Goal: Information Seeking & Learning: Learn about a topic

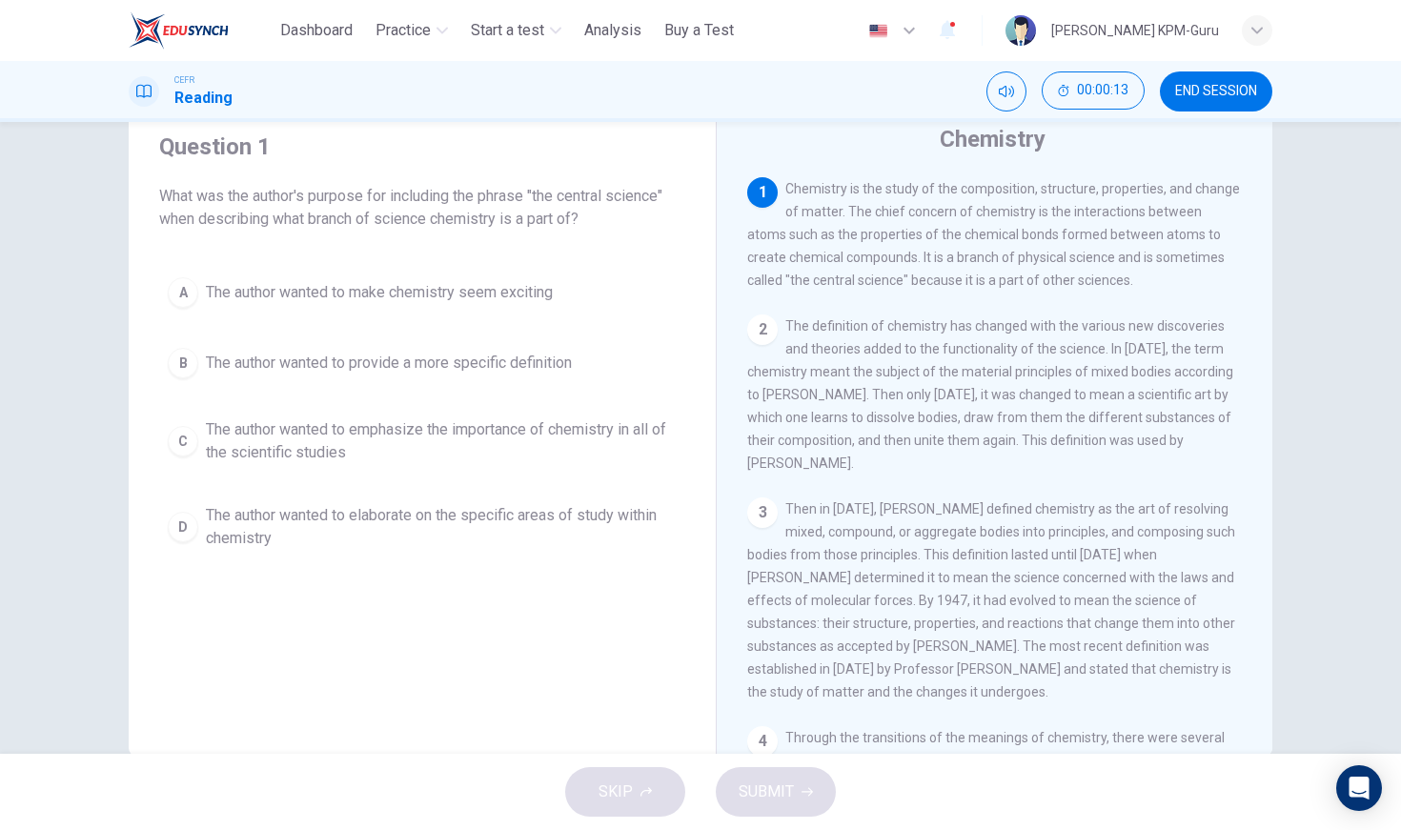
scroll to position [58, 0]
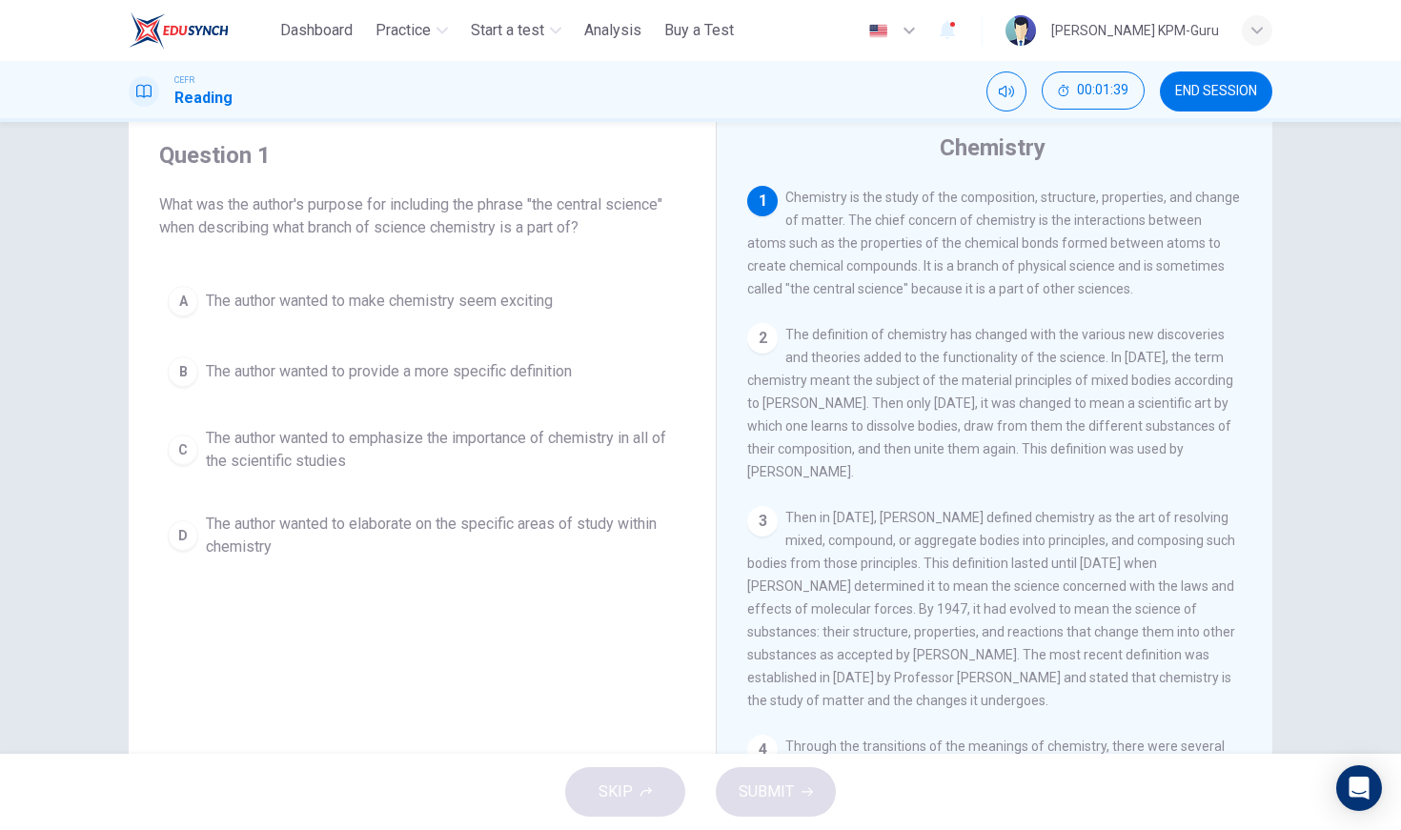
click at [180, 442] on div "C" at bounding box center [183, 450] width 30 height 30
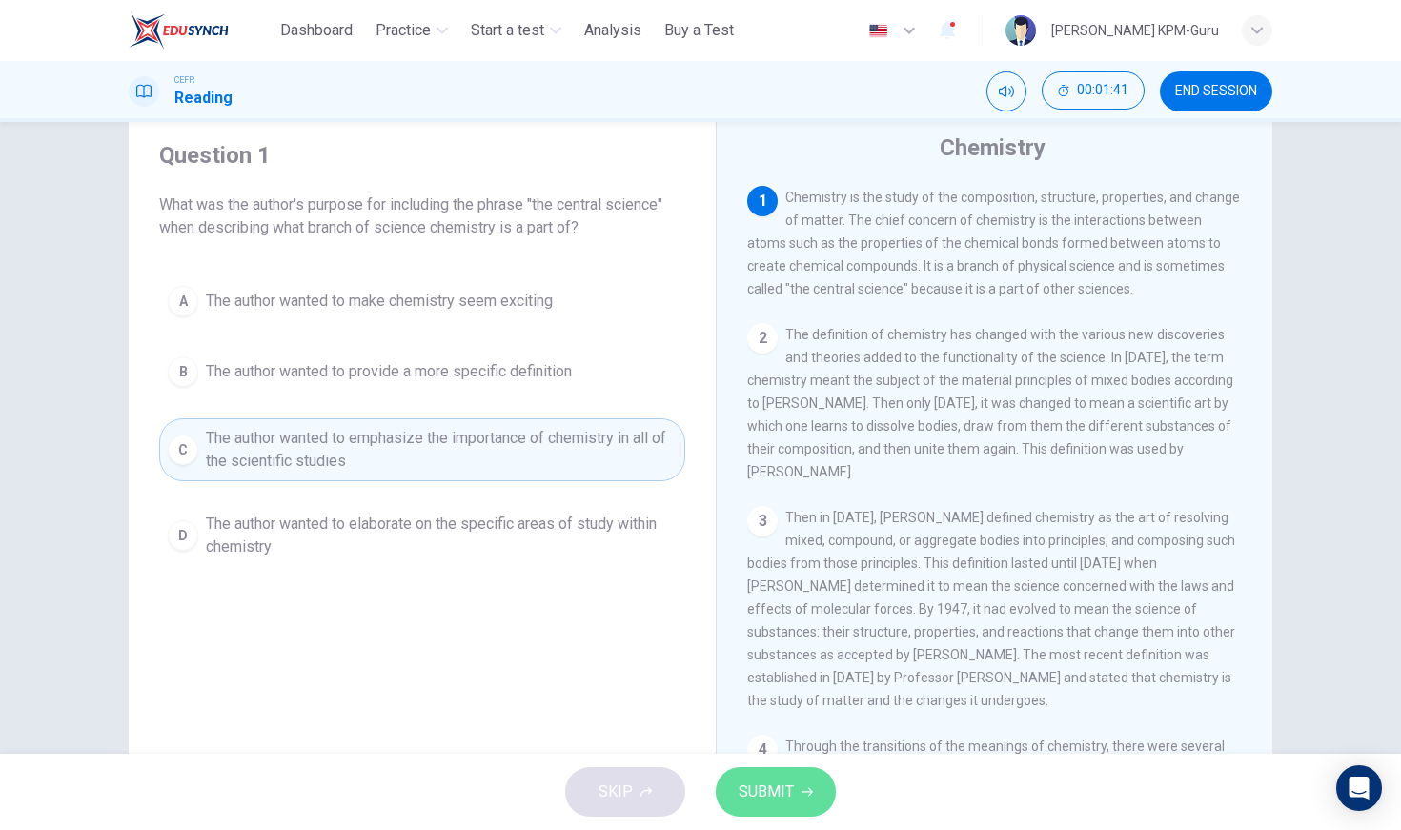
click at [801, 804] on button "SUBMIT" at bounding box center [776, 792] width 120 height 50
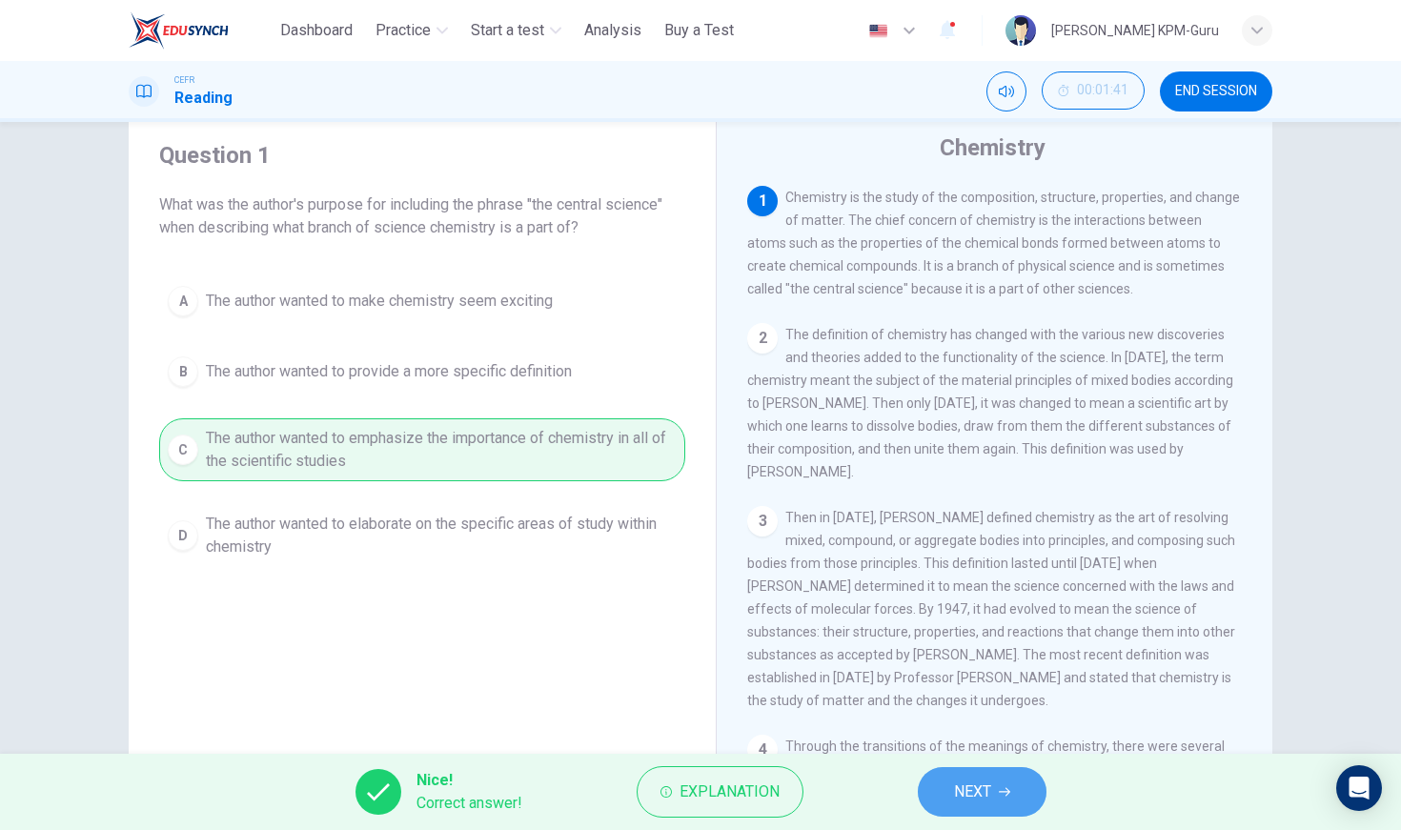
click at [962, 798] on span "NEXT" at bounding box center [972, 792] width 37 height 27
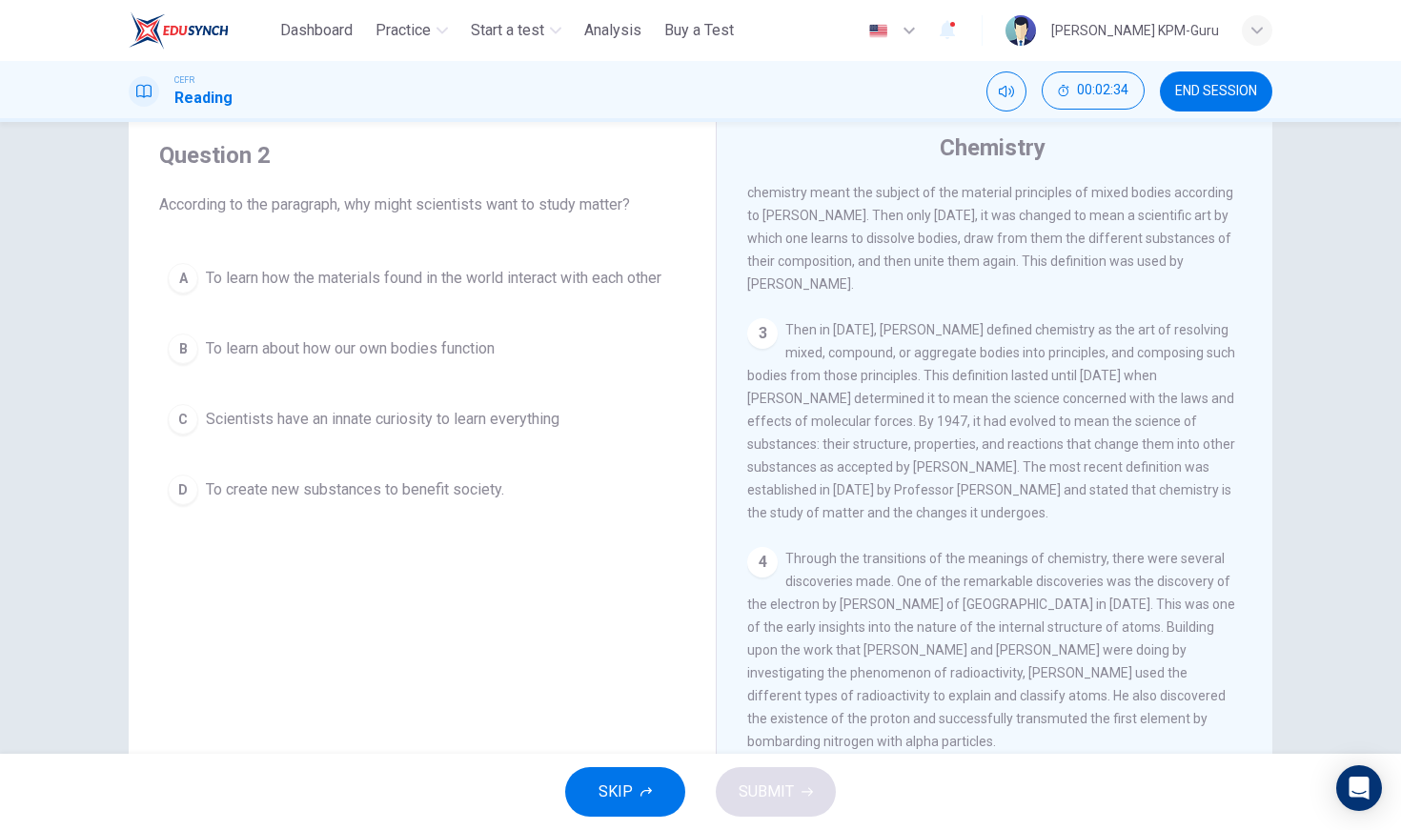
scroll to position [173, 0]
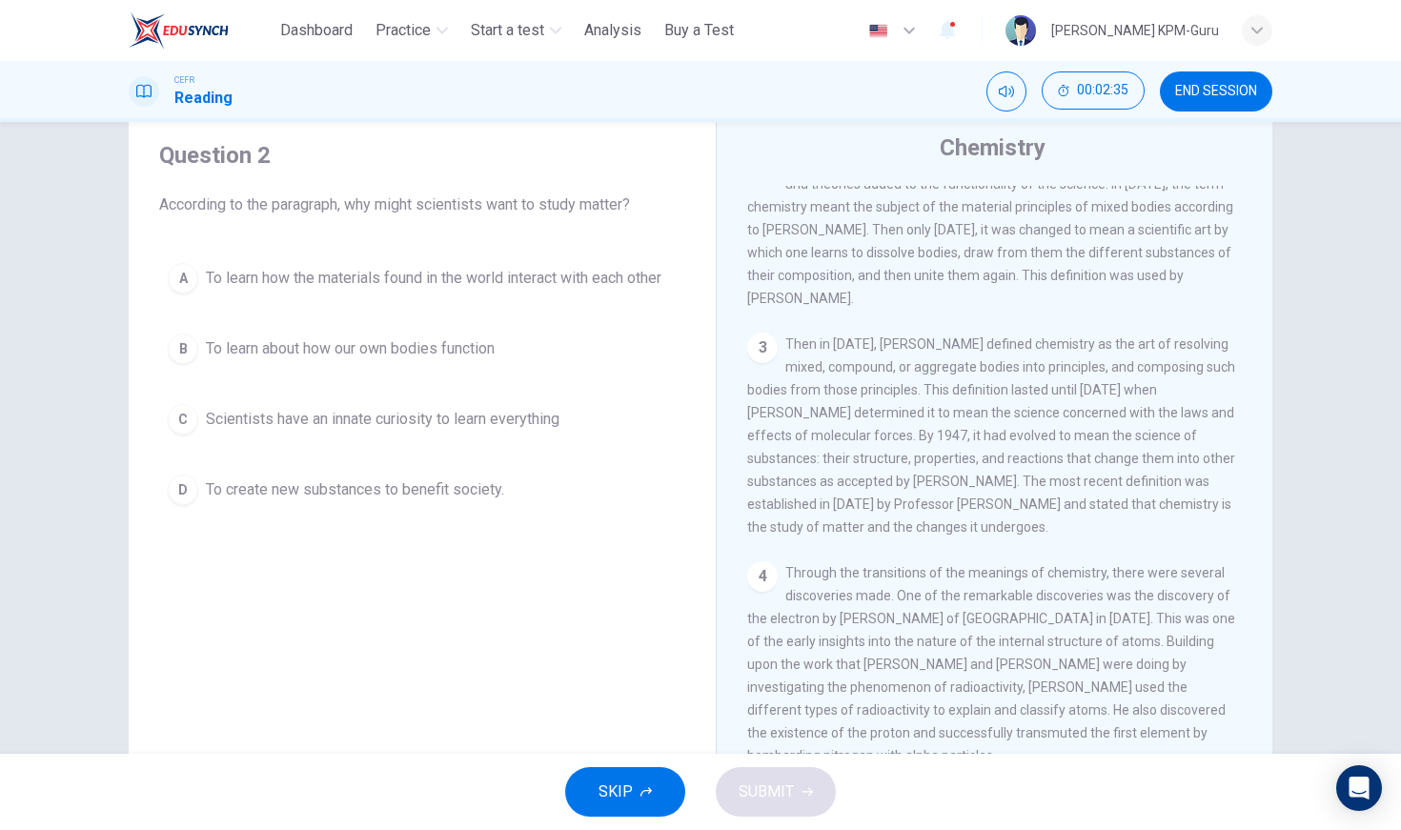
click at [651, 797] on icon "button" at bounding box center [645, 791] width 11 height 11
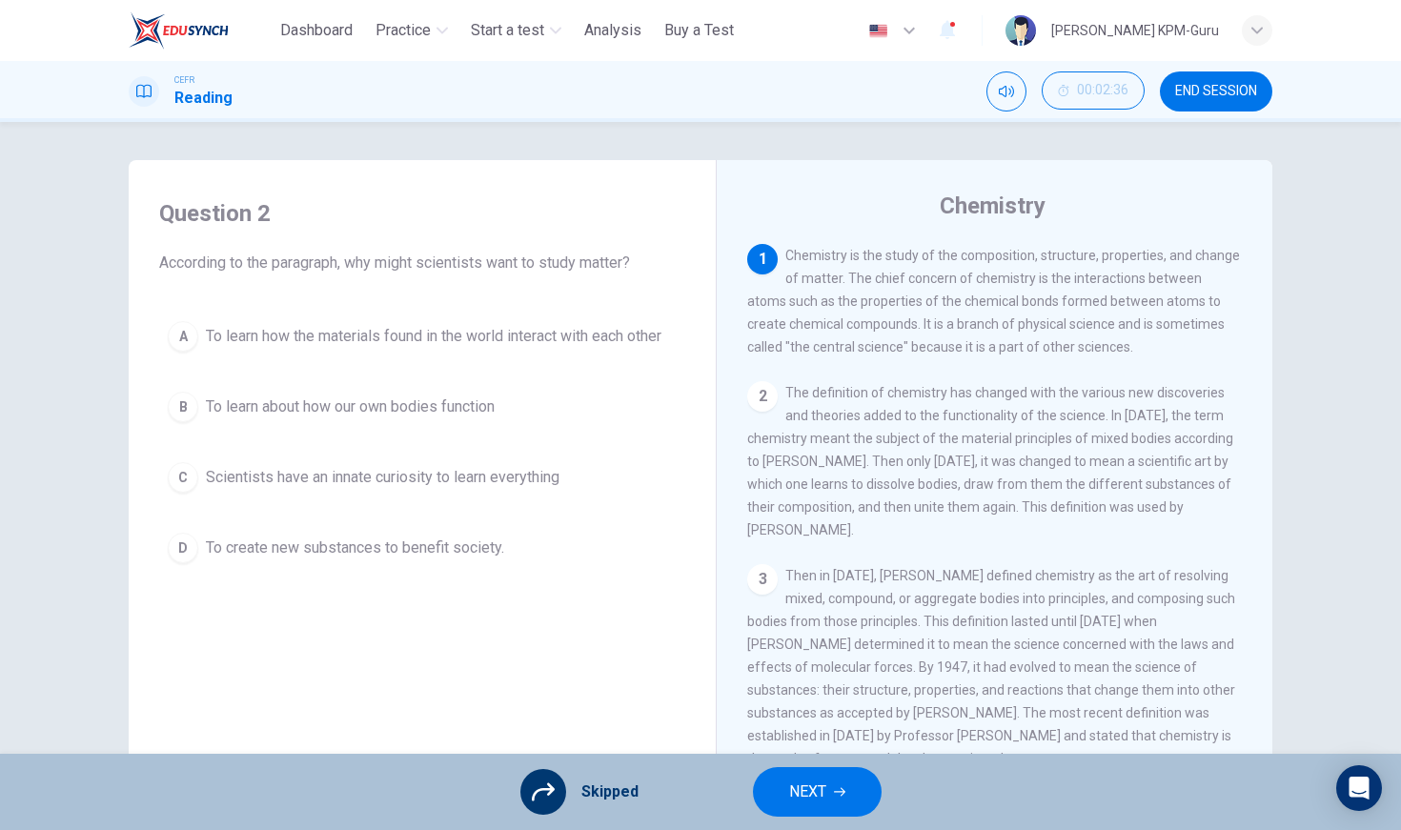
scroll to position [0, 0]
click at [814, 792] on span "NEXT" at bounding box center [807, 792] width 37 height 27
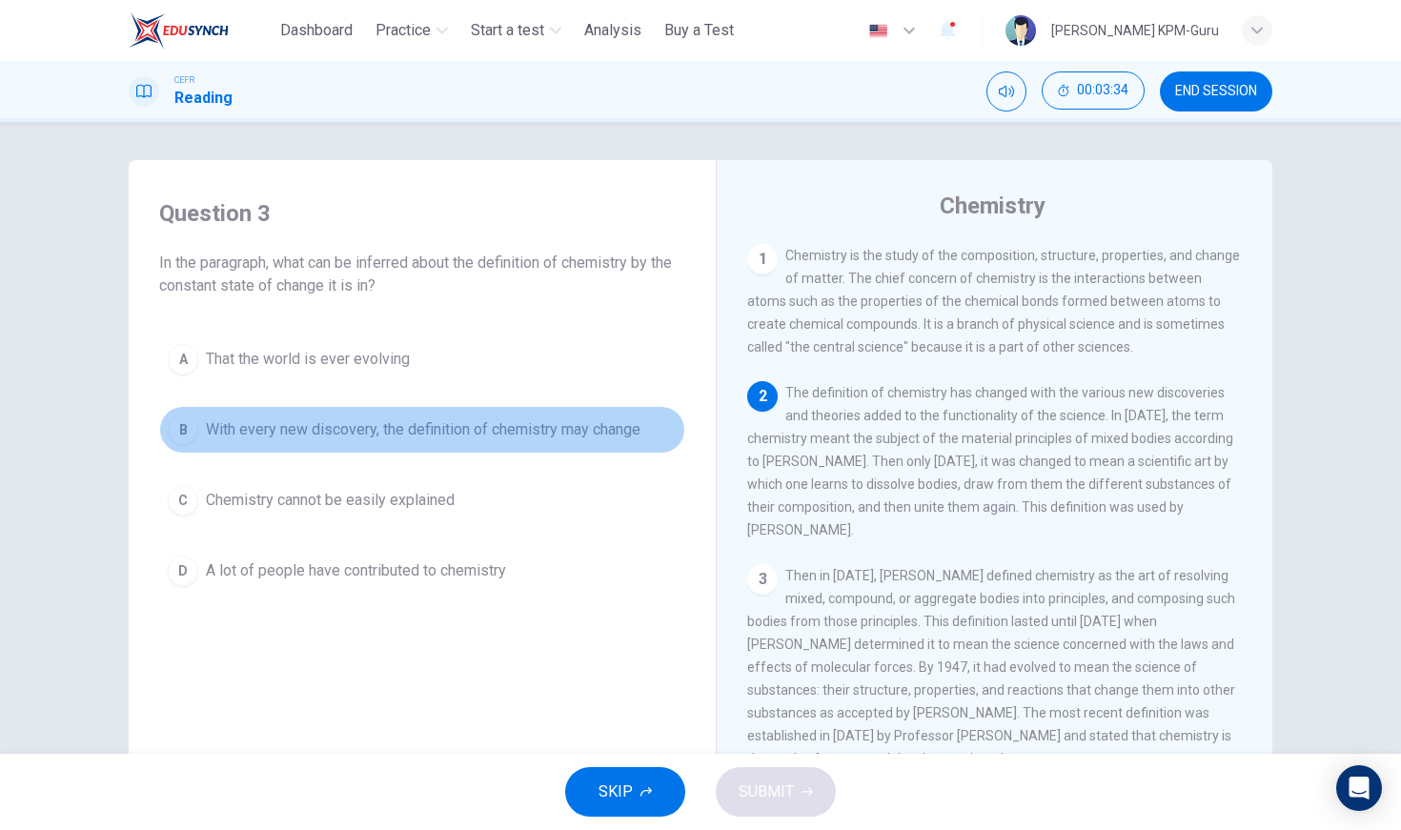
click at [300, 424] on span "With every new discovery, the definition of chemistry may change" at bounding box center [423, 429] width 435 height 23
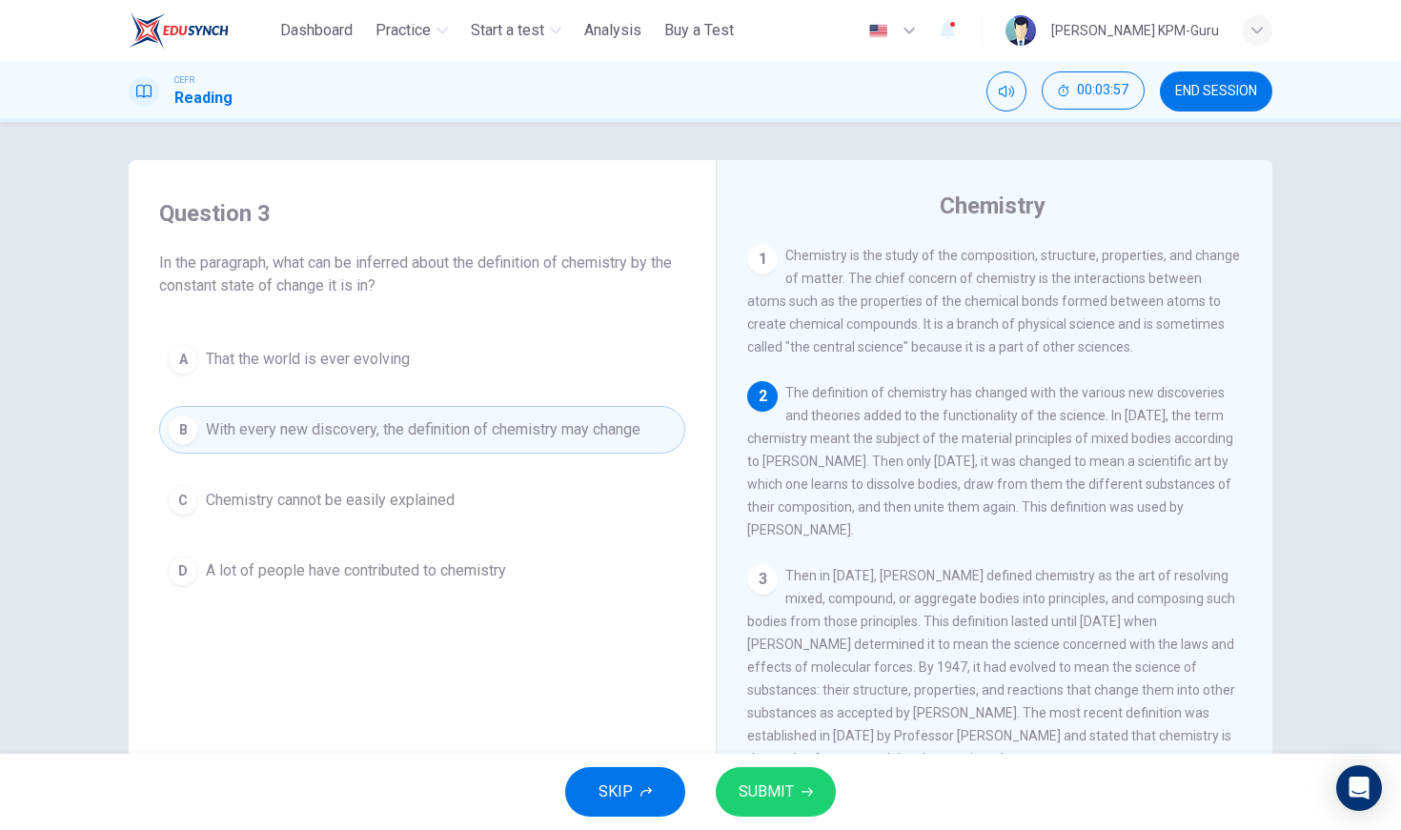
click at [748, 795] on span "SUBMIT" at bounding box center [766, 792] width 55 height 27
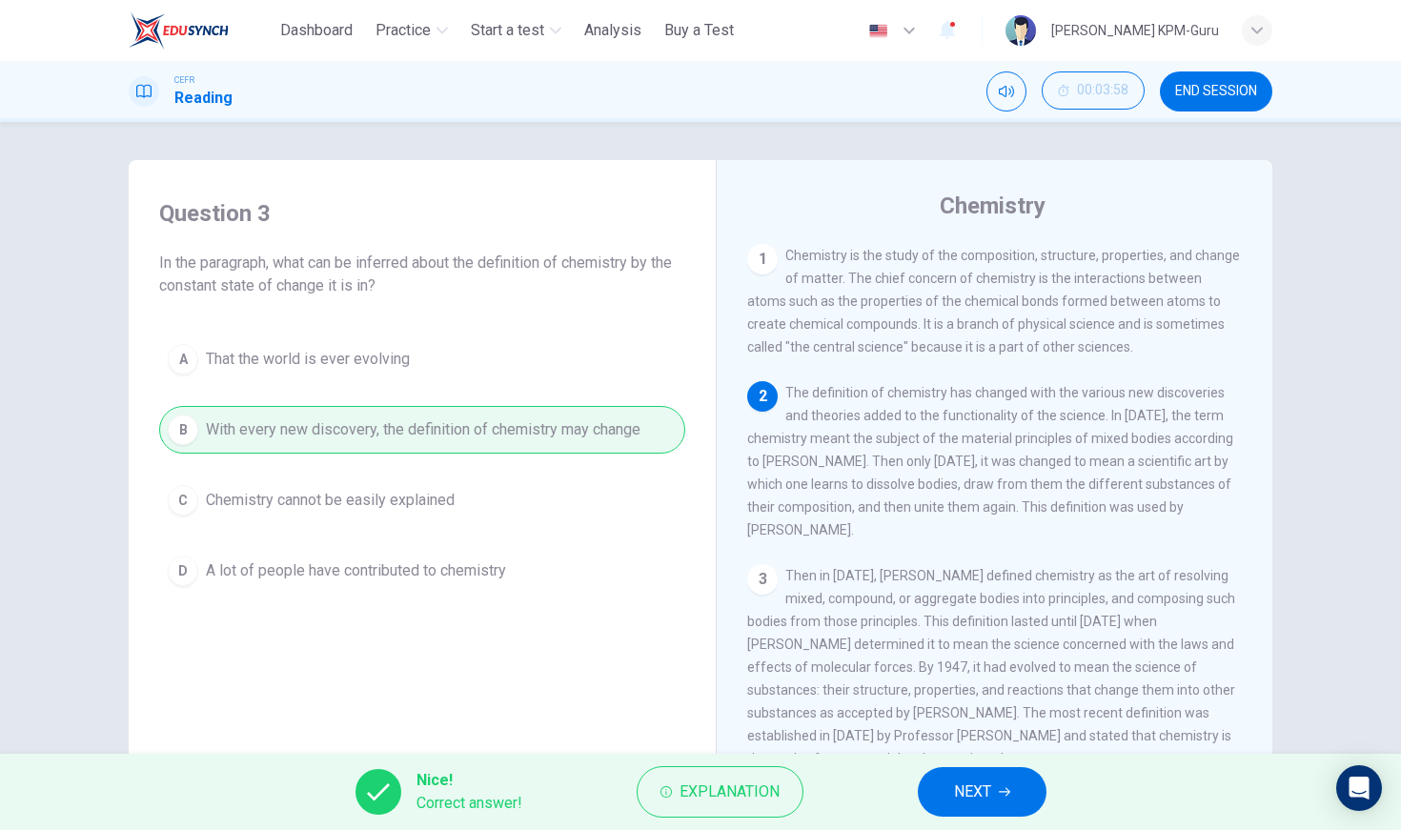
click at [976, 794] on span "NEXT" at bounding box center [972, 792] width 37 height 27
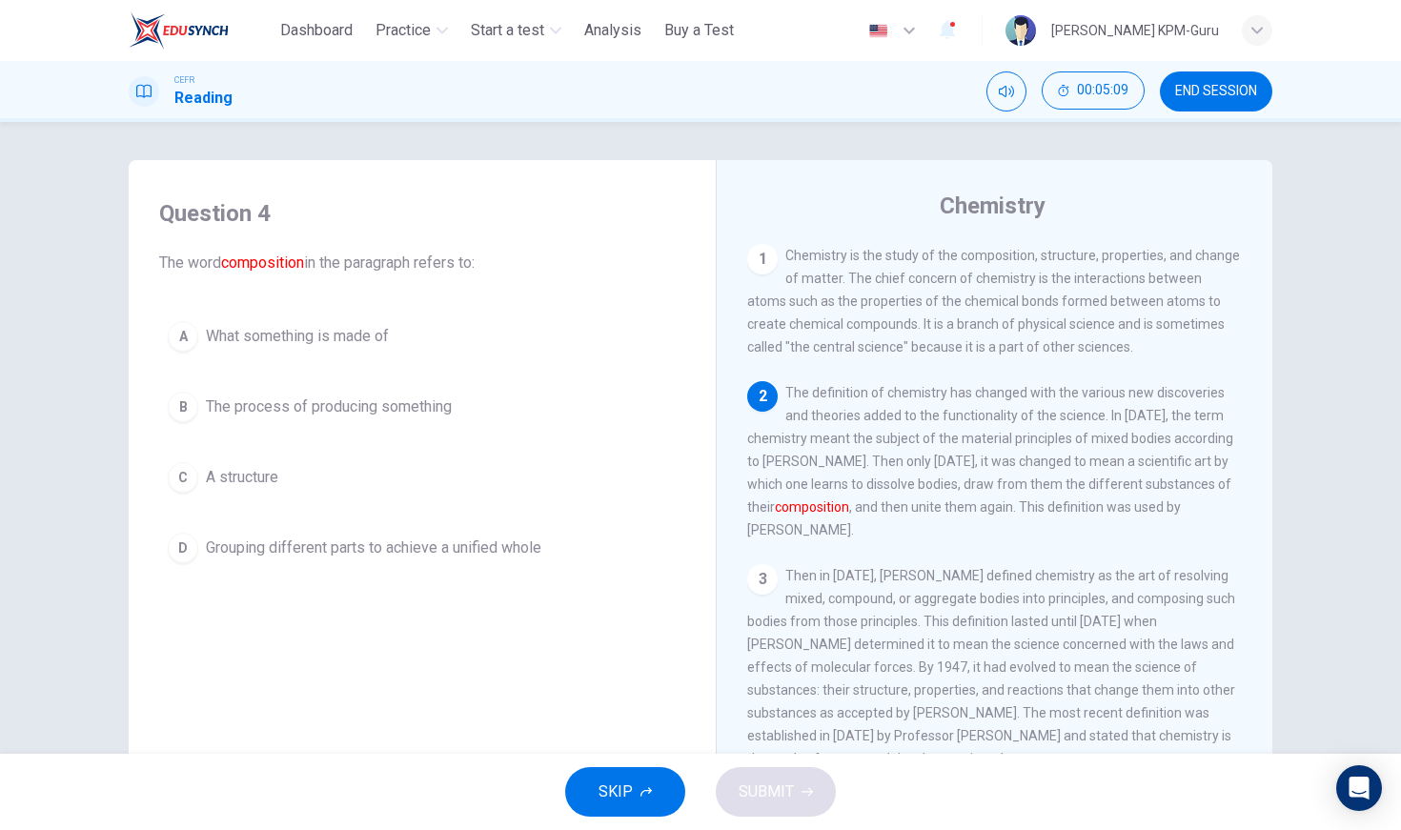
click at [178, 343] on div "A" at bounding box center [183, 336] width 30 height 30
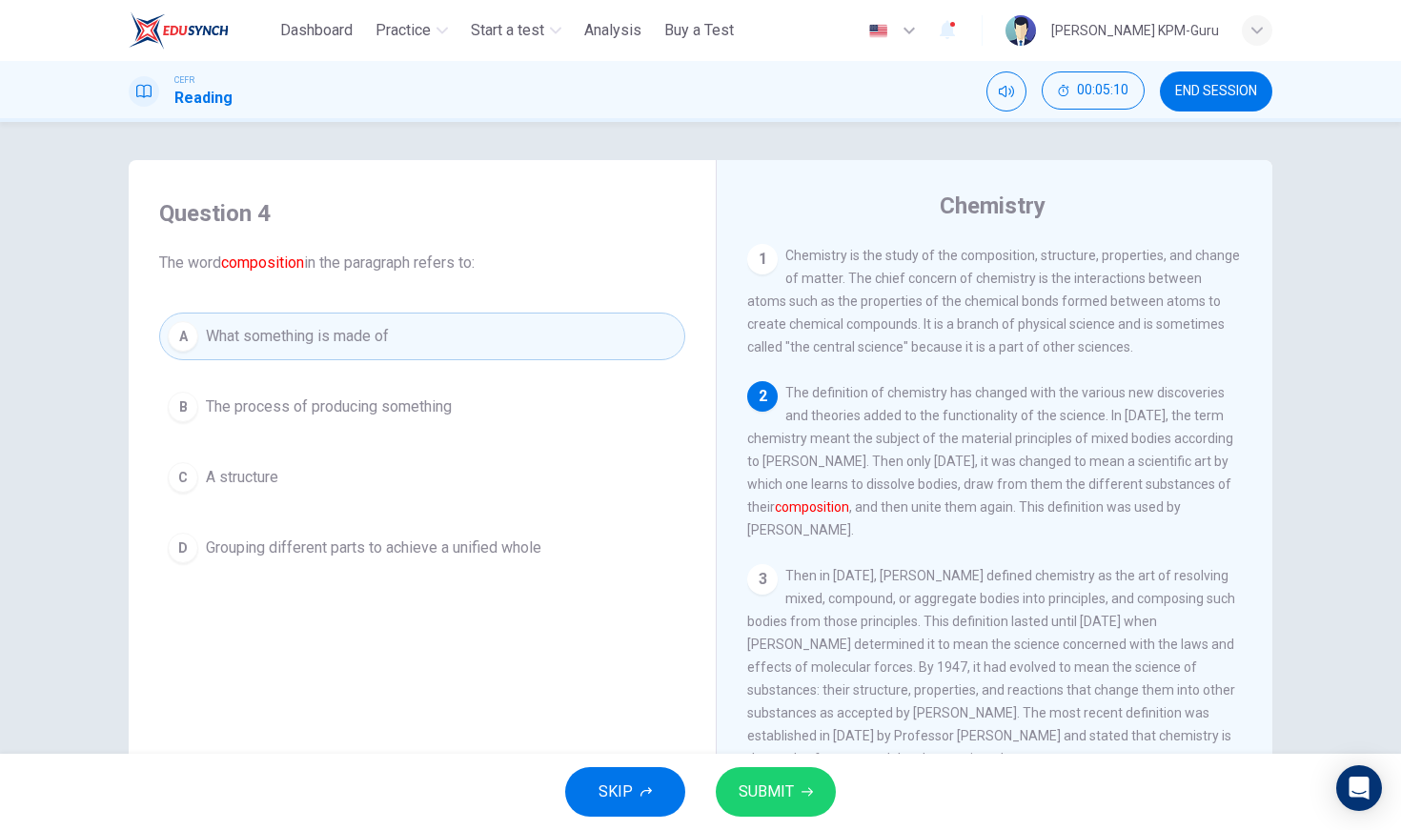
click at [761, 803] on span "SUBMIT" at bounding box center [766, 792] width 55 height 27
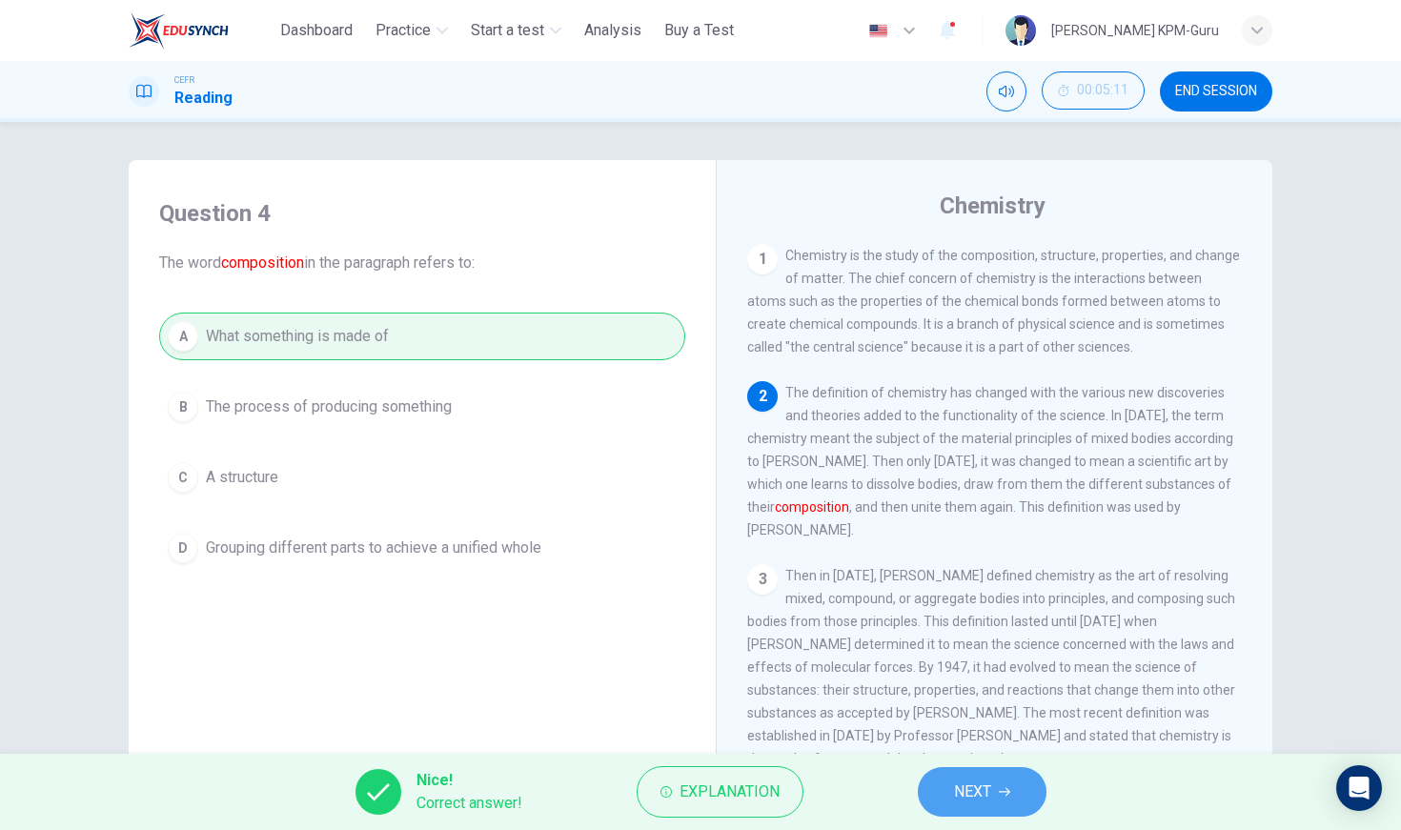
click at [983, 795] on span "NEXT" at bounding box center [972, 792] width 37 height 27
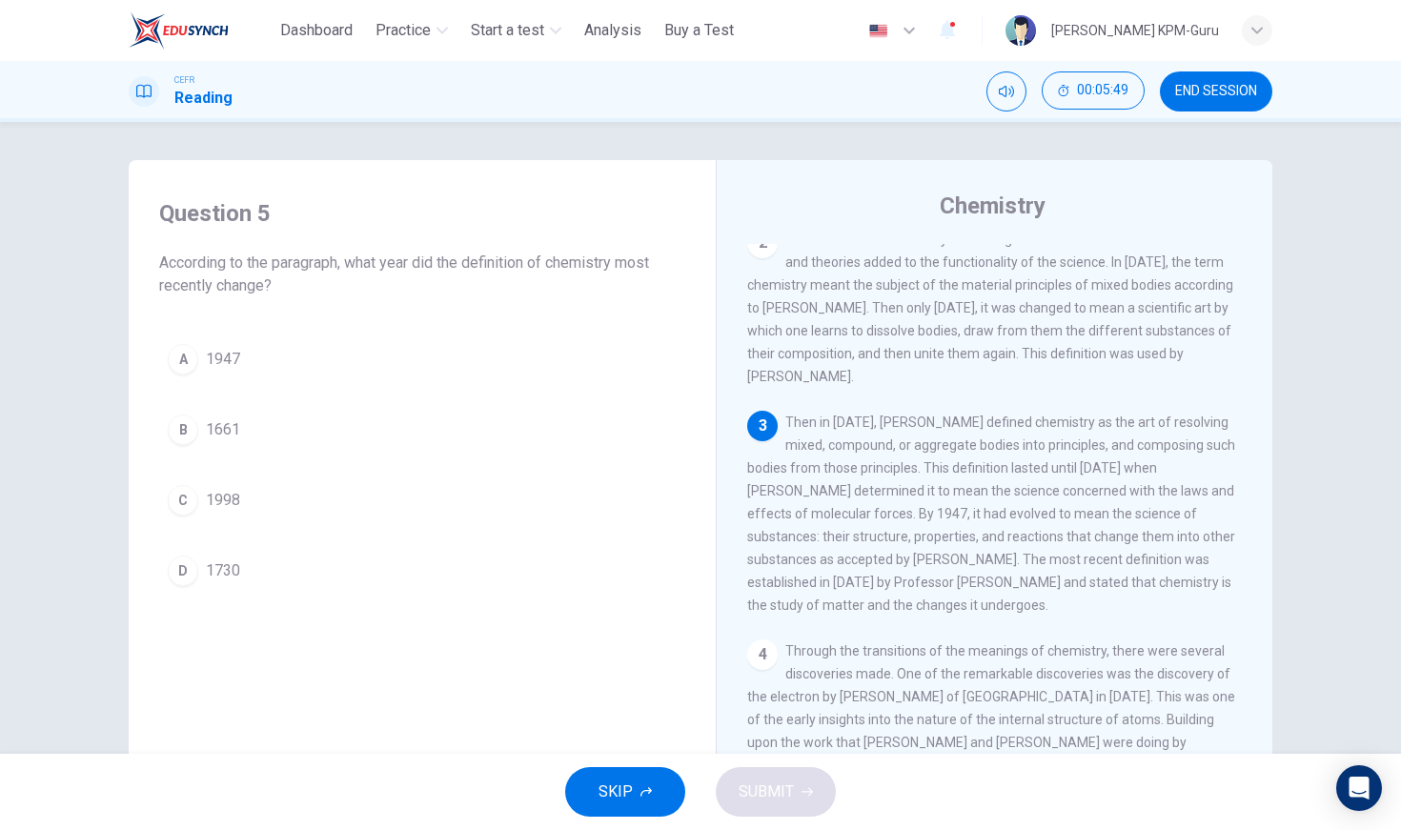
scroll to position [157, 0]
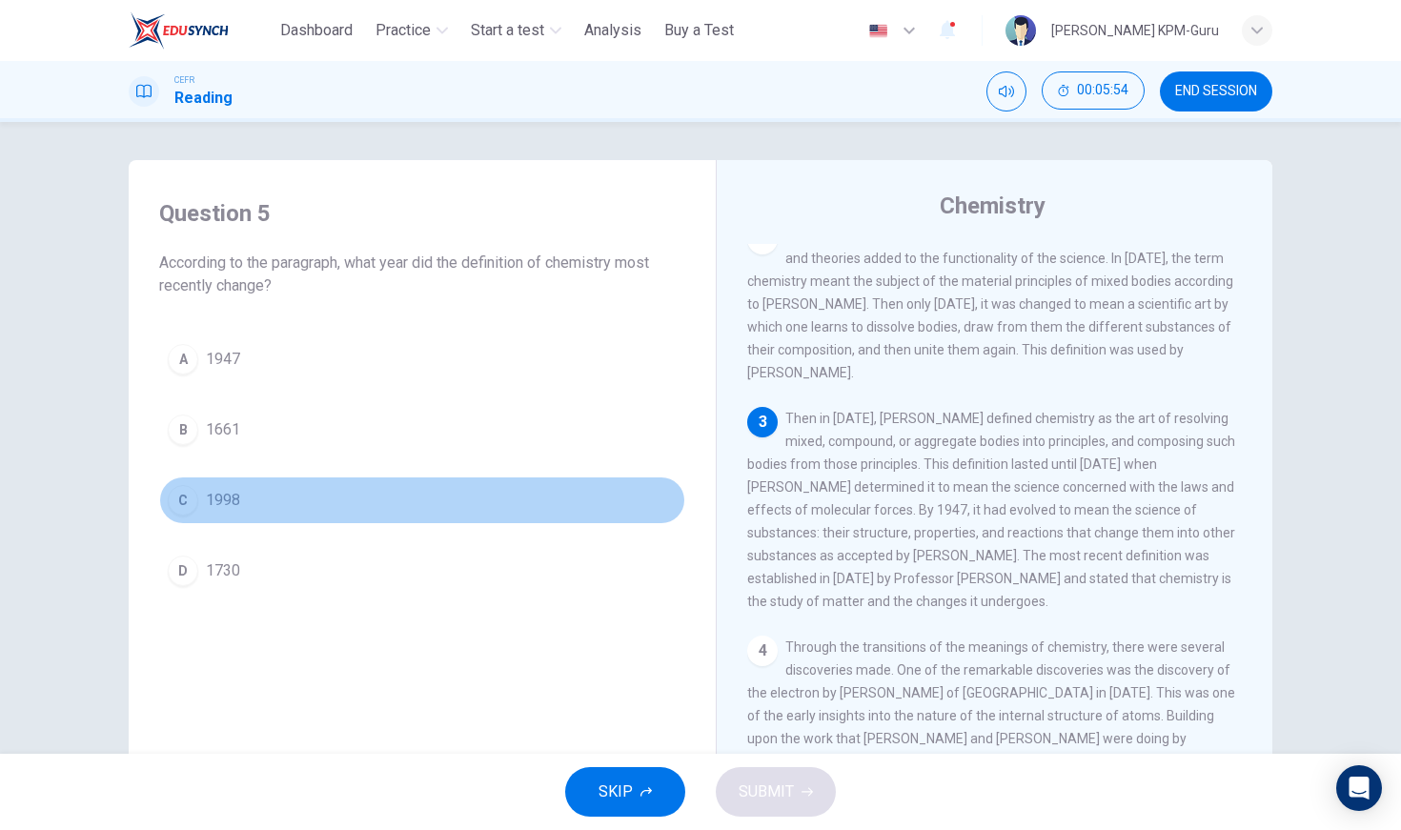
click at [181, 495] on div "C" at bounding box center [183, 500] width 30 height 30
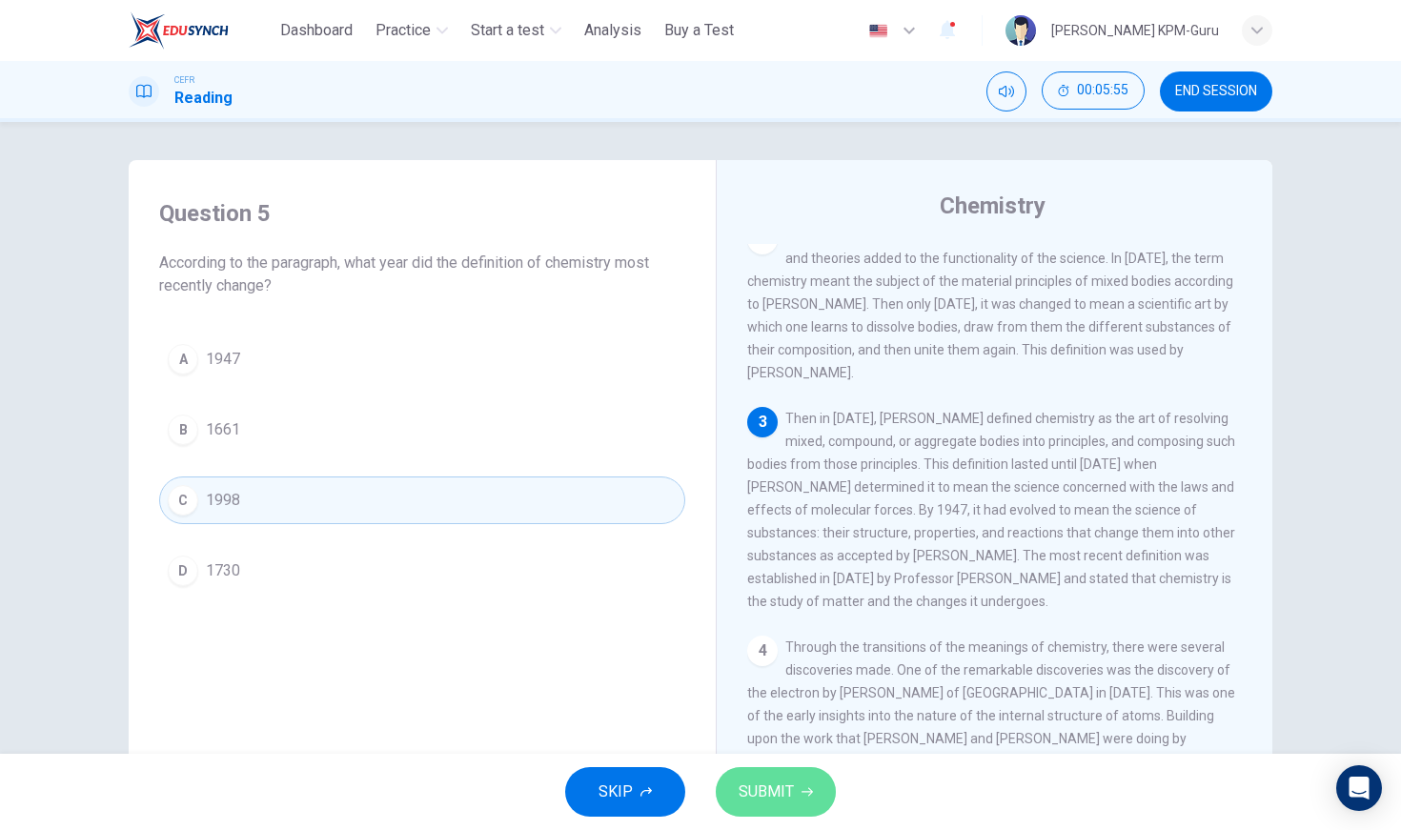
click at [753, 804] on span "SUBMIT" at bounding box center [766, 792] width 55 height 27
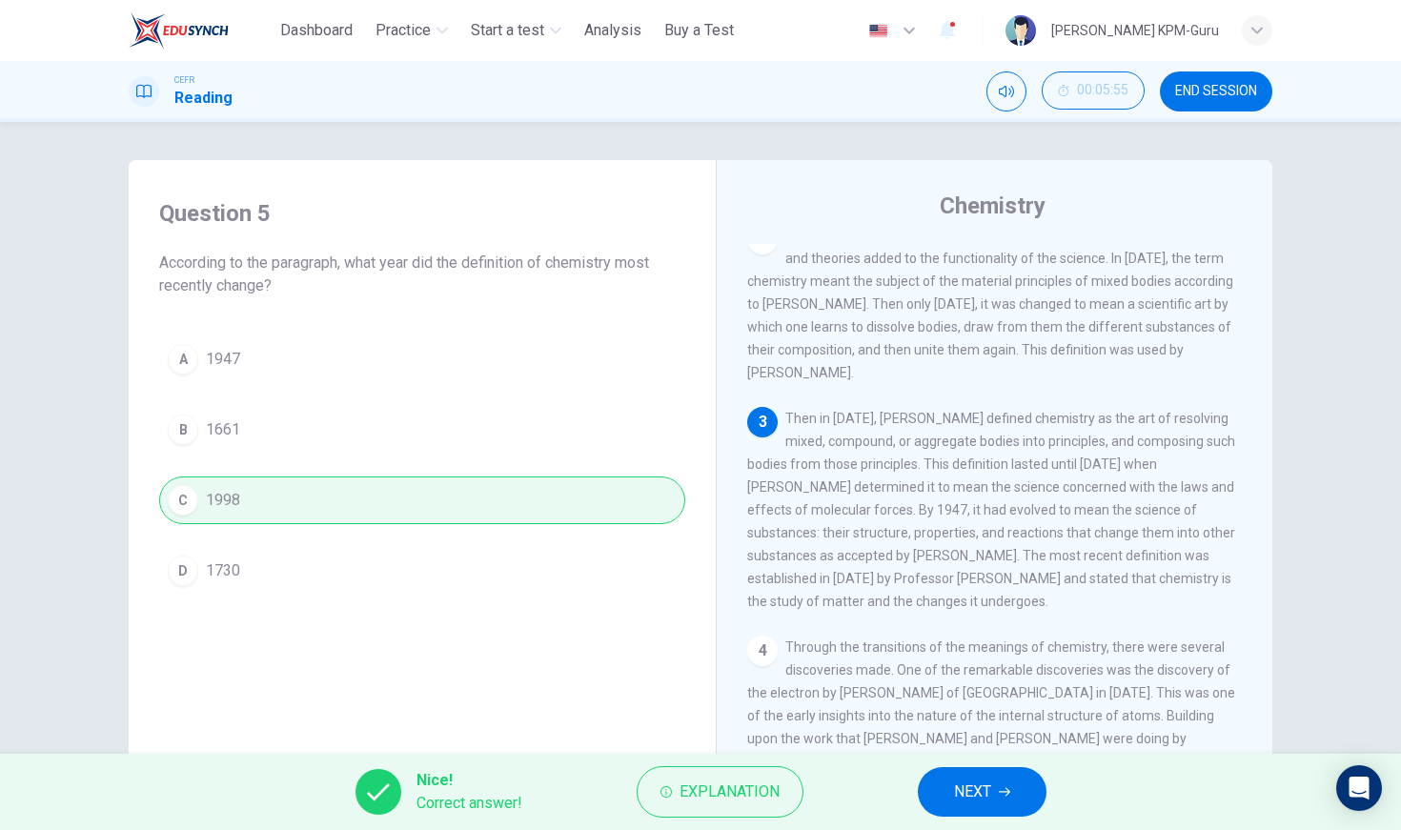
click at [928, 797] on button "NEXT" at bounding box center [982, 792] width 129 height 50
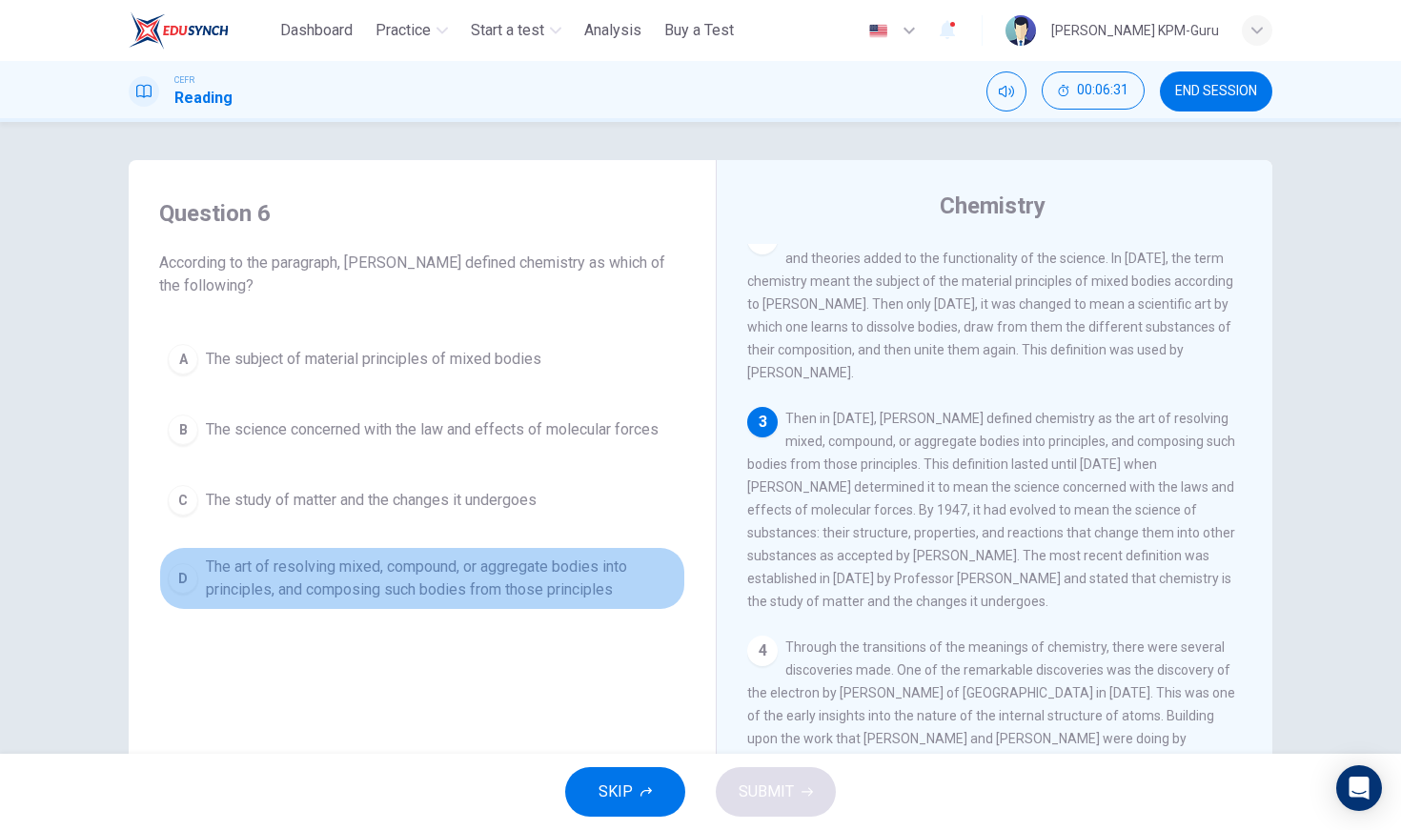
click at [215, 579] on span "The art of resolving mixed, compound, or aggregate bodies into principles, and …" at bounding box center [441, 579] width 471 height 46
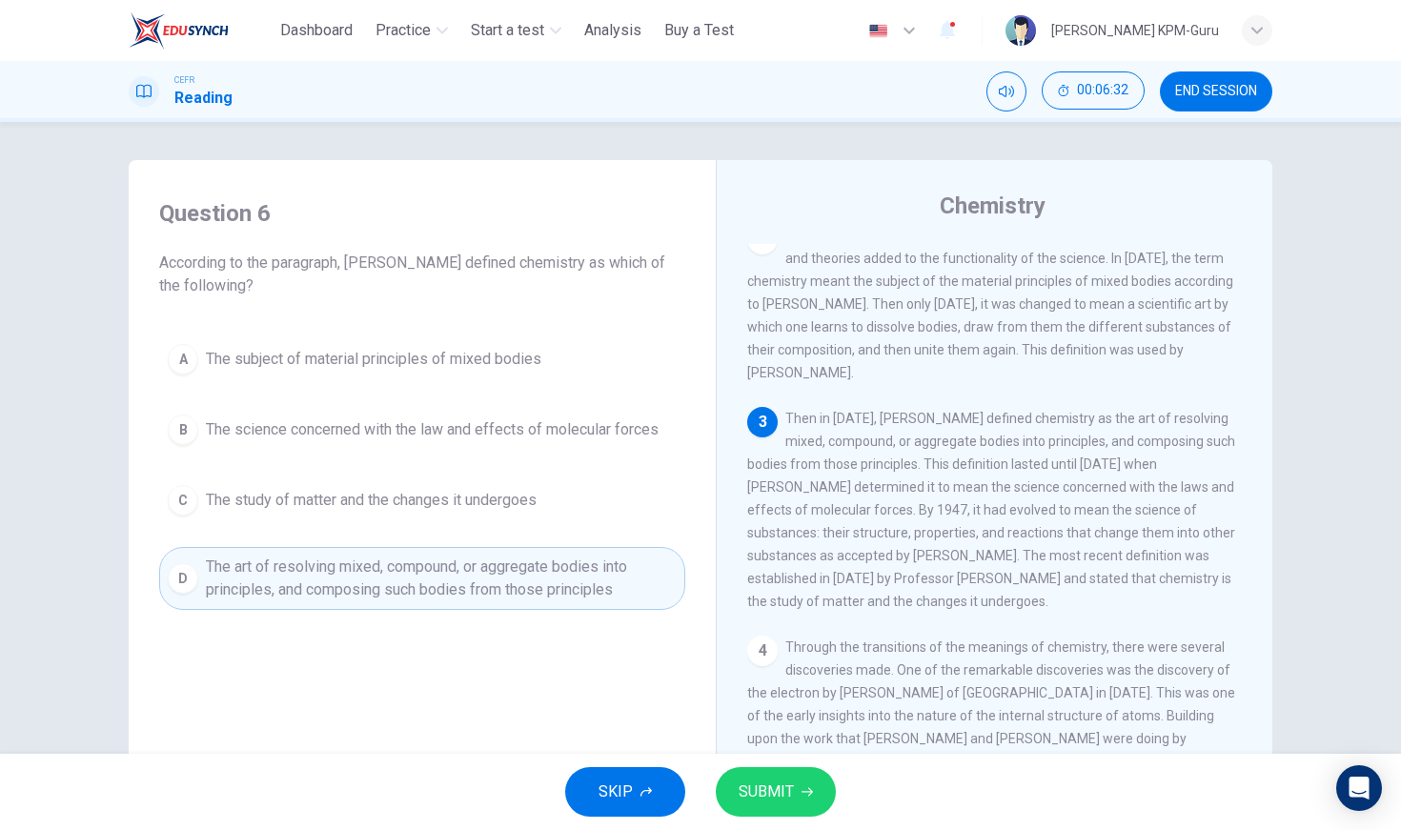
click at [764, 788] on span "SUBMIT" at bounding box center [766, 792] width 55 height 27
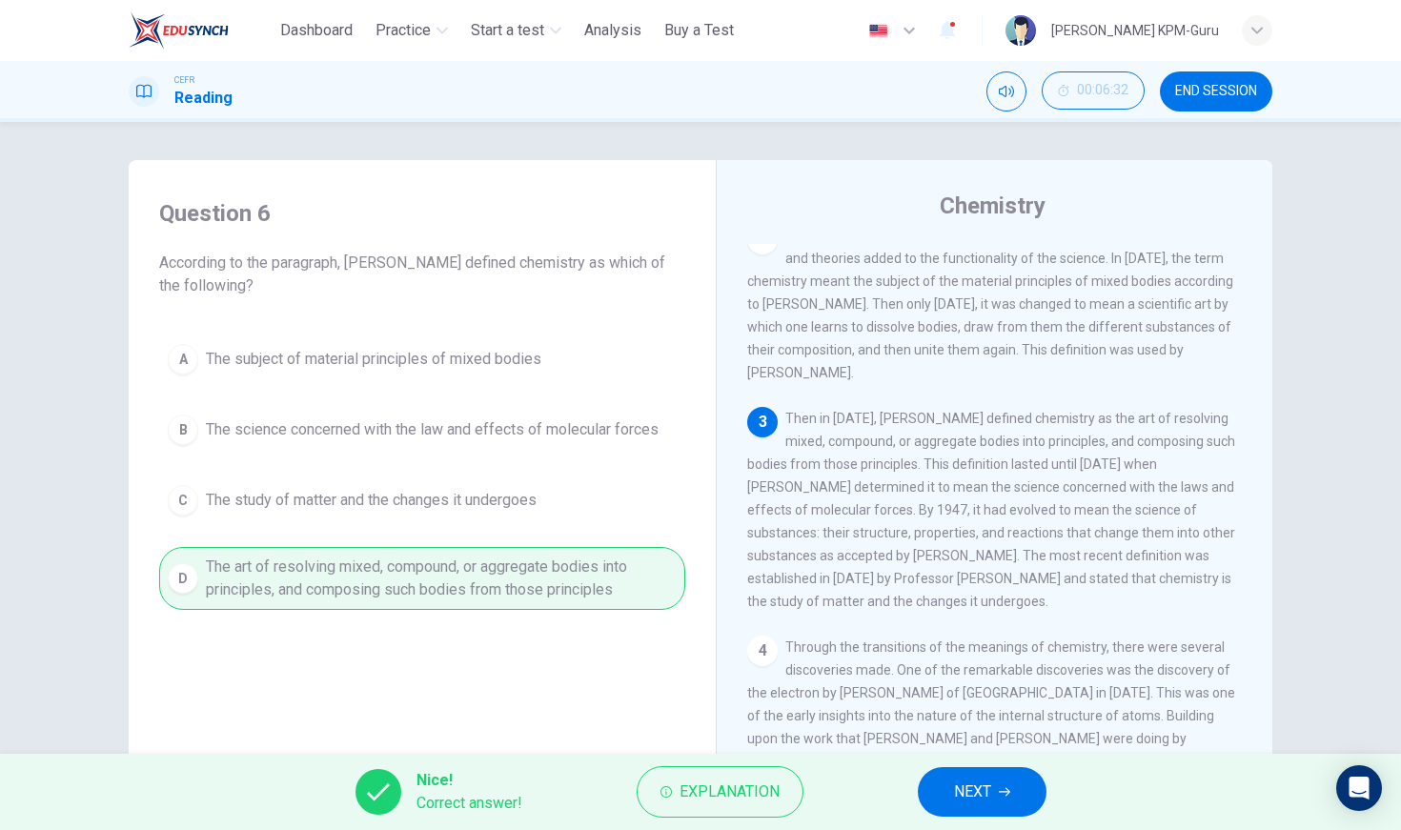
click at [960, 804] on span "NEXT" at bounding box center [972, 792] width 37 height 27
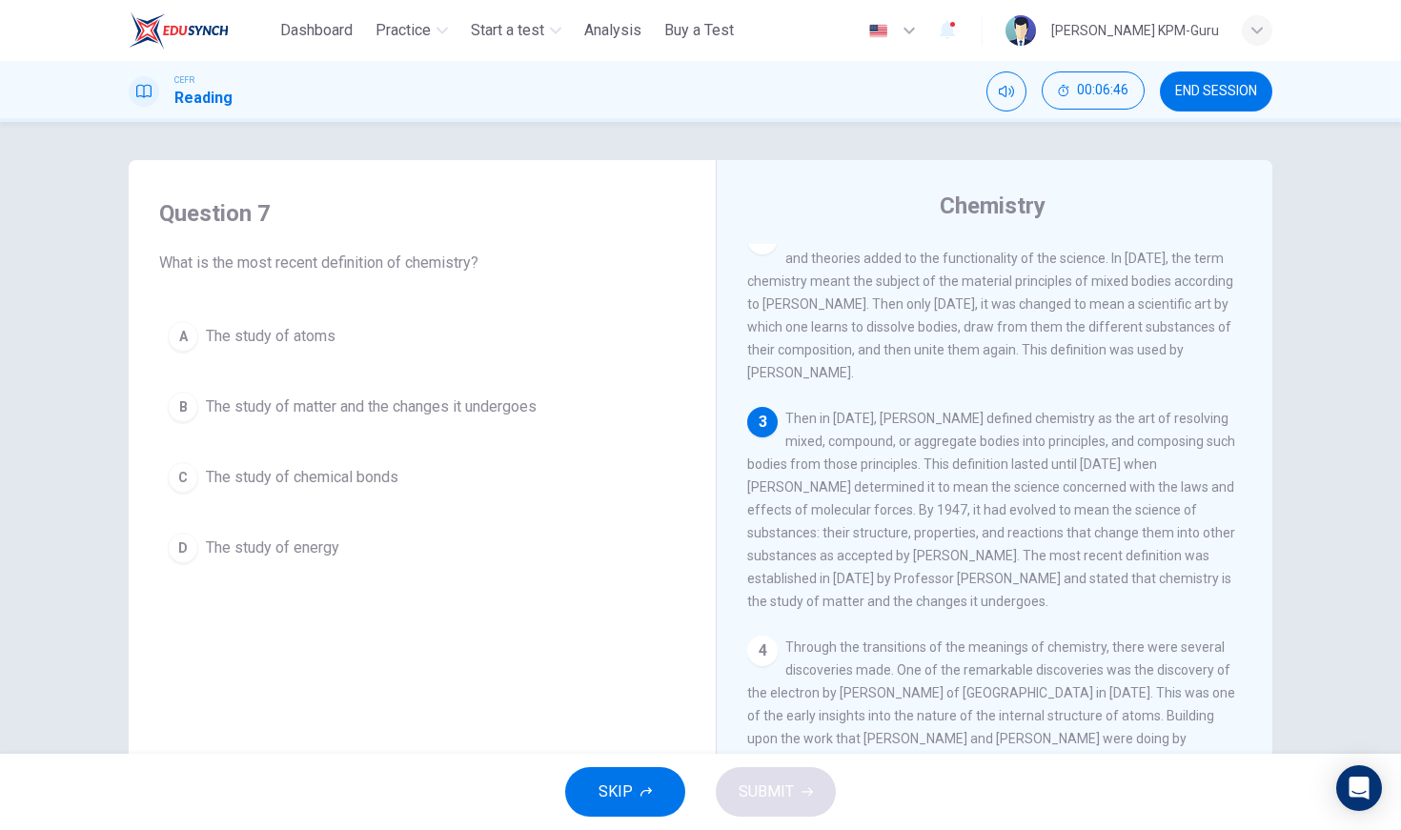
click at [183, 412] on div "B" at bounding box center [183, 407] width 30 height 30
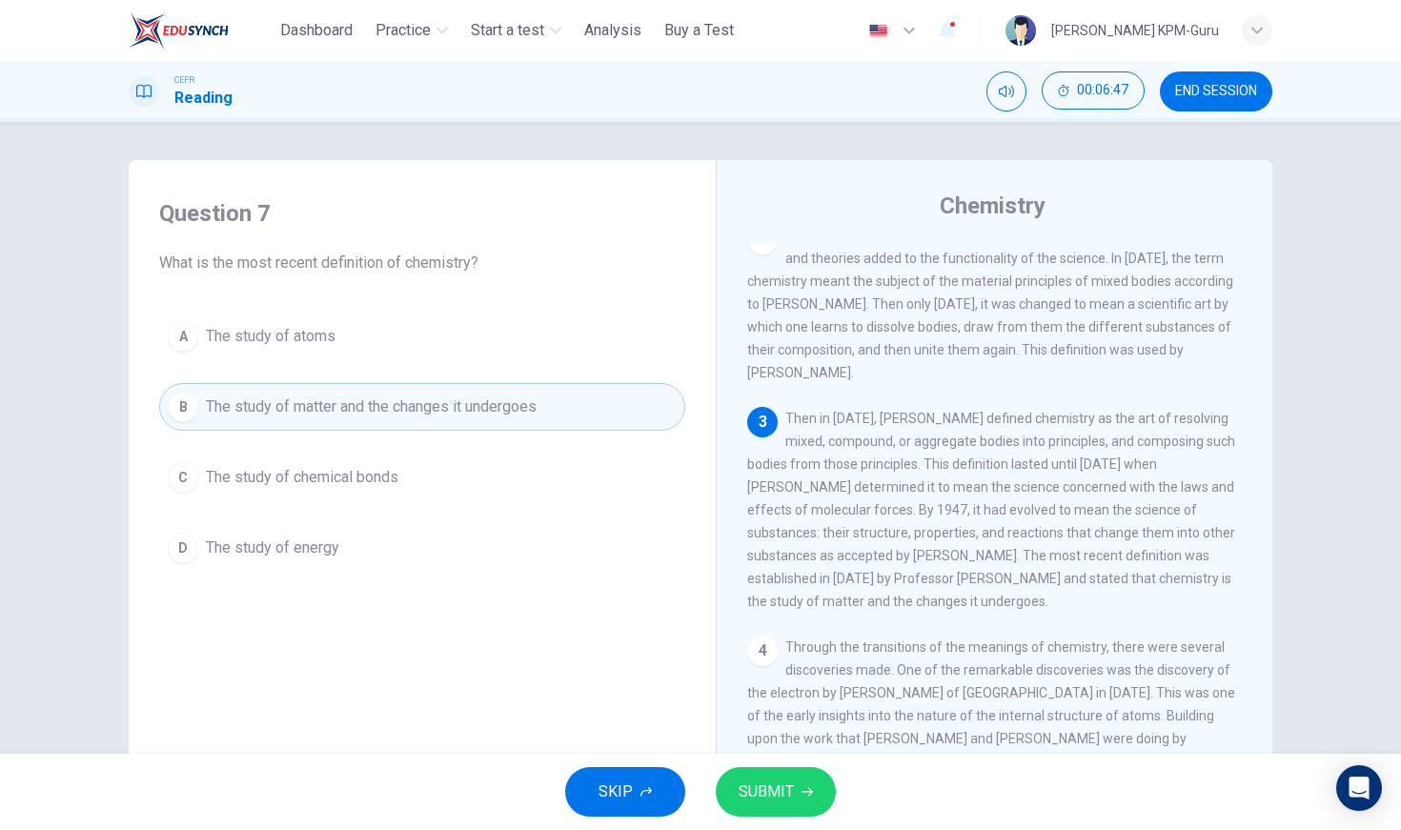
click at [784, 782] on span "SUBMIT" at bounding box center [766, 792] width 55 height 27
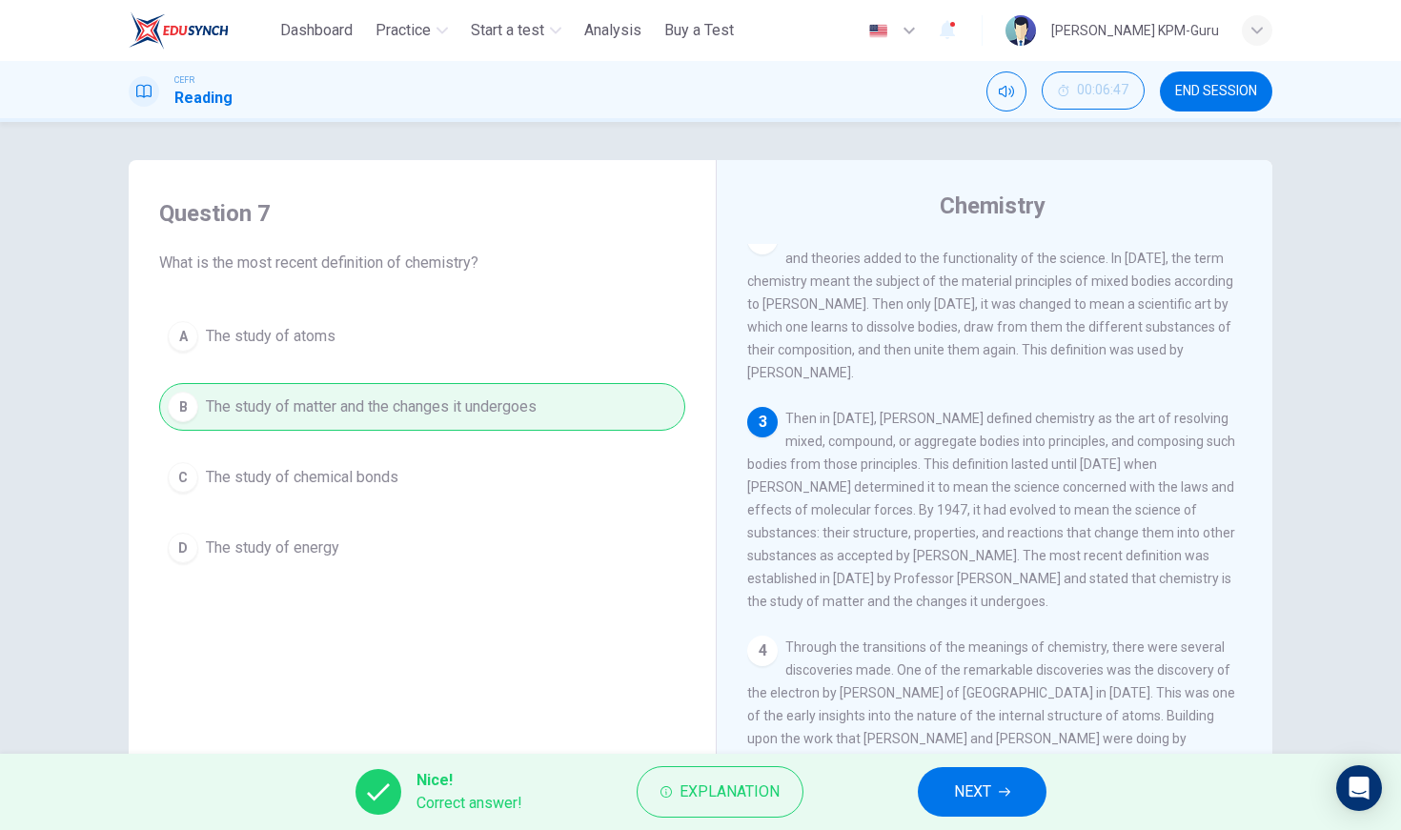
click at [1009, 812] on button "NEXT" at bounding box center [982, 792] width 129 height 50
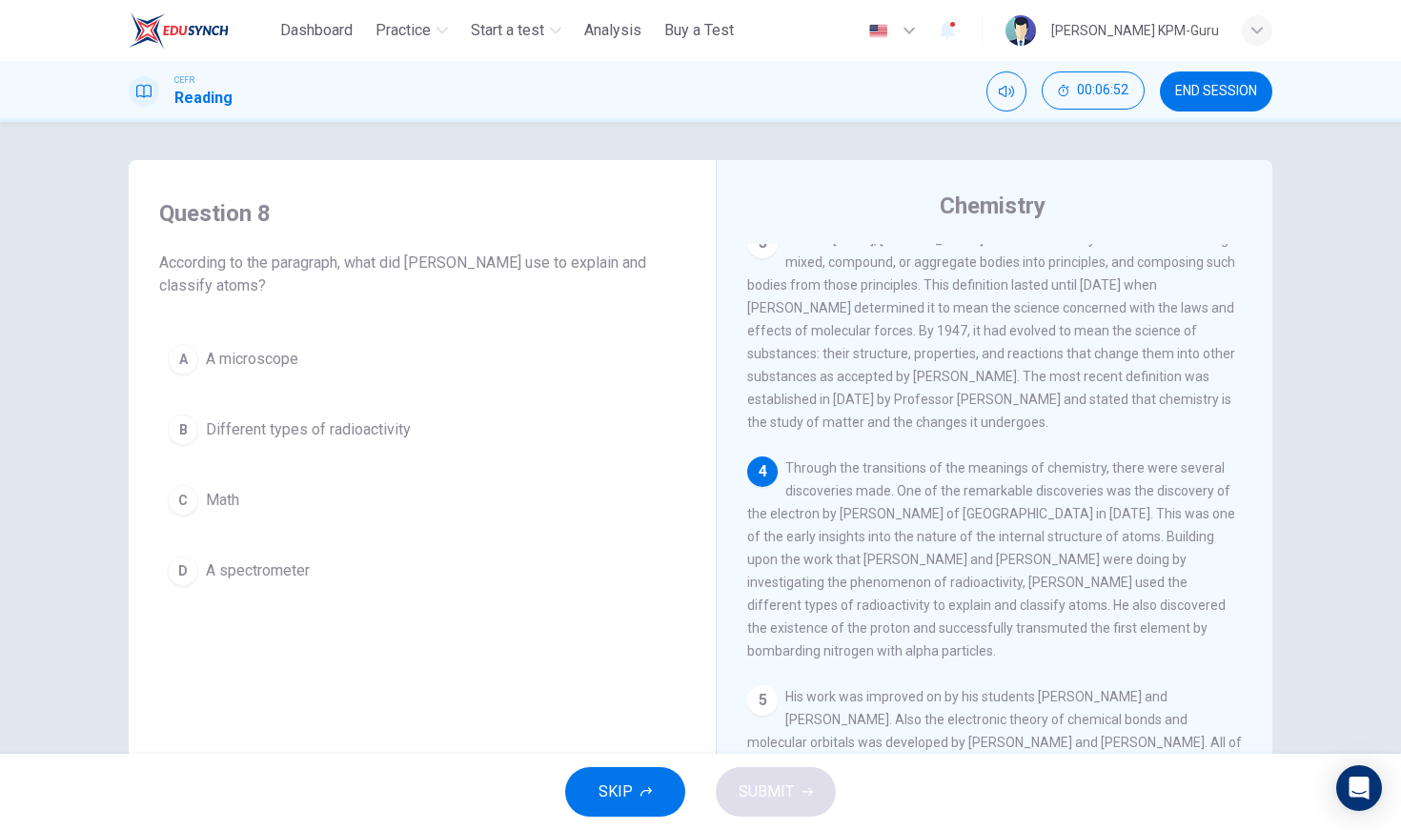
scroll to position [336, 0]
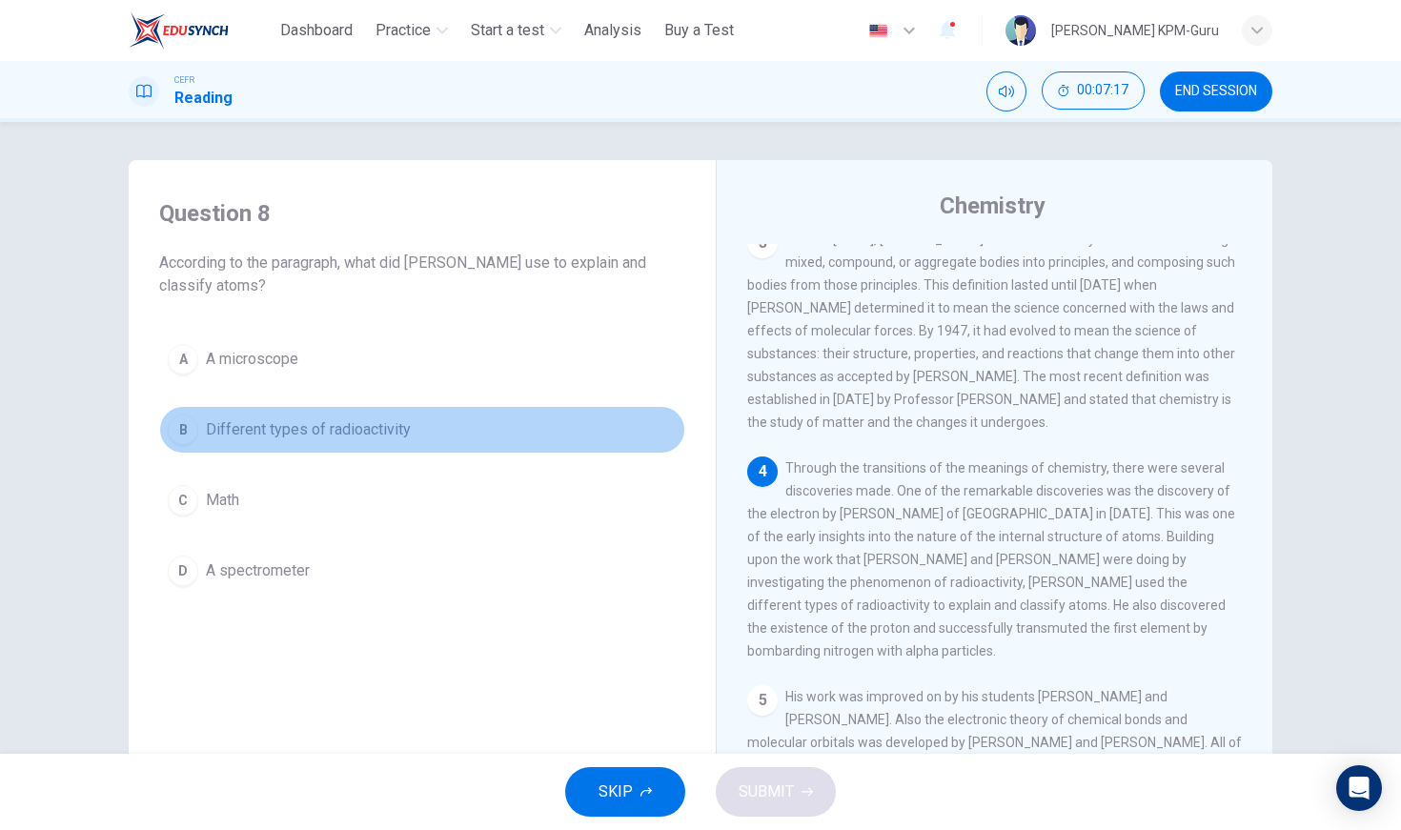
click at [185, 434] on div "B" at bounding box center [183, 430] width 30 height 30
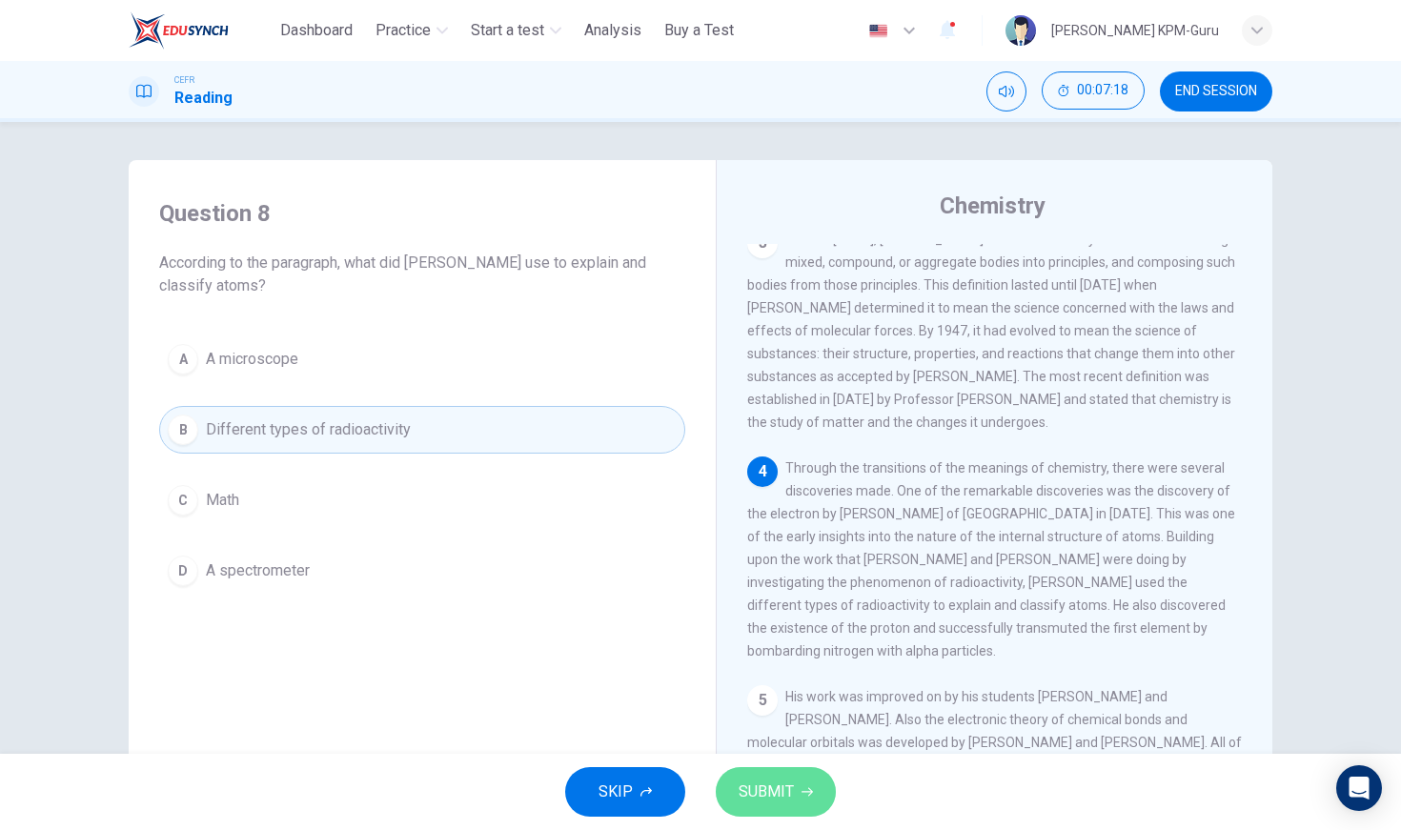
click at [753, 800] on span "SUBMIT" at bounding box center [766, 792] width 55 height 27
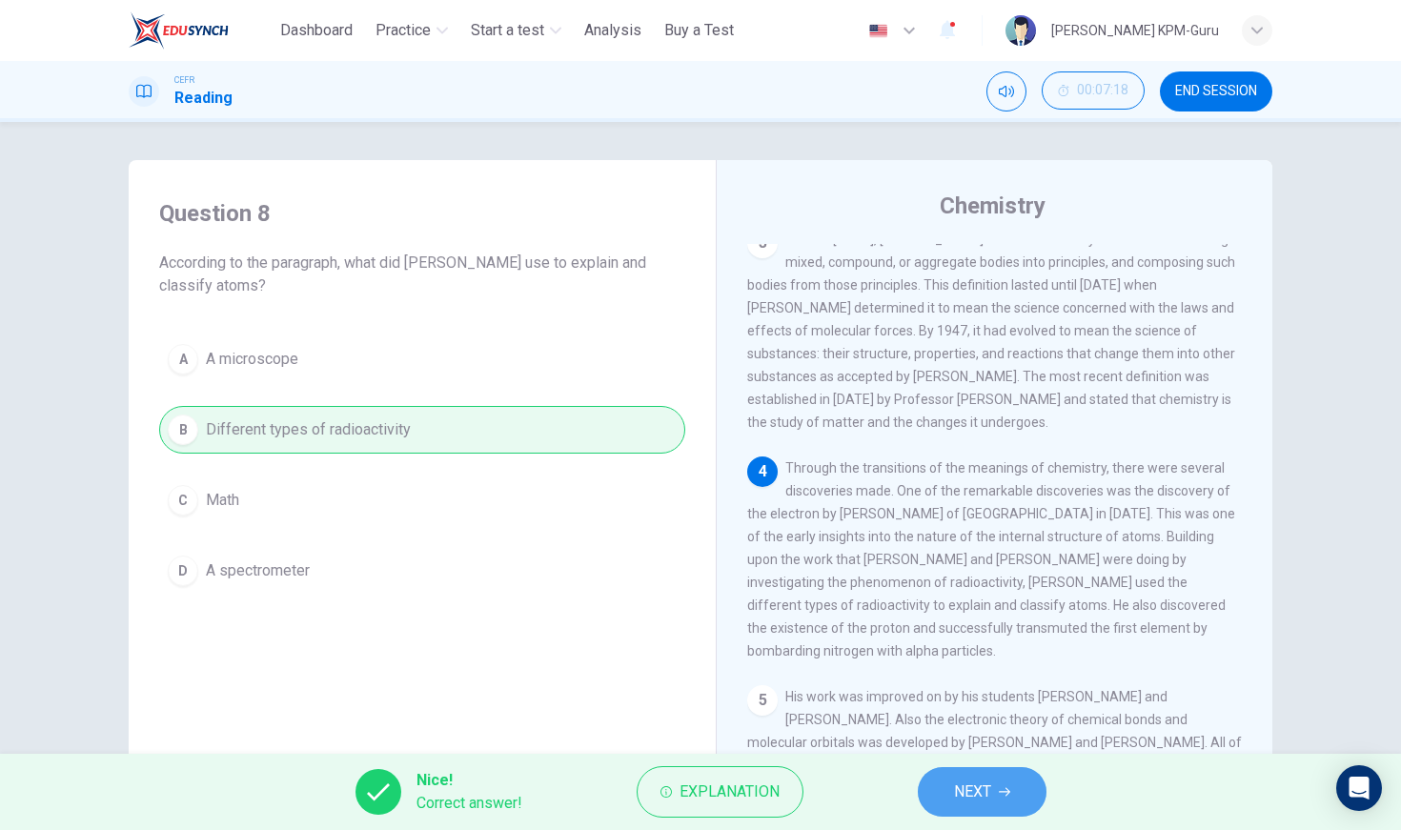
click at [975, 789] on span "NEXT" at bounding box center [972, 792] width 37 height 27
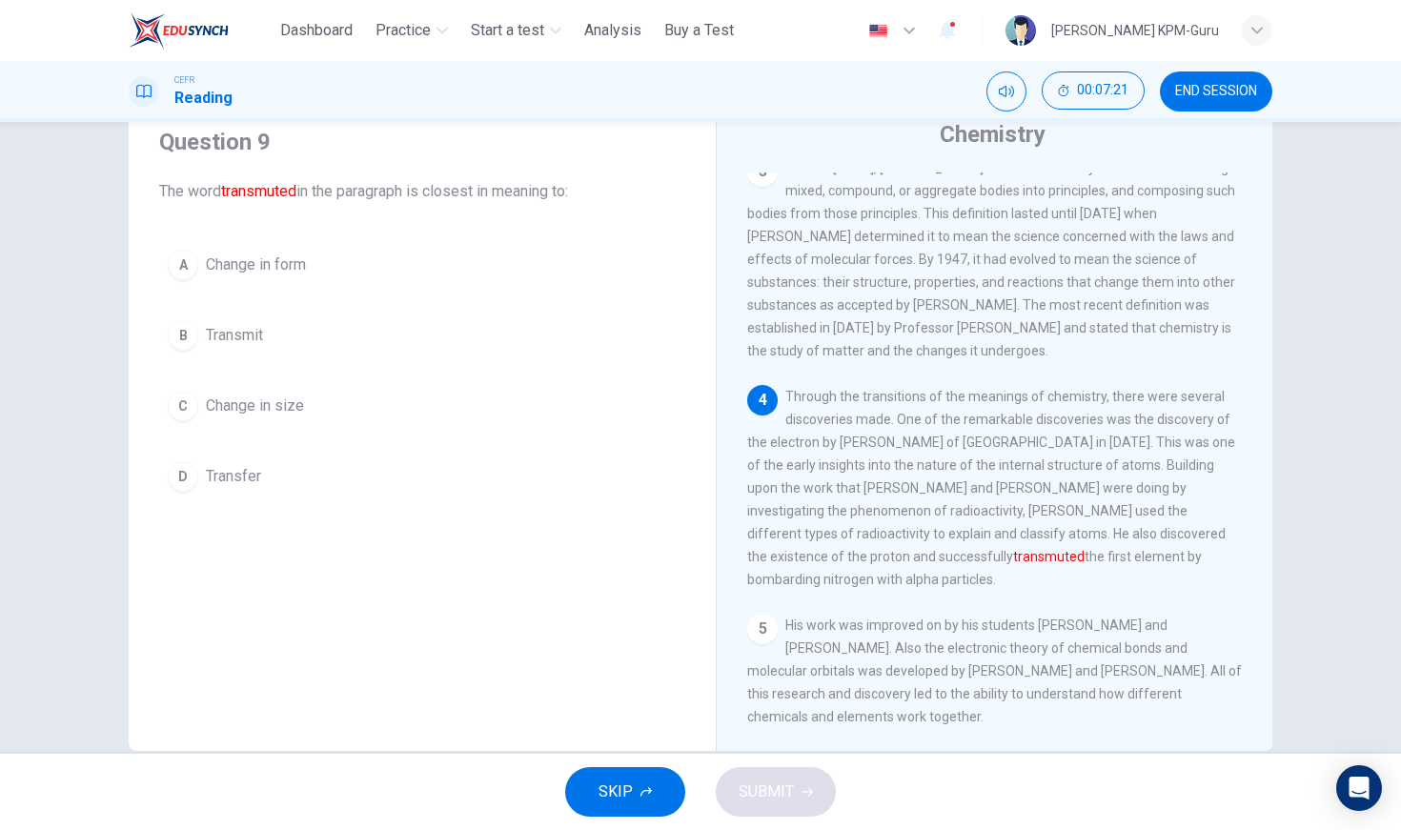
scroll to position [72, 0]
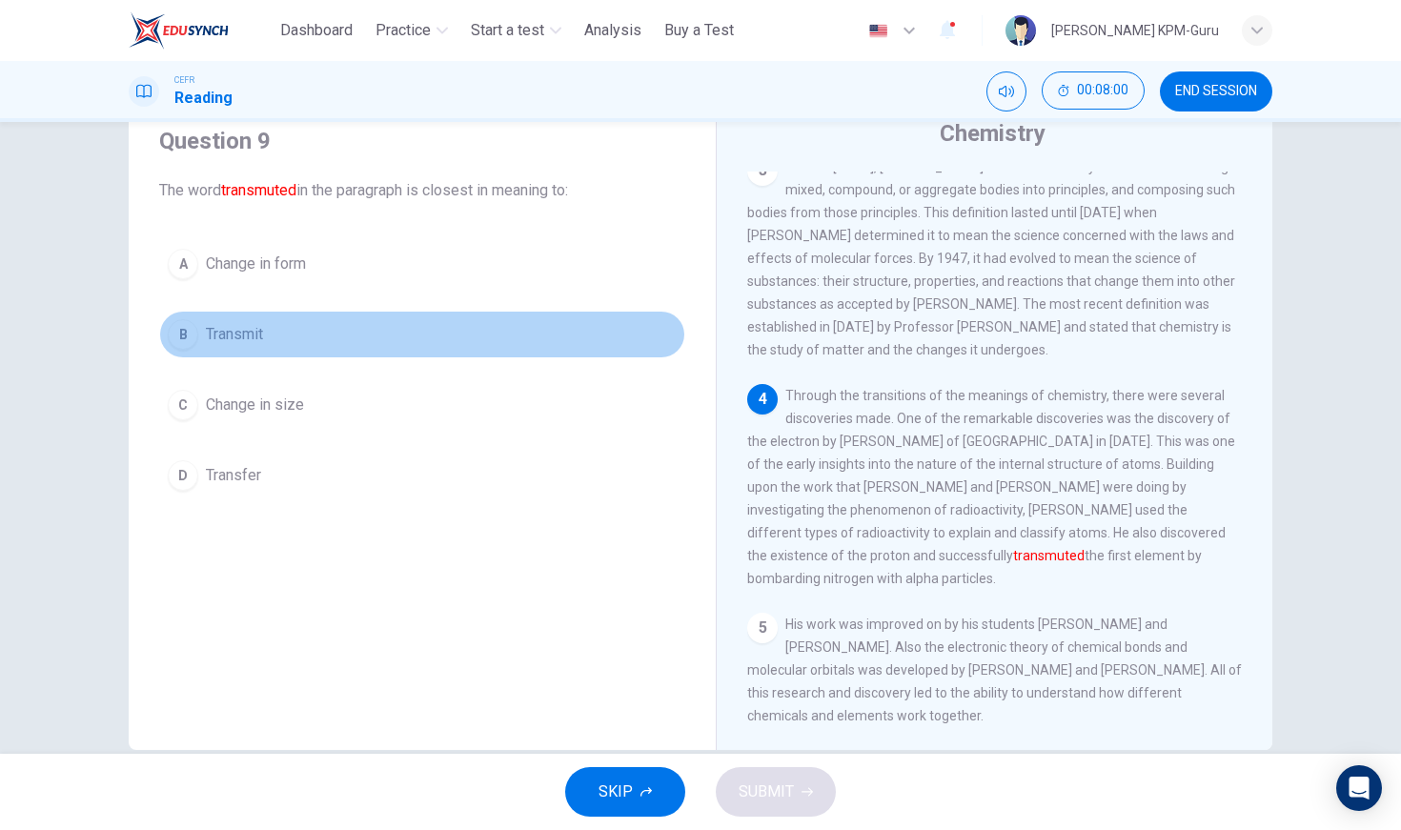
click at [189, 331] on div "B" at bounding box center [183, 334] width 30 height 30
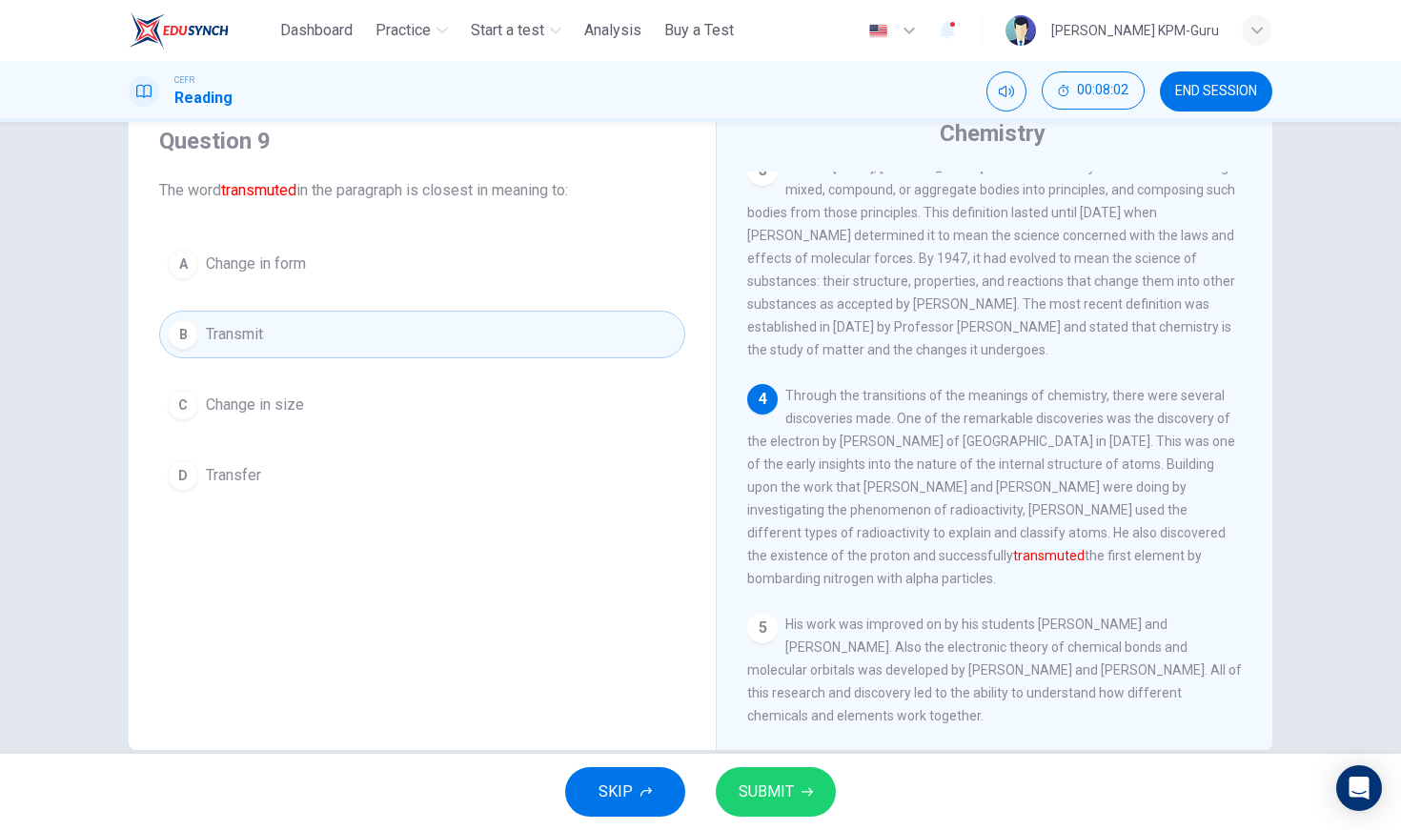
click at [784, 768] on button "SUBMIT" at bounding box center [776, 792] width 120 height 50
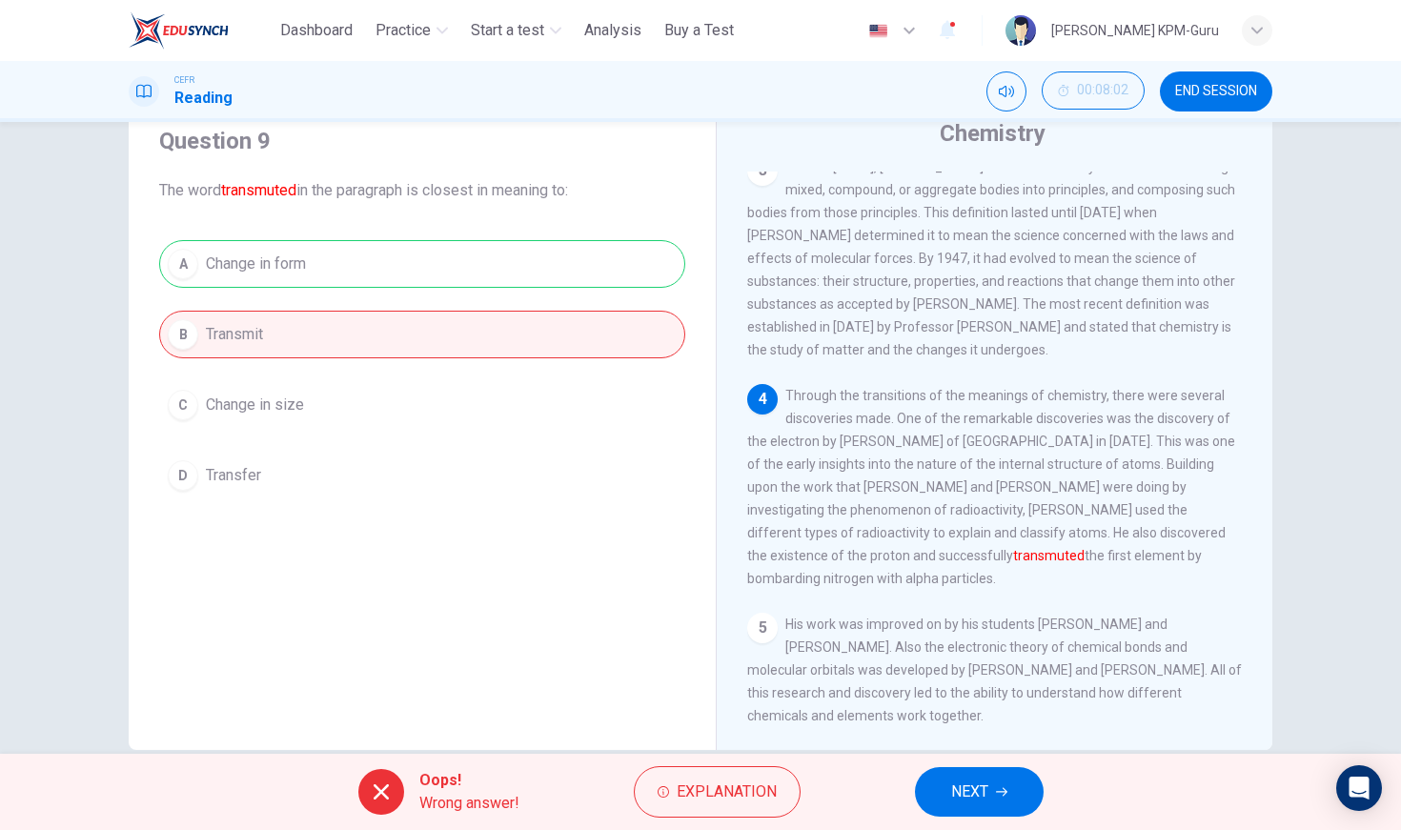
click at [341, 265] on div "A Change in form B Transmit C Change in size D Transfer" at bounding box center [422, 369] width 526 height 259
click at [753, 784] on span "Explanation" at bounding box center [727, 792] width 100 height 27
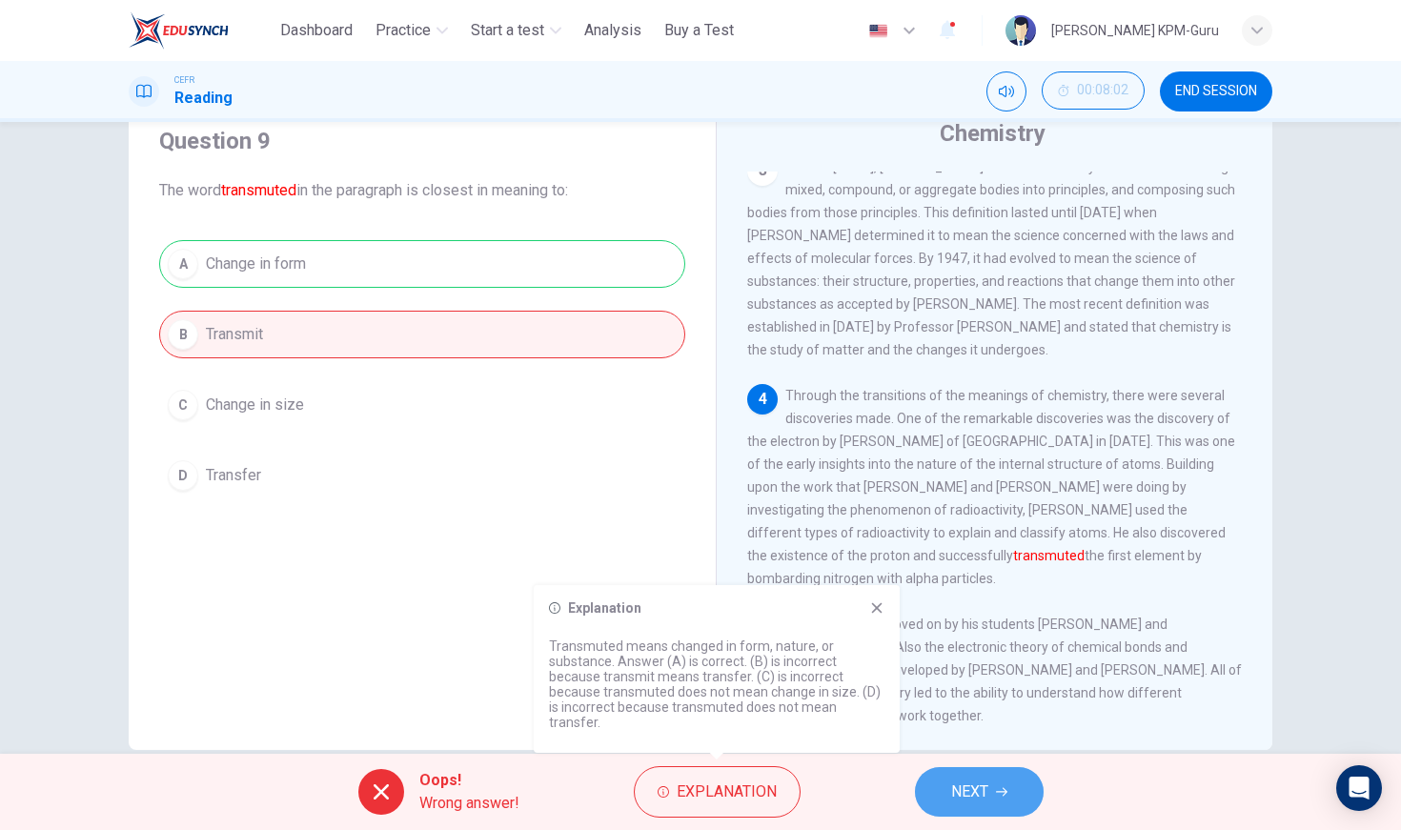
click at [966, 793] on span "NEXT" at bounding box center [969, 792] width 37 height 27
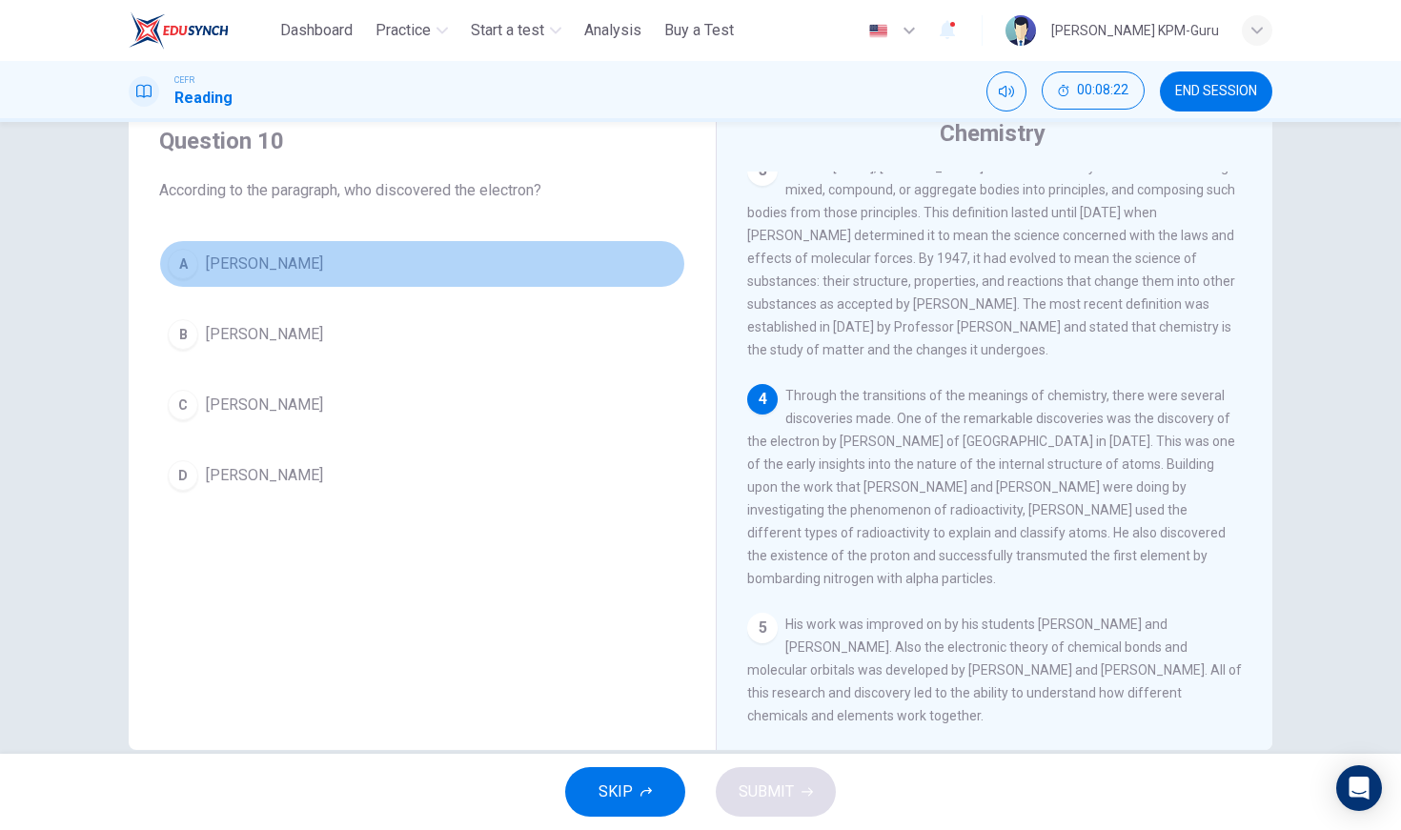
click at [229, 258] on span "[PERSON_NAME]" at bounding box center [264, 264] width 117 height 23
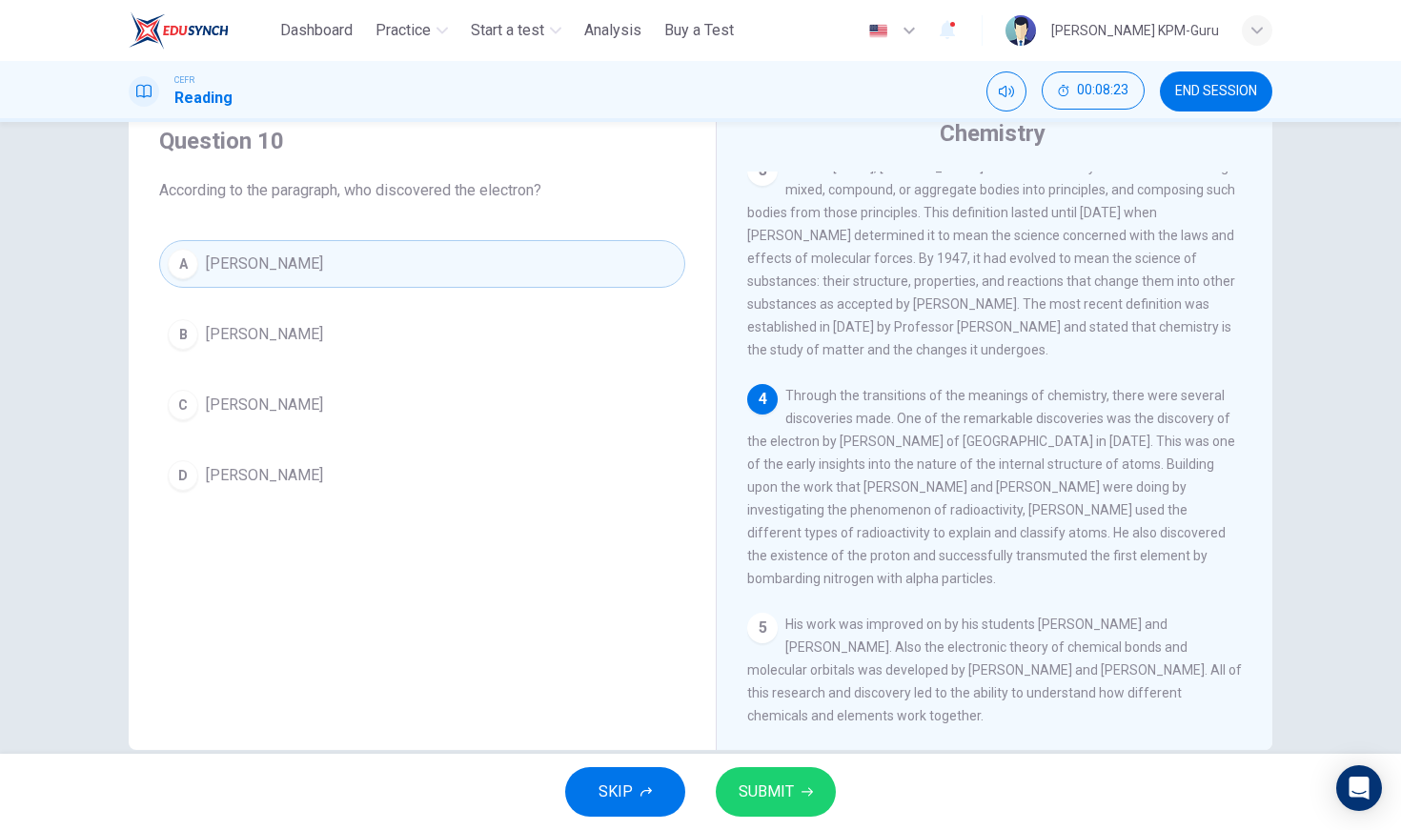
click at [789, 806] on button "SUBMIT" at bounding box center [776, 792] width 120 height 50
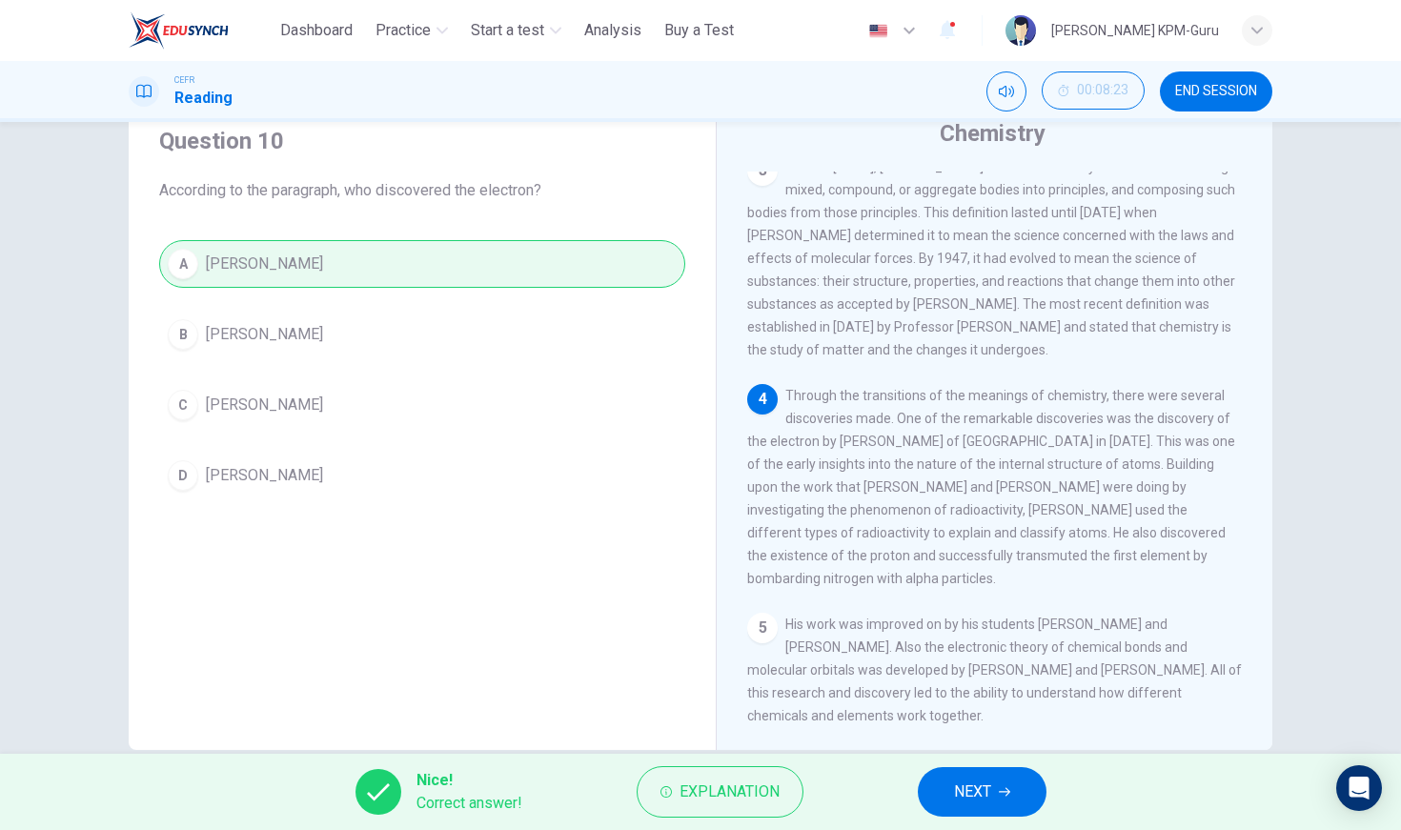
click at [934, 784] on button "NEXT" at bounding box center [982, 792] width 129 height 50
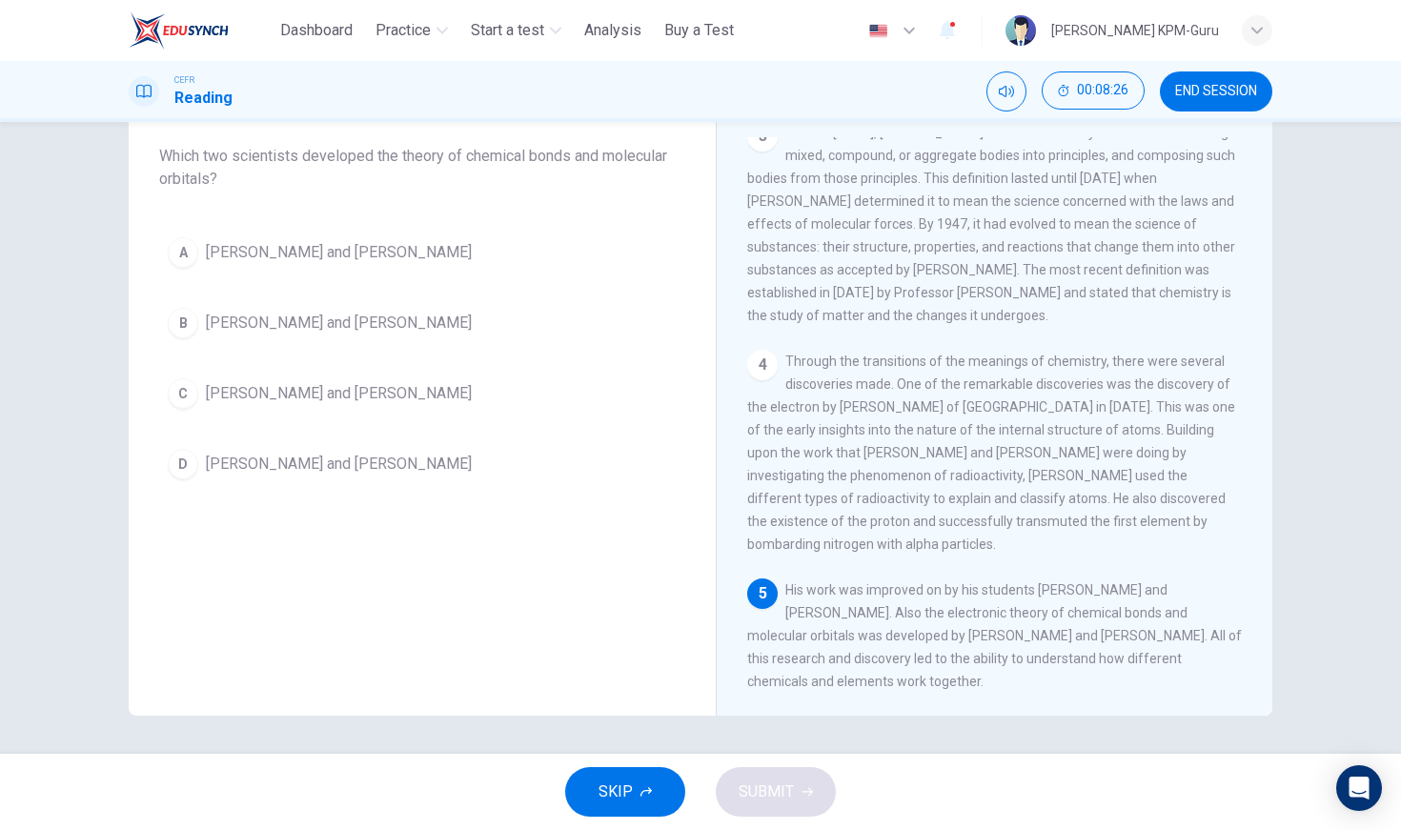
scroll to position [107, 0]
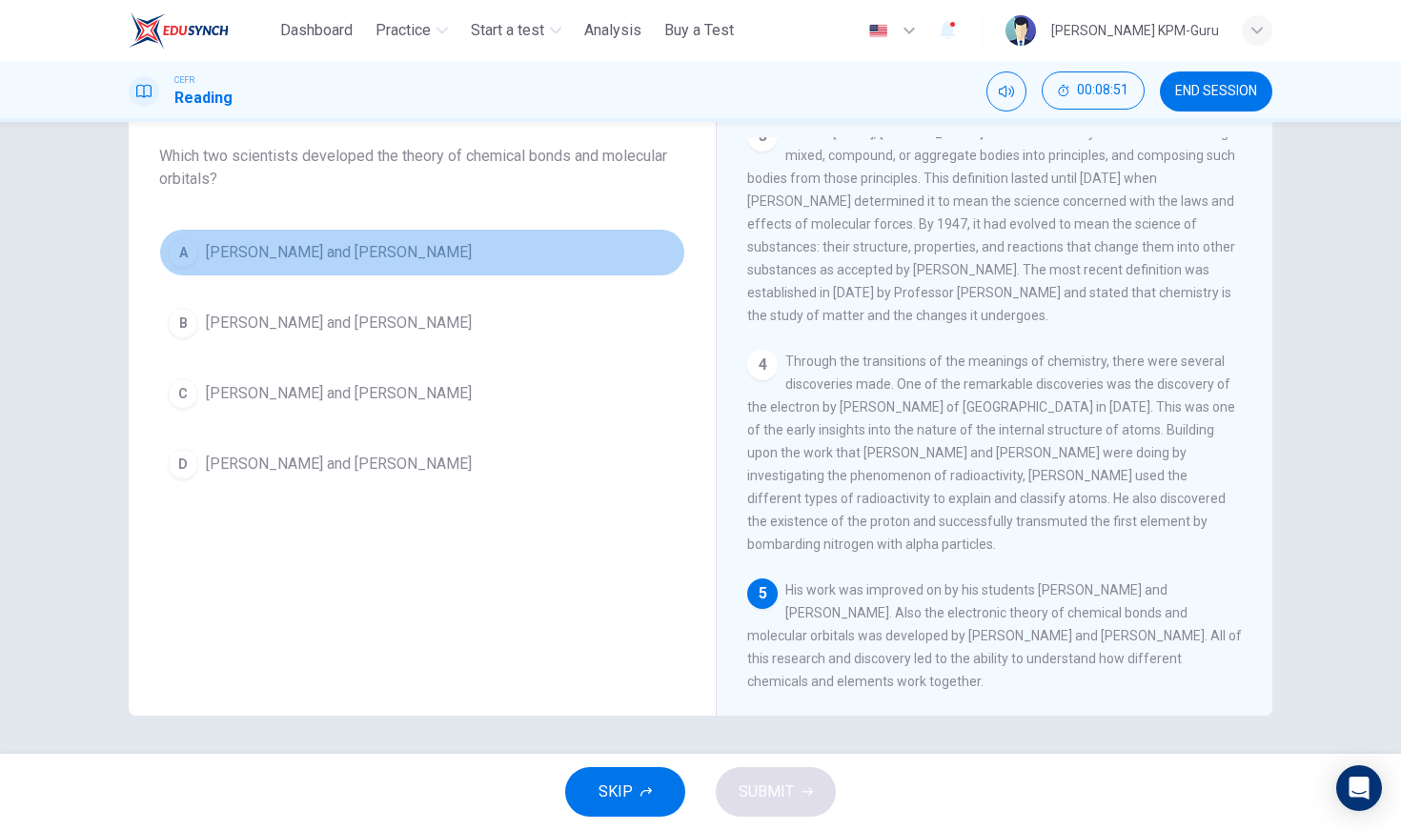
click at [191, 255] on div "A" at bounding box center [183, 252] width 30 height 30
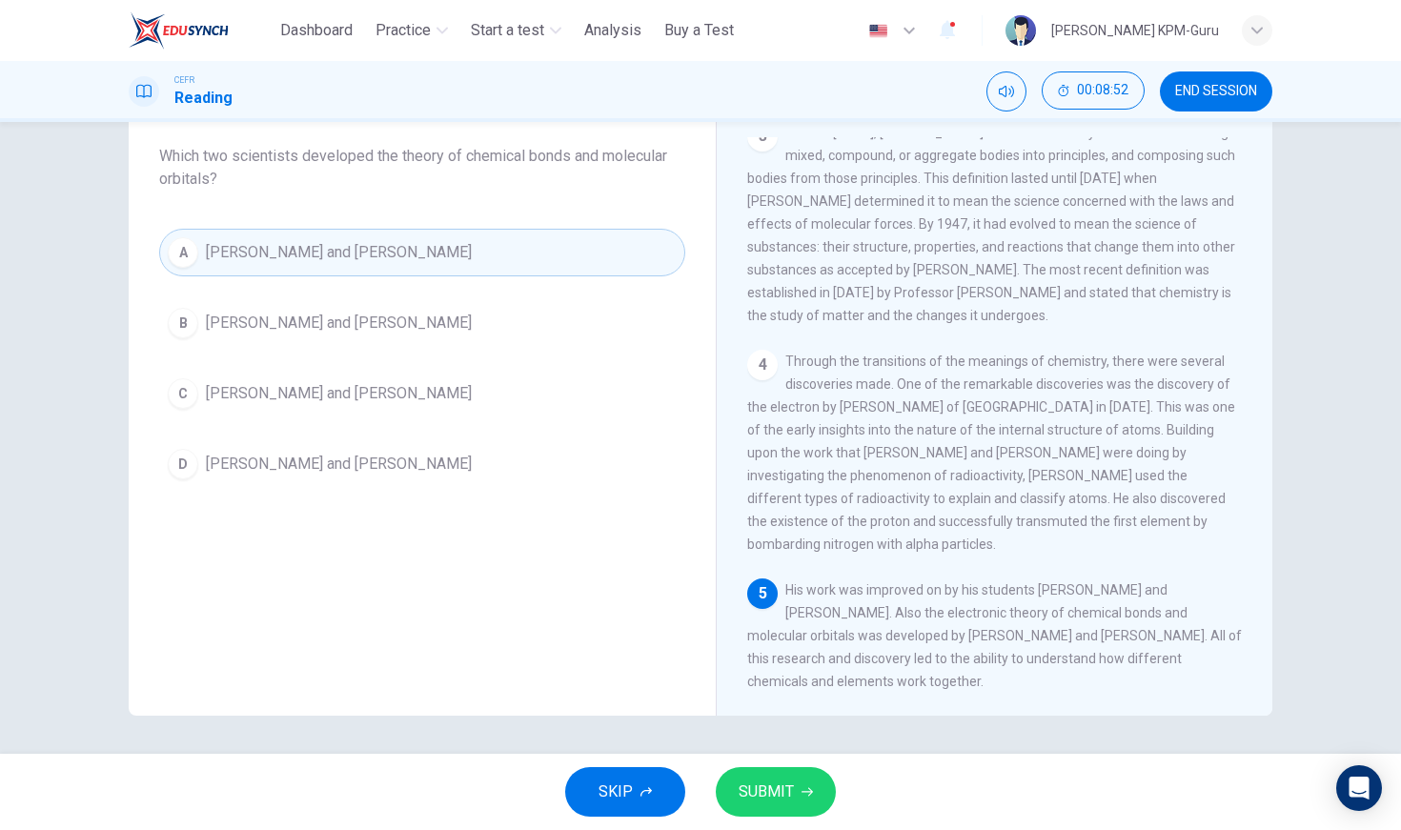
click at [794, 794] on button "SUBMIT" at bounding box center [776, 792] width 120 height 50
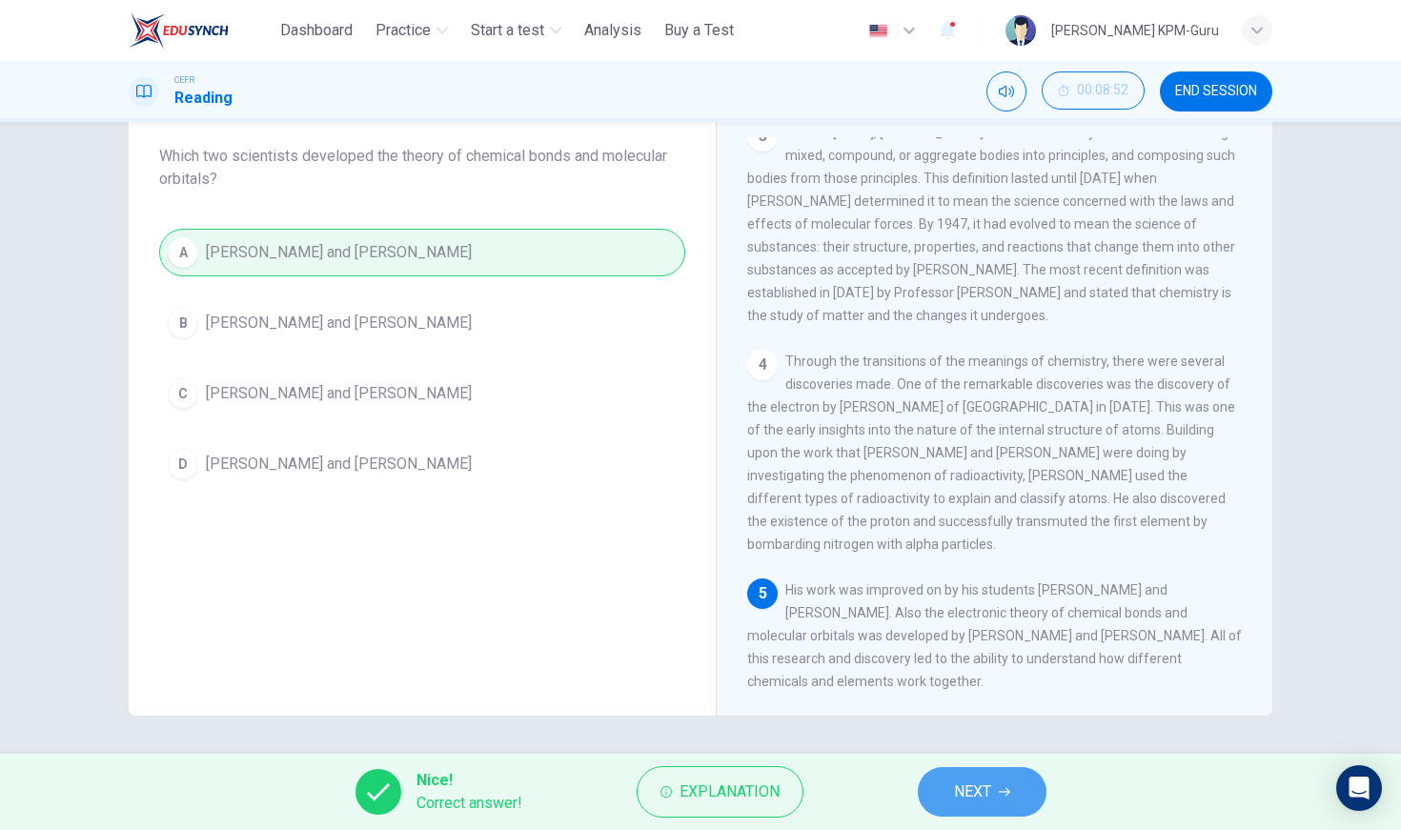
click at [983, 799] on span "NEXT" at bounding box center [972, 792] width 37 height 27
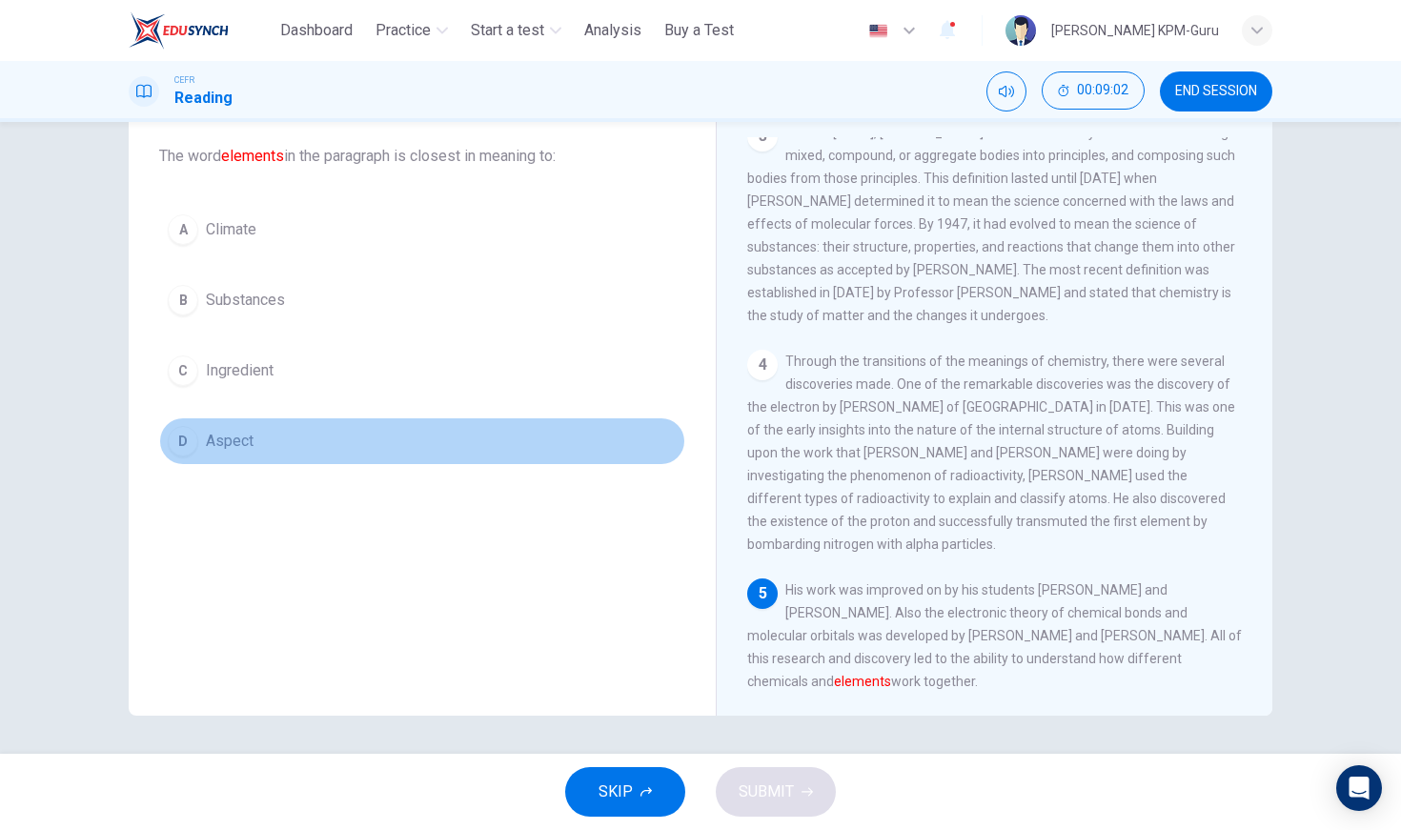
click at [192, 437] on div "D" at bounding box center [183, 441] width 30 height 30
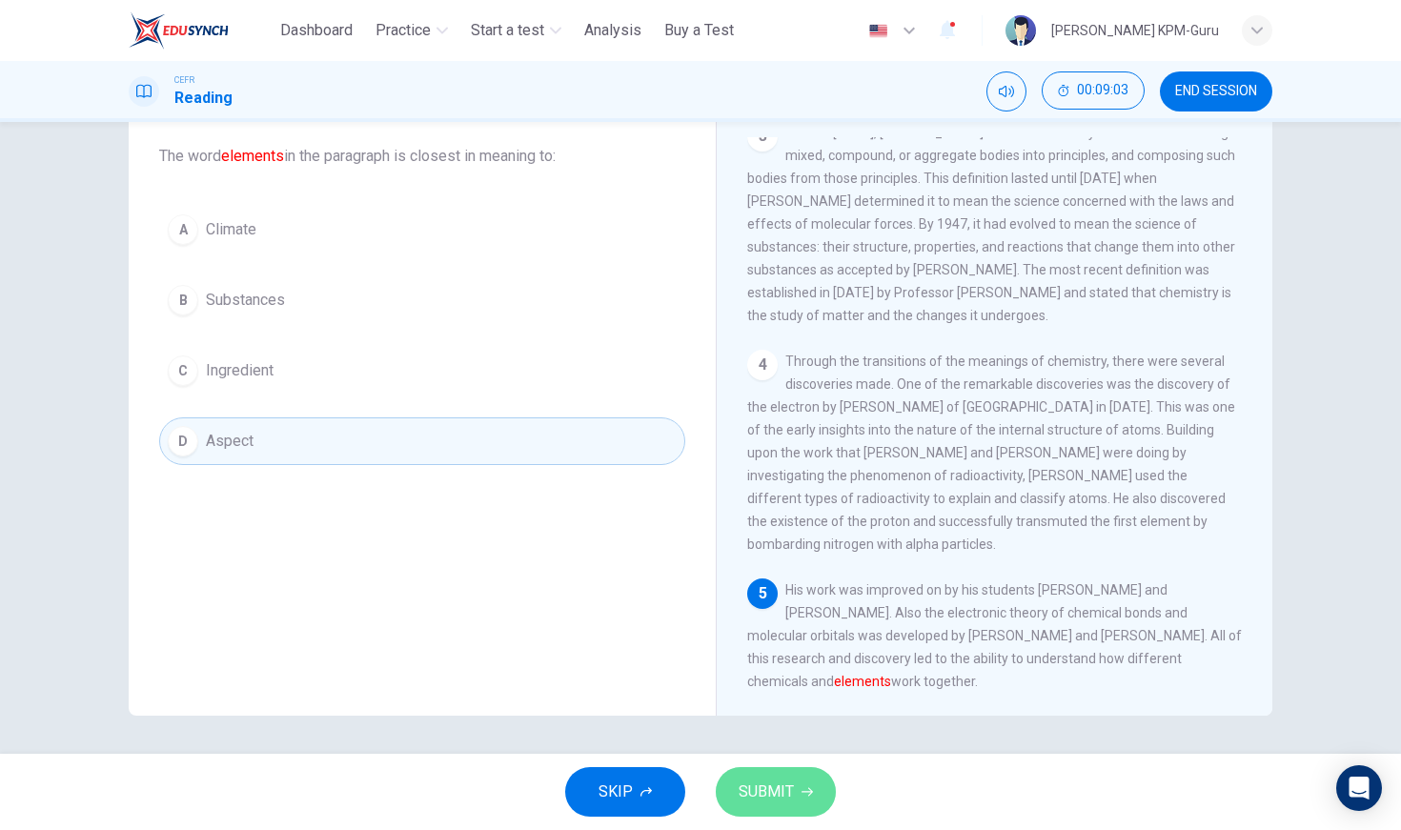
click at [802, 797] on icon "button" at bounding box center [807, 791] width 11 height 11
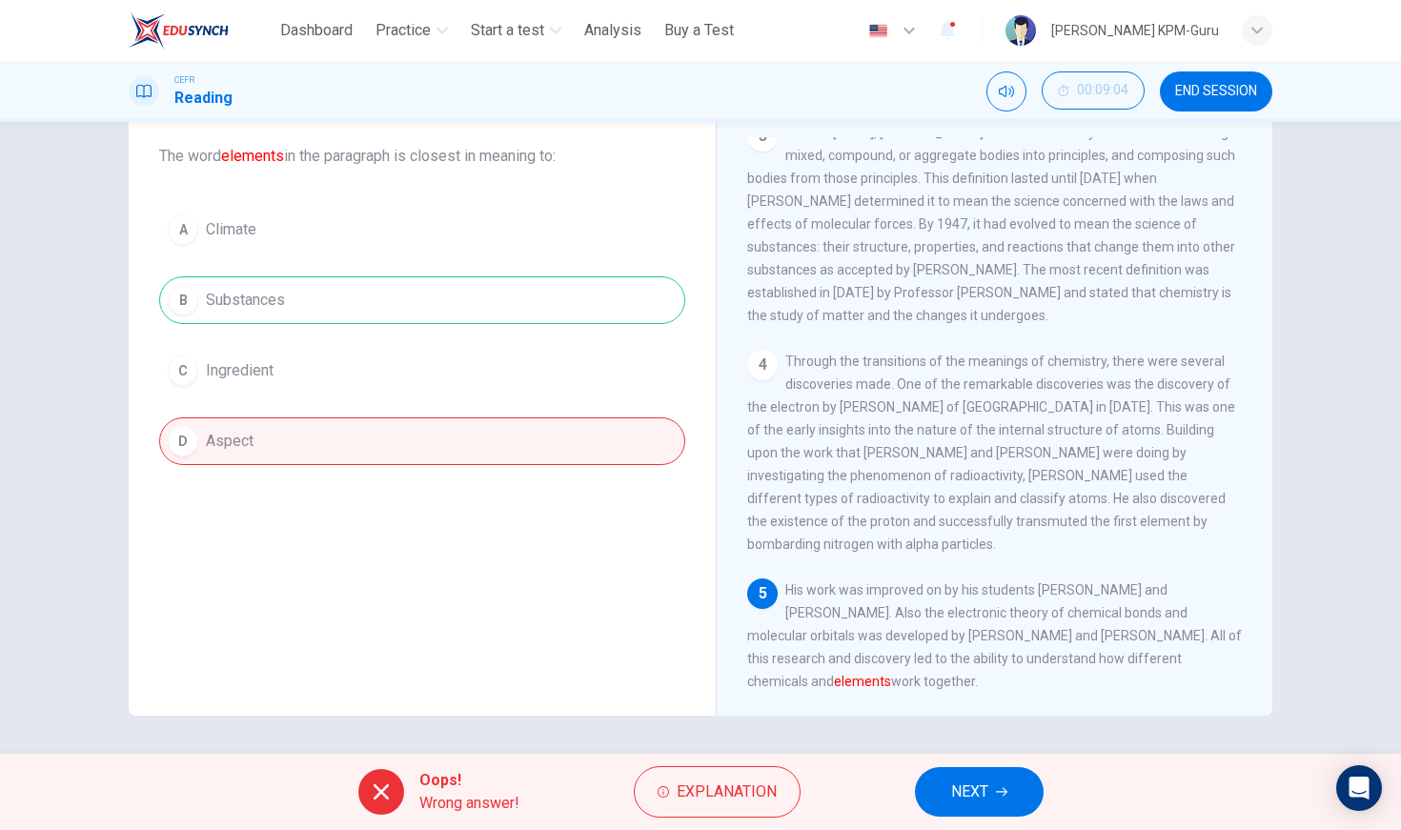
click at [515, 294] on div "A Climate B Substances C Ingredient D Aspect" at bounding box center [422, 335] width 526 height 259
click at [730, 802] on span "Explanation" at bounding box center [727, 792] width 100 height 27
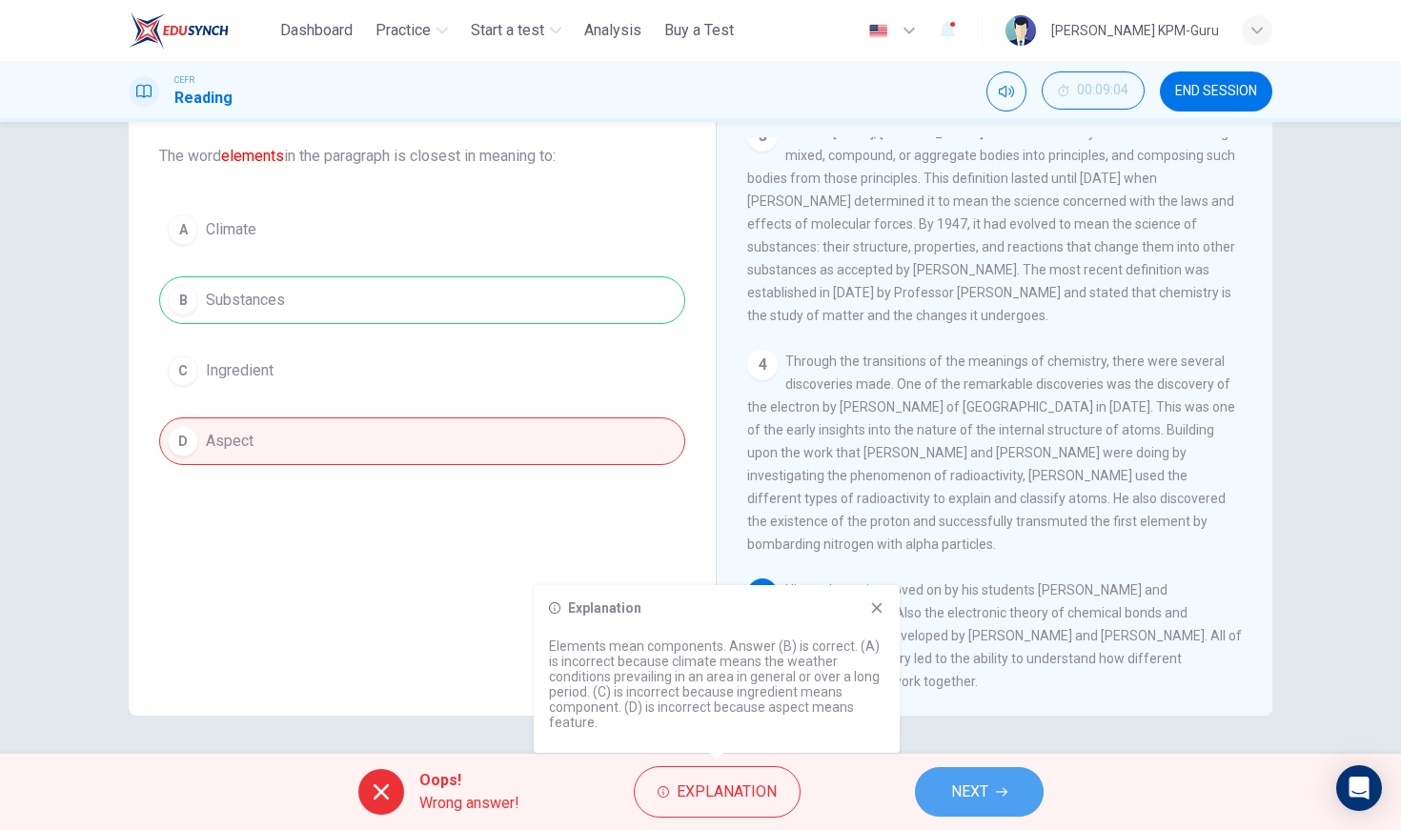
click at [925, 791] on button "NEXT" at bounding box center [979, 792] width 129 height 50
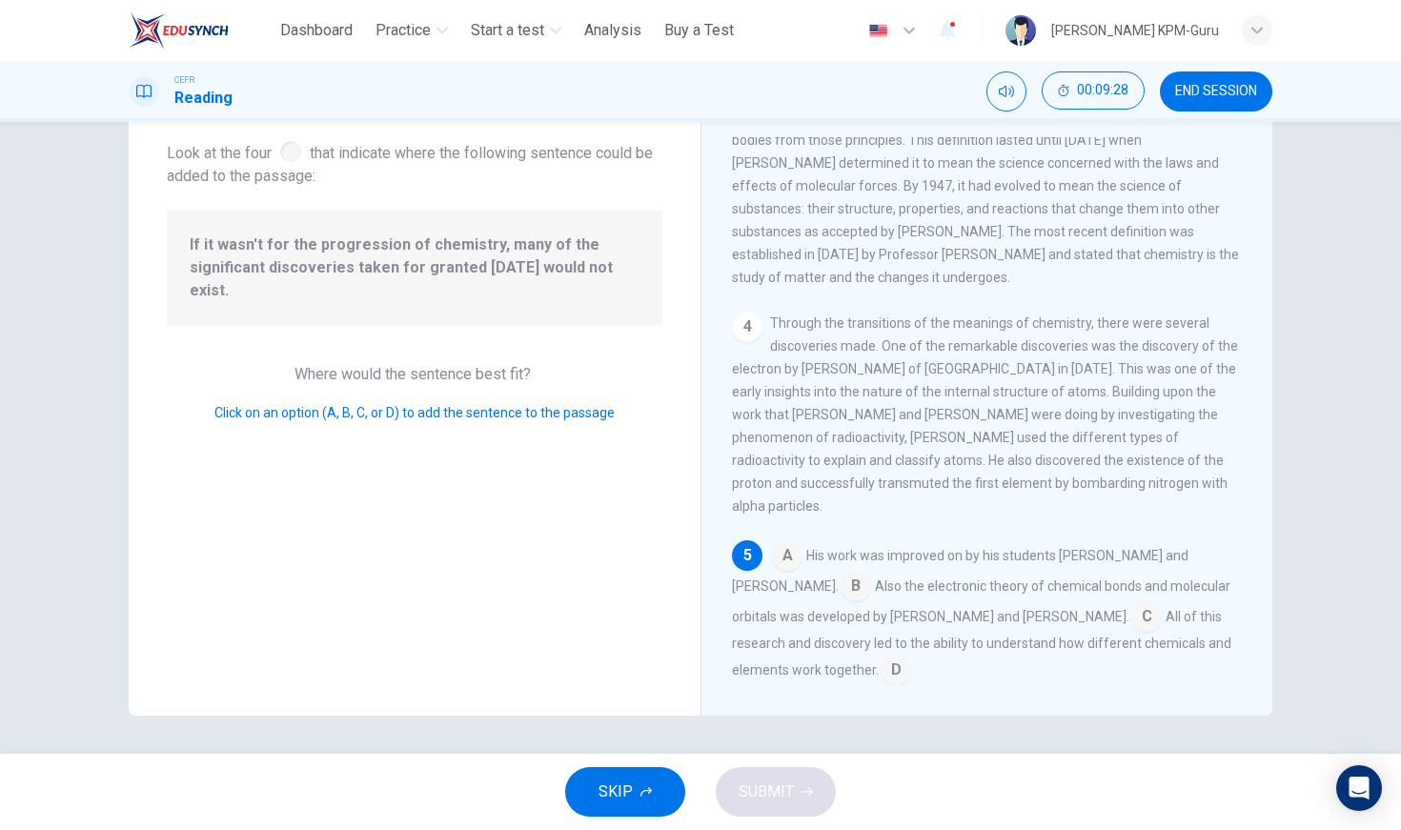
click at [745, 328] on div "4" at bounding box center [747, 327] width 30 height 30
click at [795, 542] on input at bounding box center [787, 557] width 30 height 30
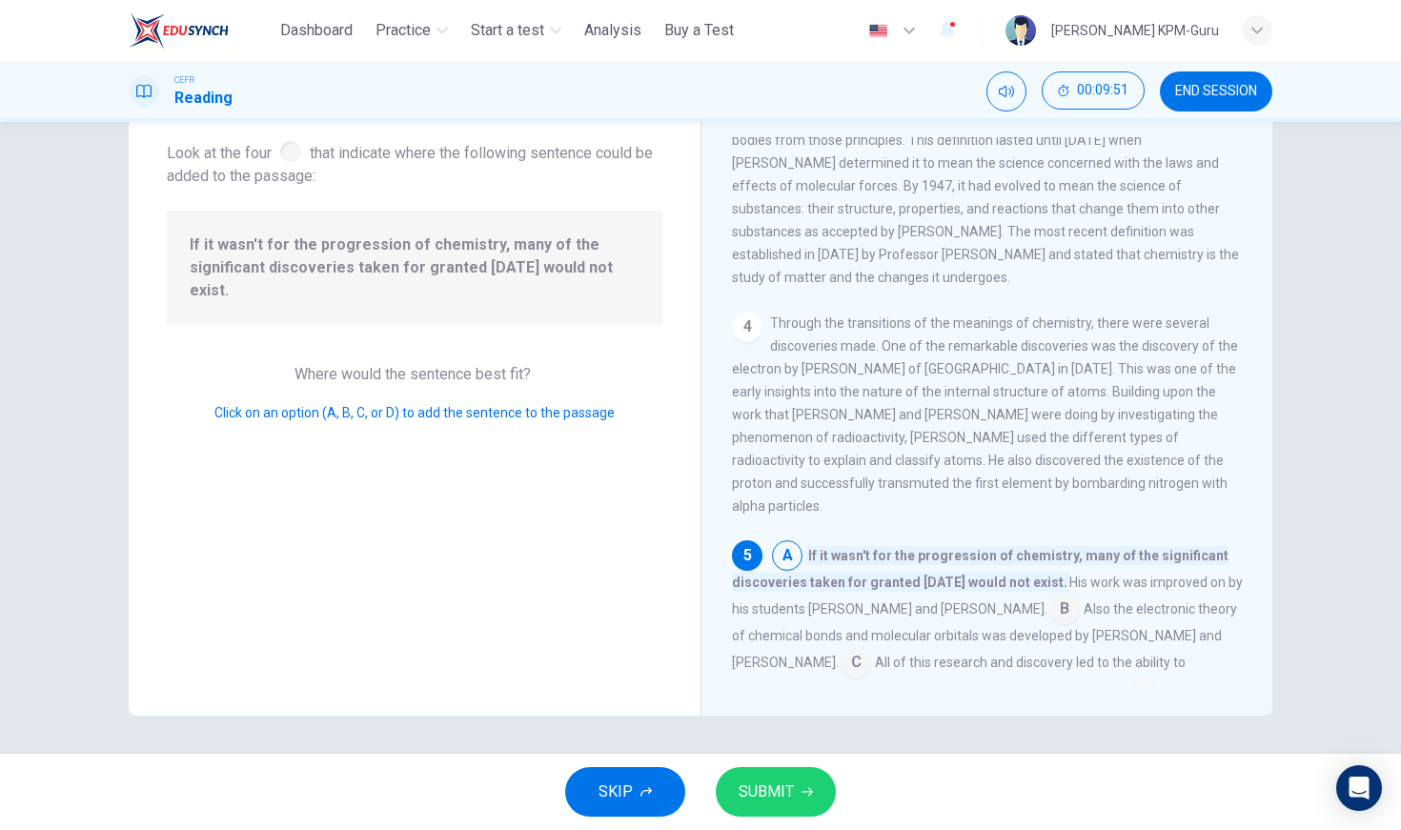
click at [811, 798] on button "SUBMIT" at bounding box center [776, 792] width 120 height 50
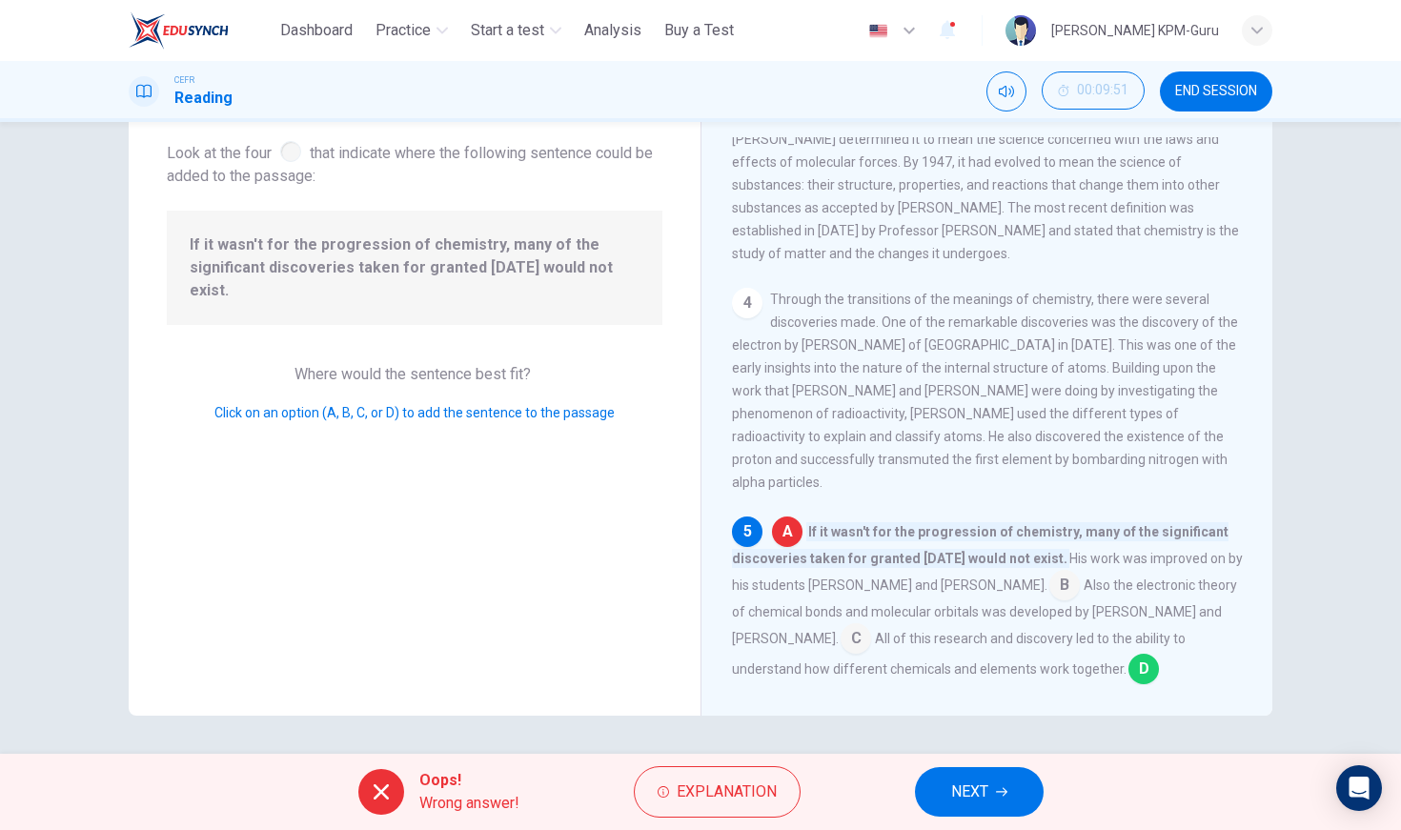
scroll to position [397, 0]
click at [750, 786] on span "Explanation" at bounding box center [727, 792] width 100 height 27
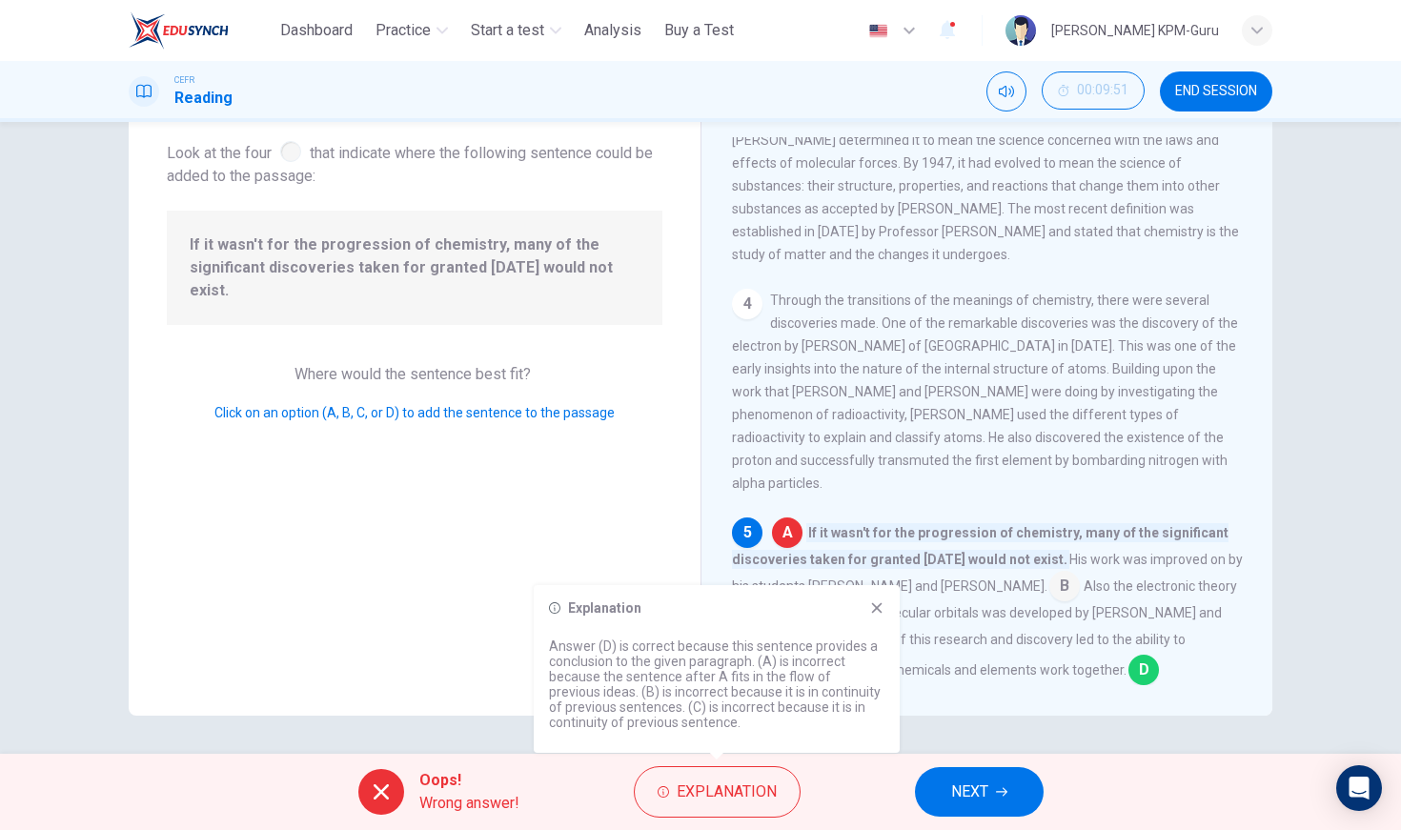
click at [1005, 801] on button "NEXT" at bounding box center [979, 792] width 129 height 50
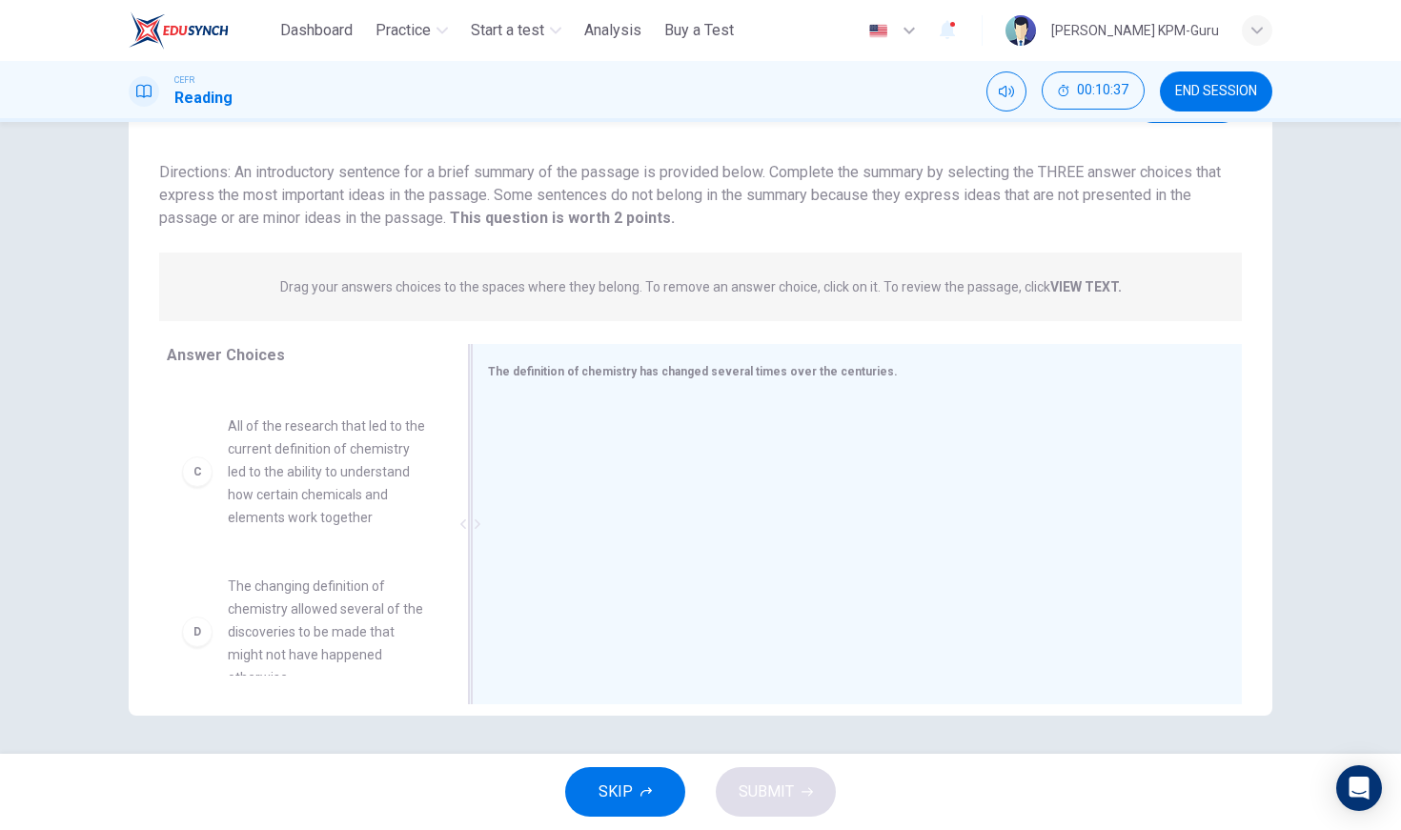
scroll to position [213, 0]
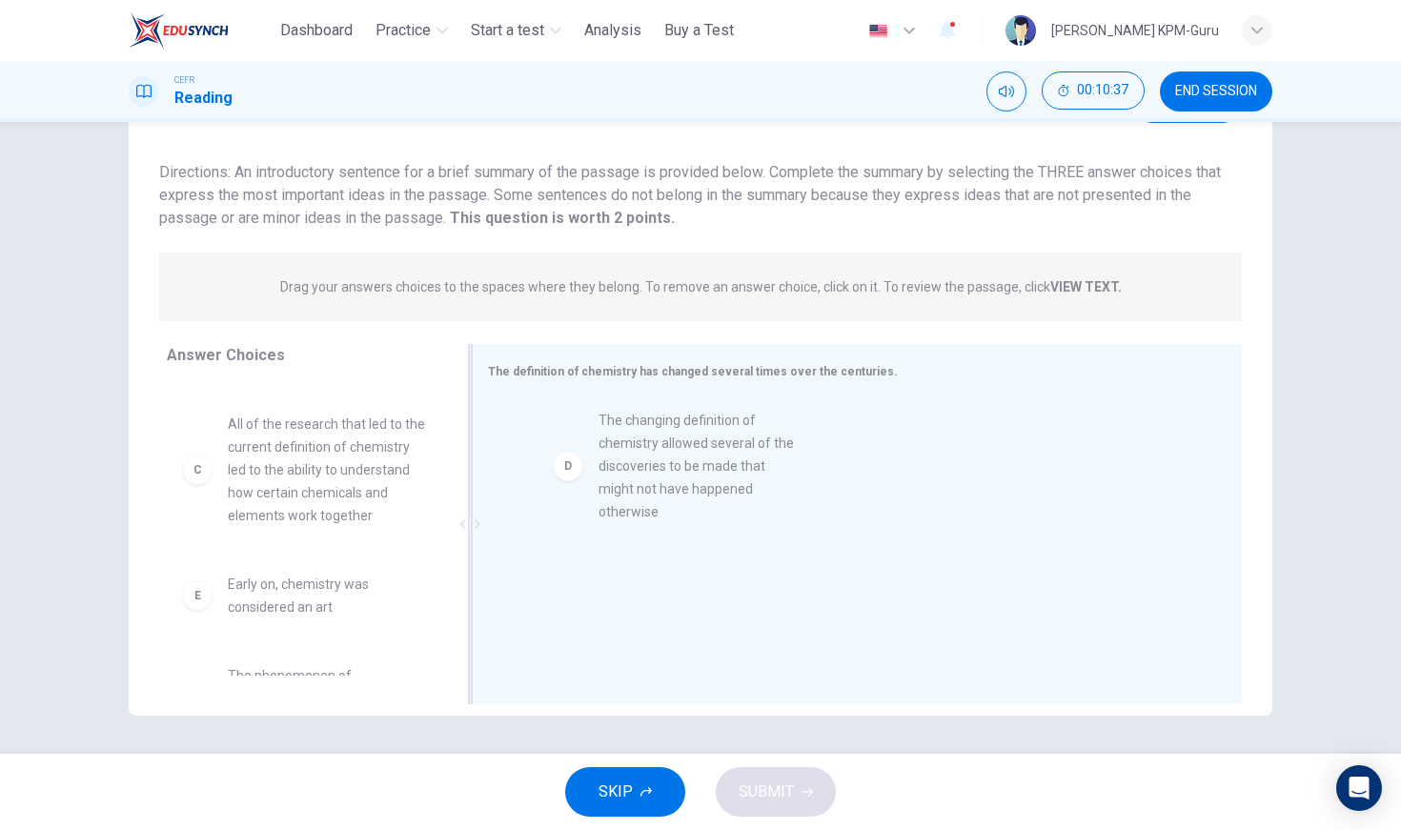
drag, startPoint x: 340, startPoint y: 608, endPoint x: 727, endPoint y: 436, distance: 423.3
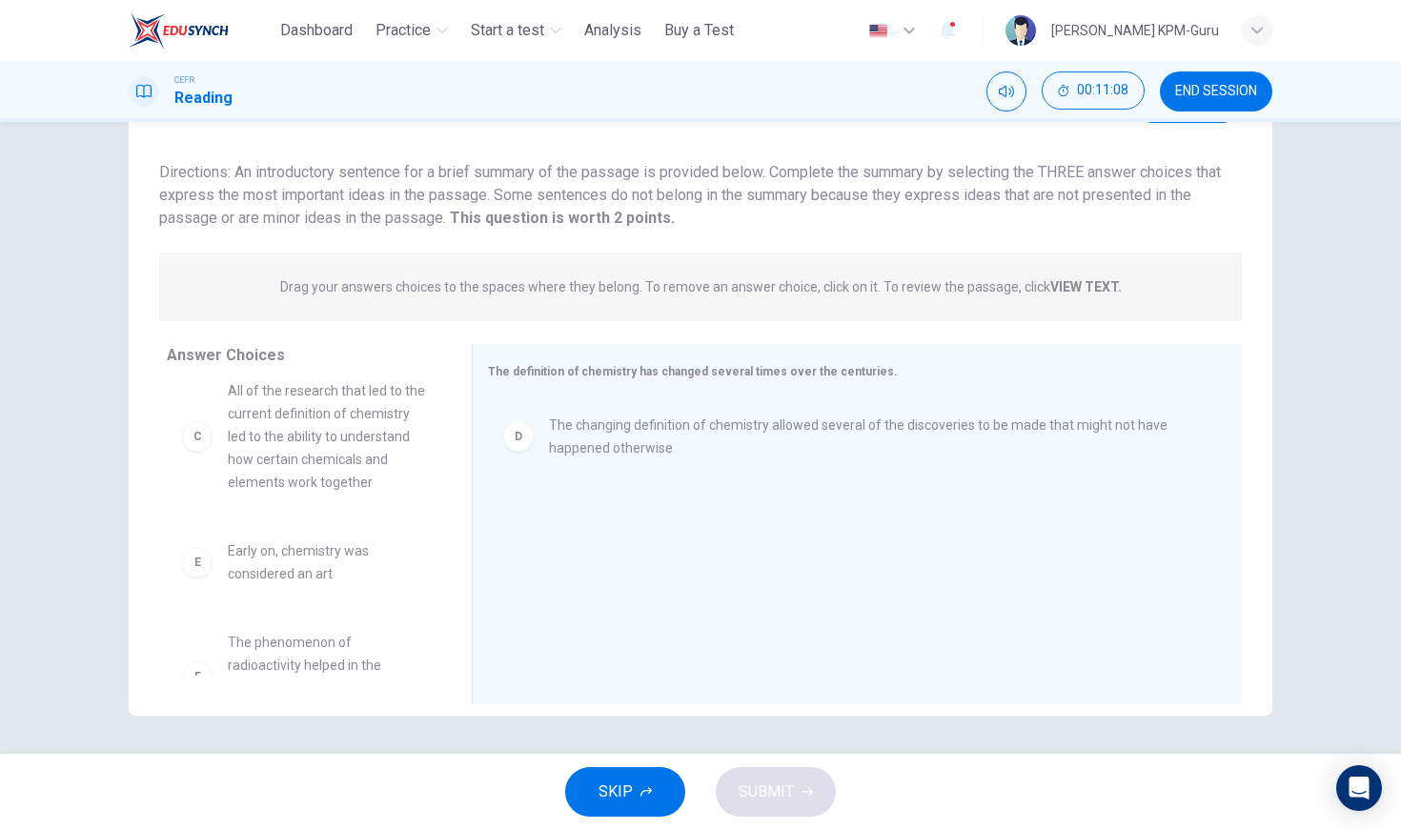
scroll to position [239, 0]
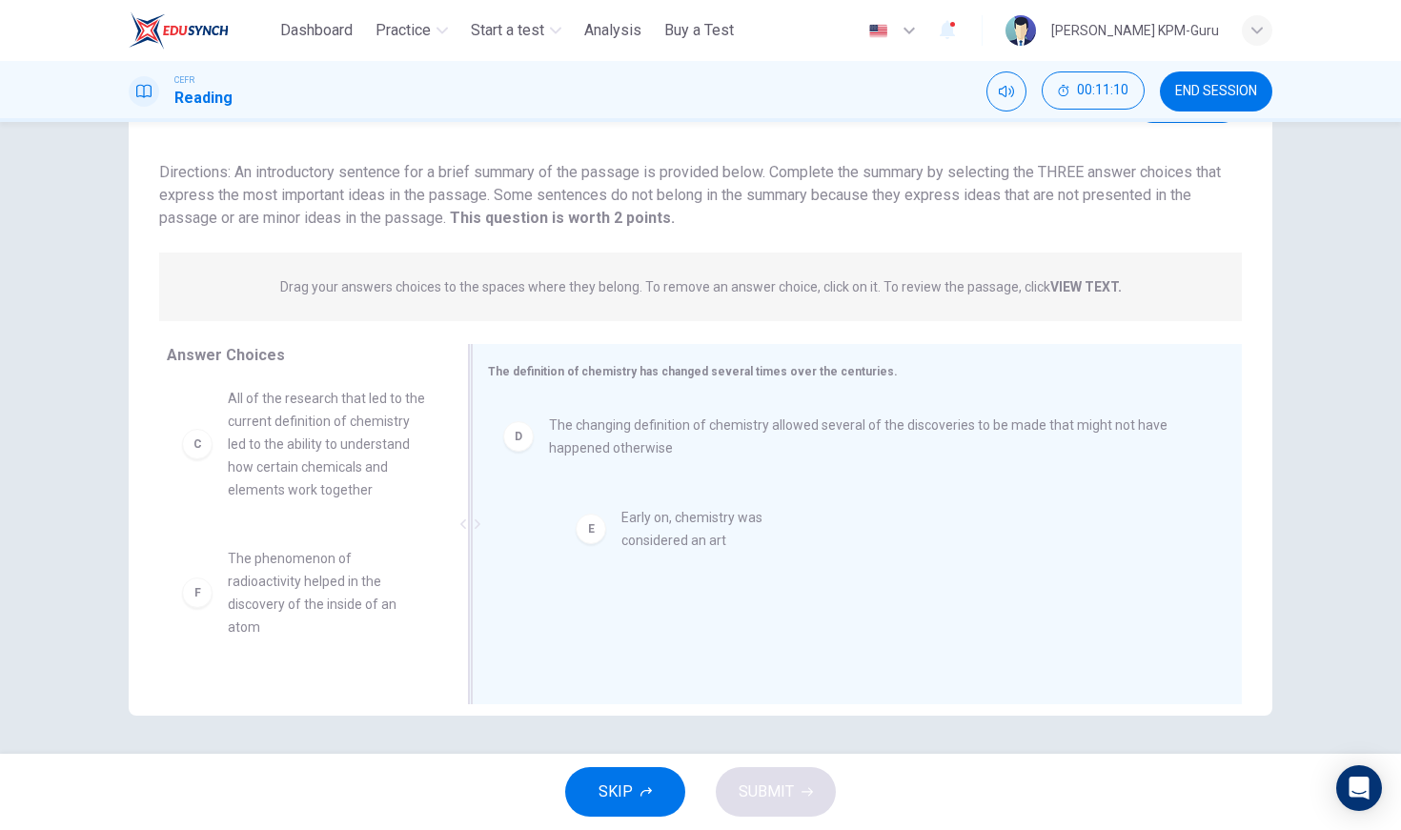
drag, startPoint x: 320, startPoint y: 566, endPoint x: 719, endPoint y: 521, distance: 400.9
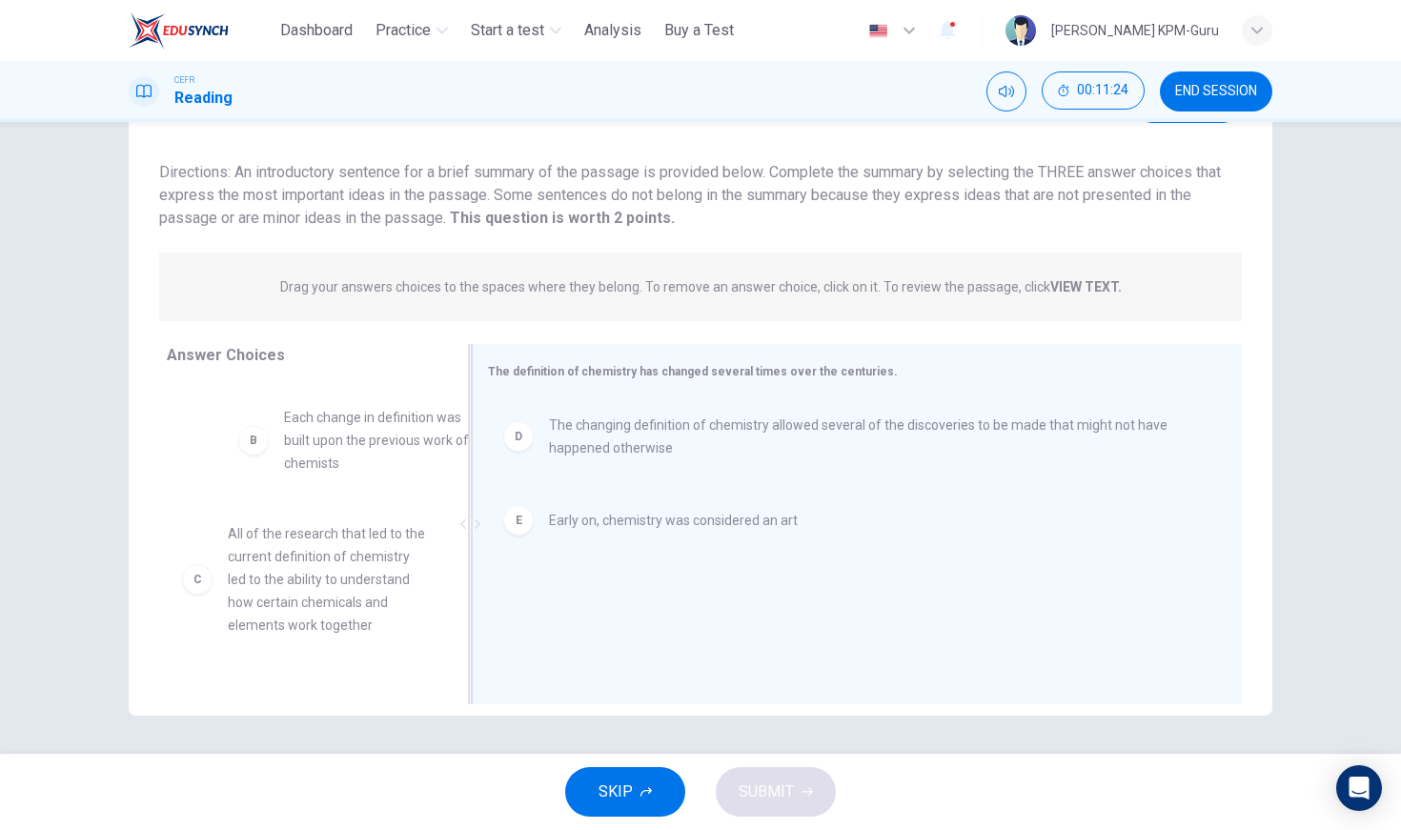
scroll to position [86, 0]
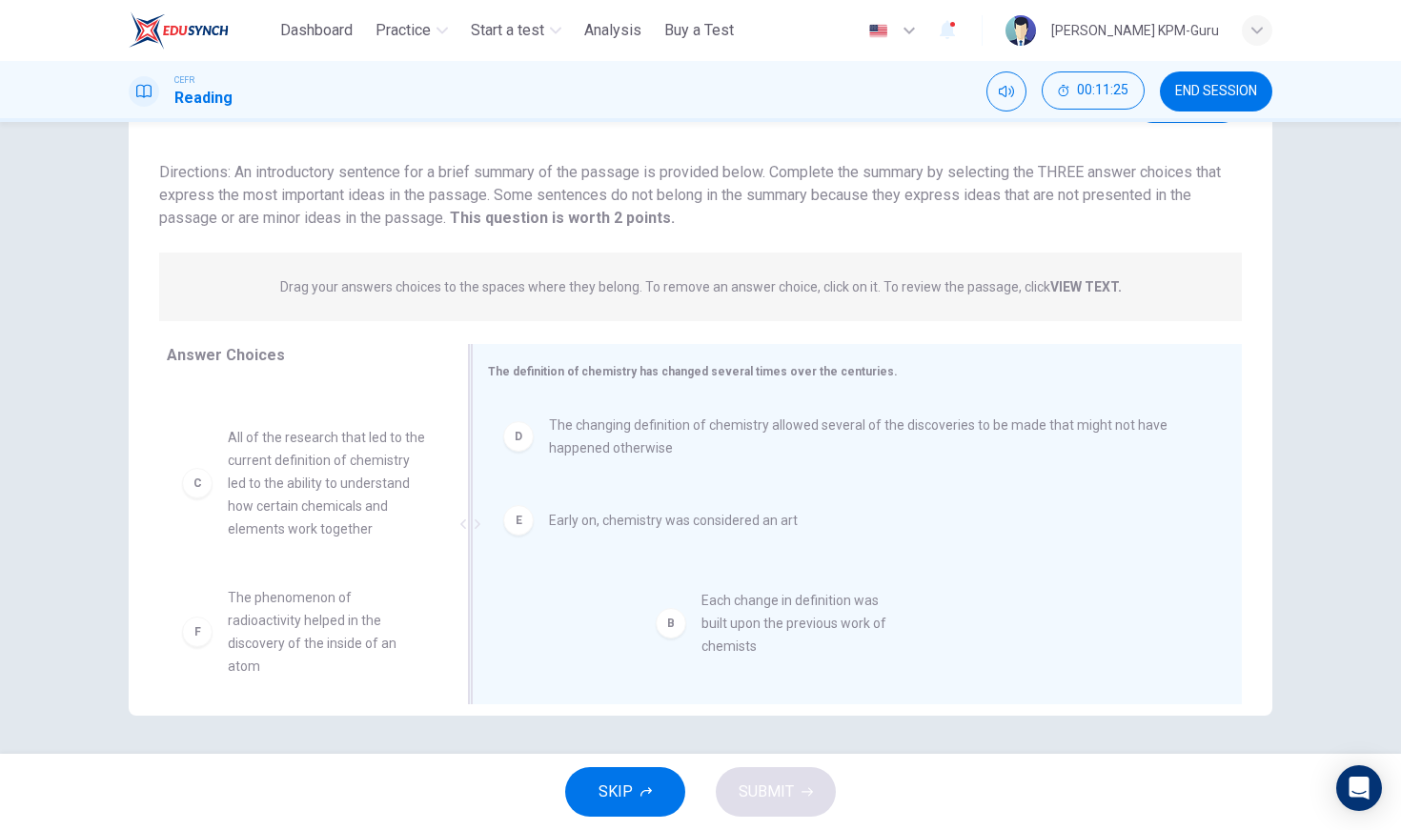
drag, startPoint x: 276, startPoint y: 450, endPoint x: 753, endPoint y: 617, distance: 504.9
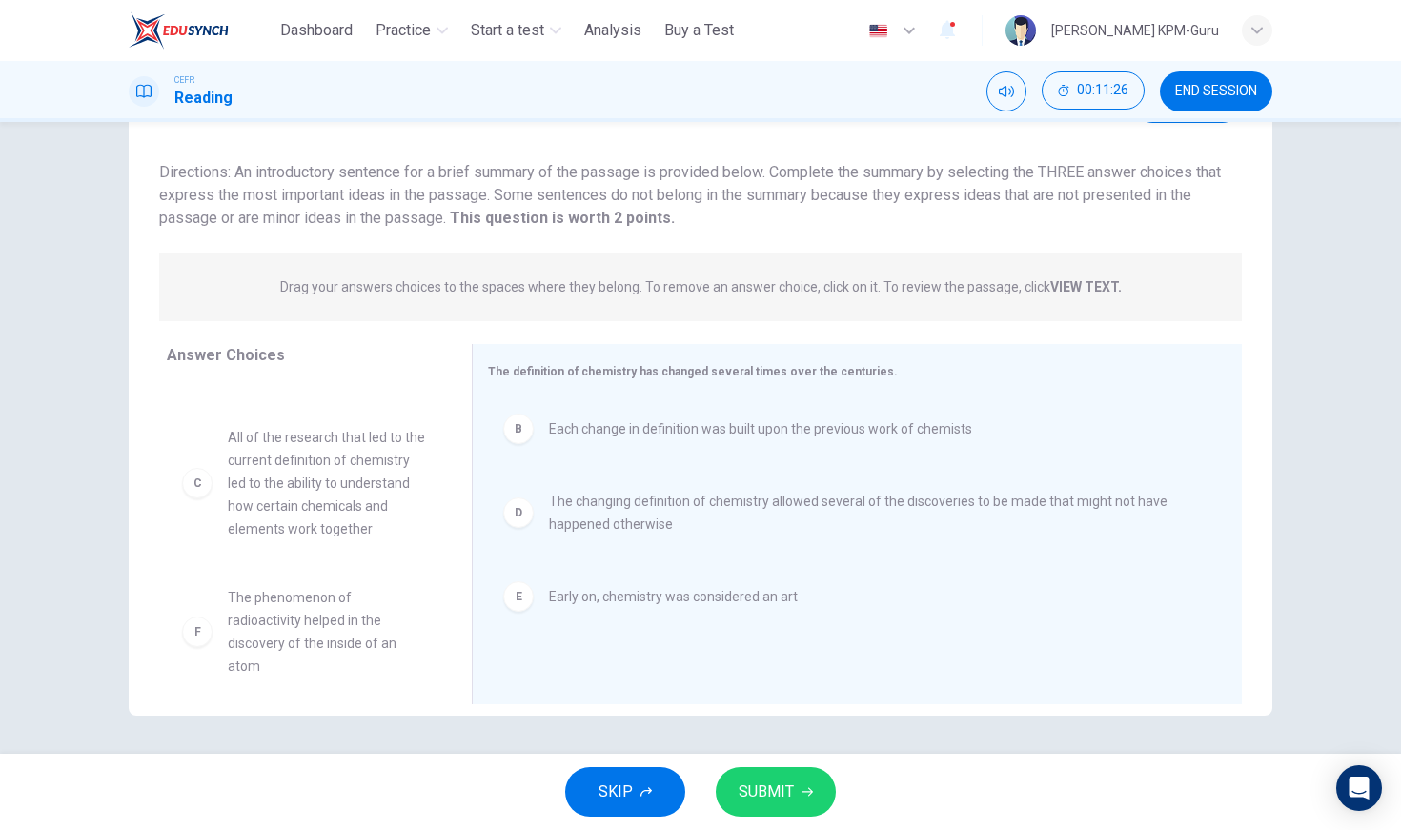
scroll to position [80, 0]
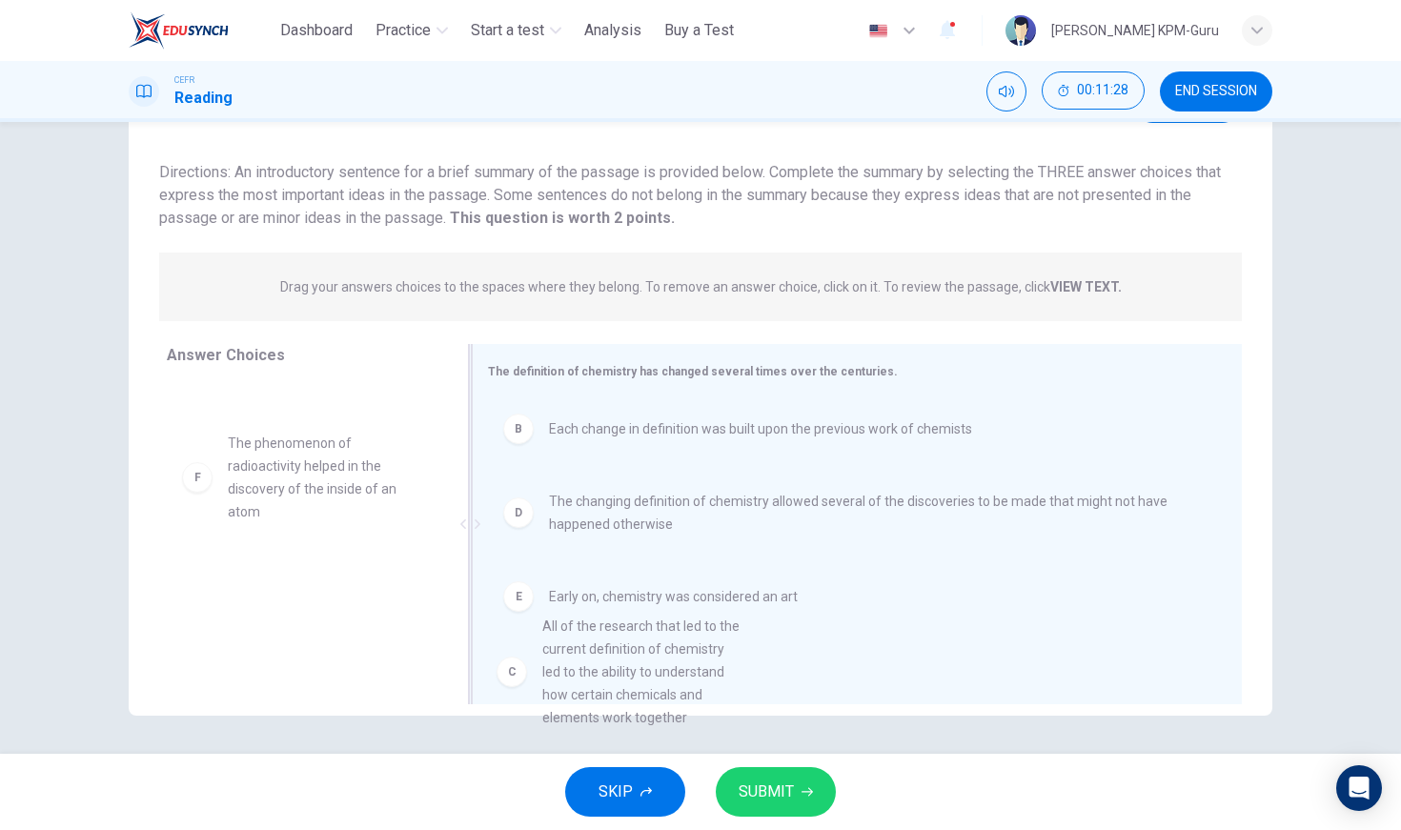
drag, startPoint x: 362, startPoint y: 486, endPoint x: 678, endPoint y: 681, distance: 371.1
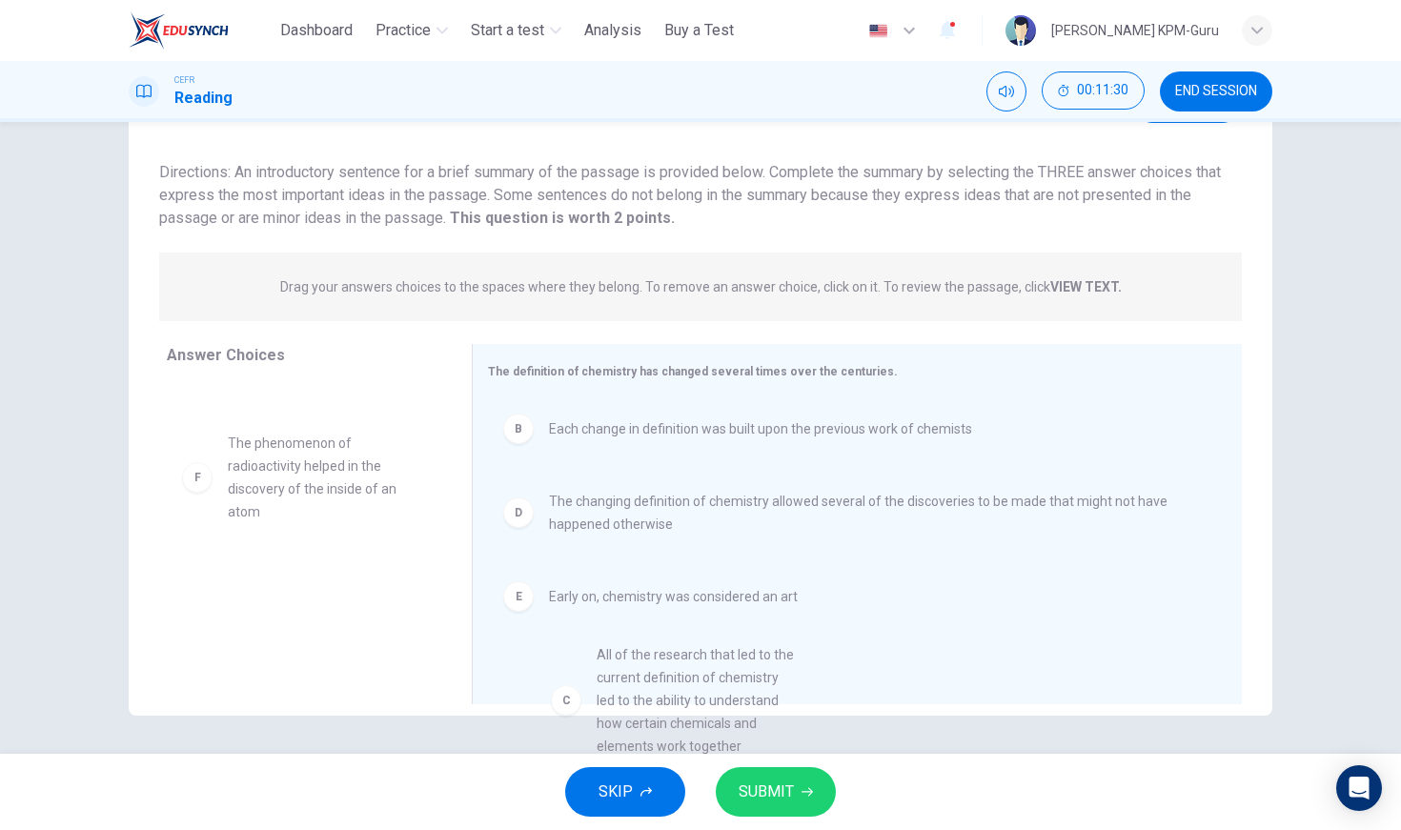
drag, startPoint x: 353, startPoint y: 523, endPoint x: 721, endPoint y: 745, distance: 430.5
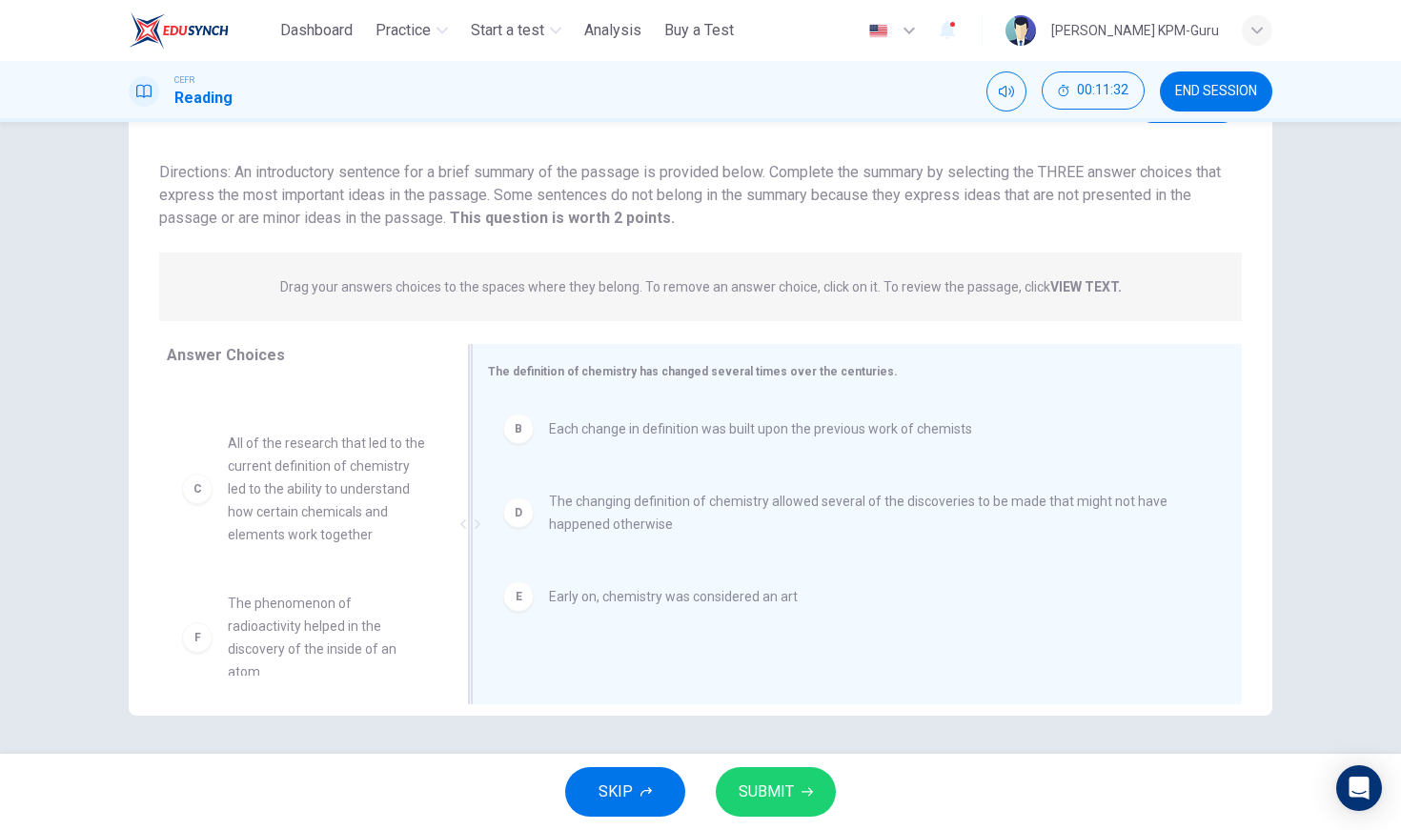
scroll to position [79, 0]
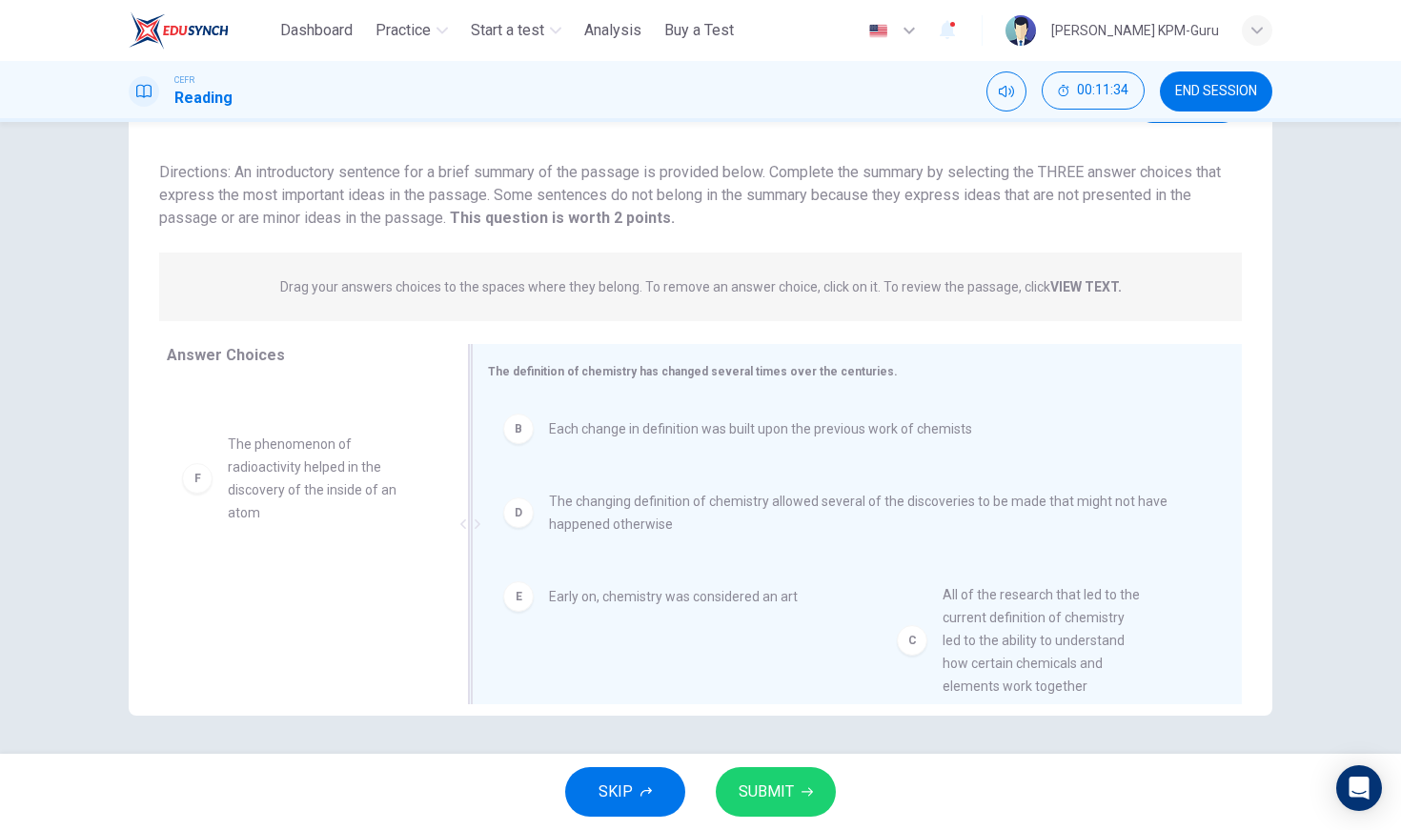
drag, startPoint x: 296, startPoint y: 440, endPoint x: 1022, endPoint y: 579, distance: 738.3
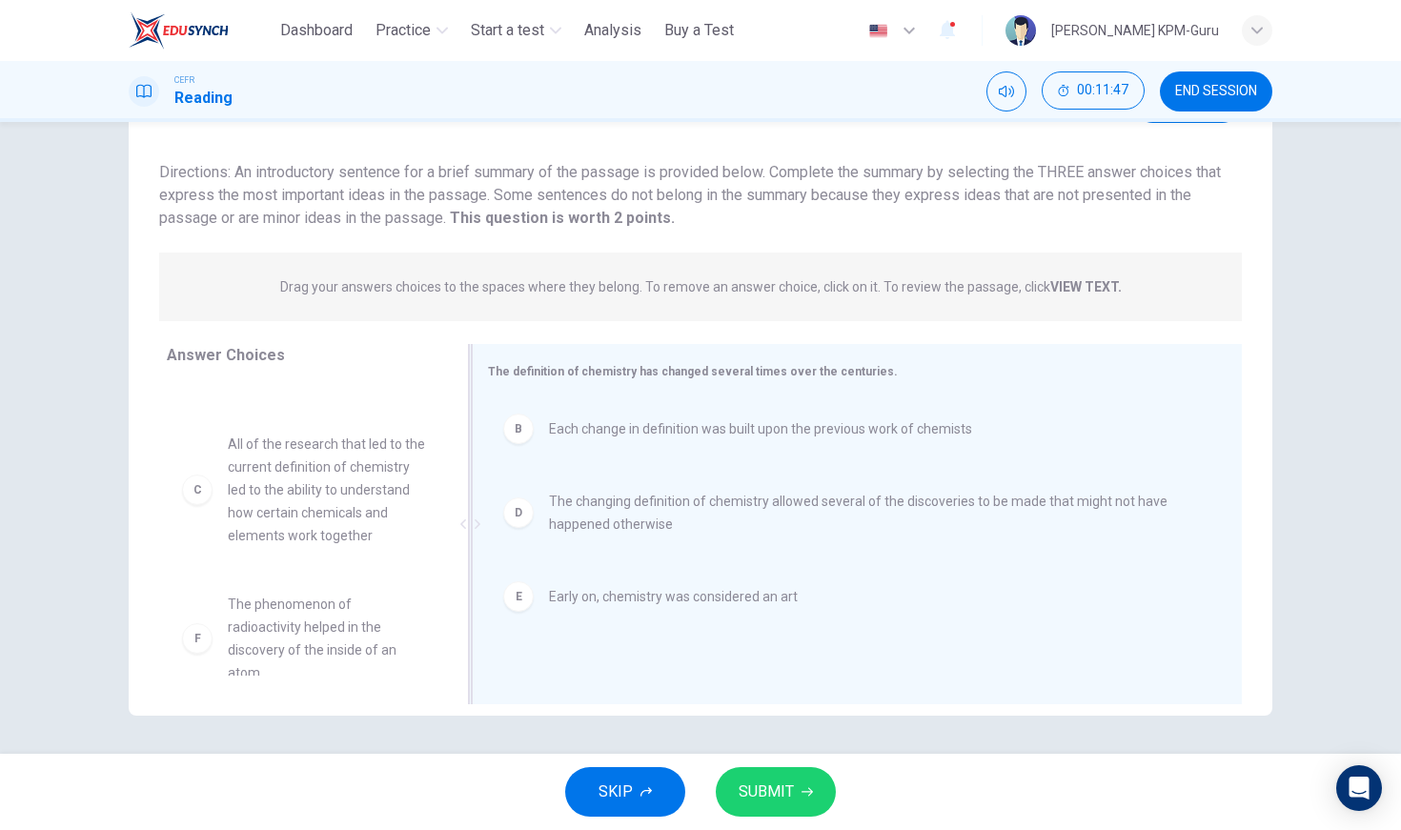
click at [518, 597] on div "E" at bounding box center [518, 596] width 30 height 30
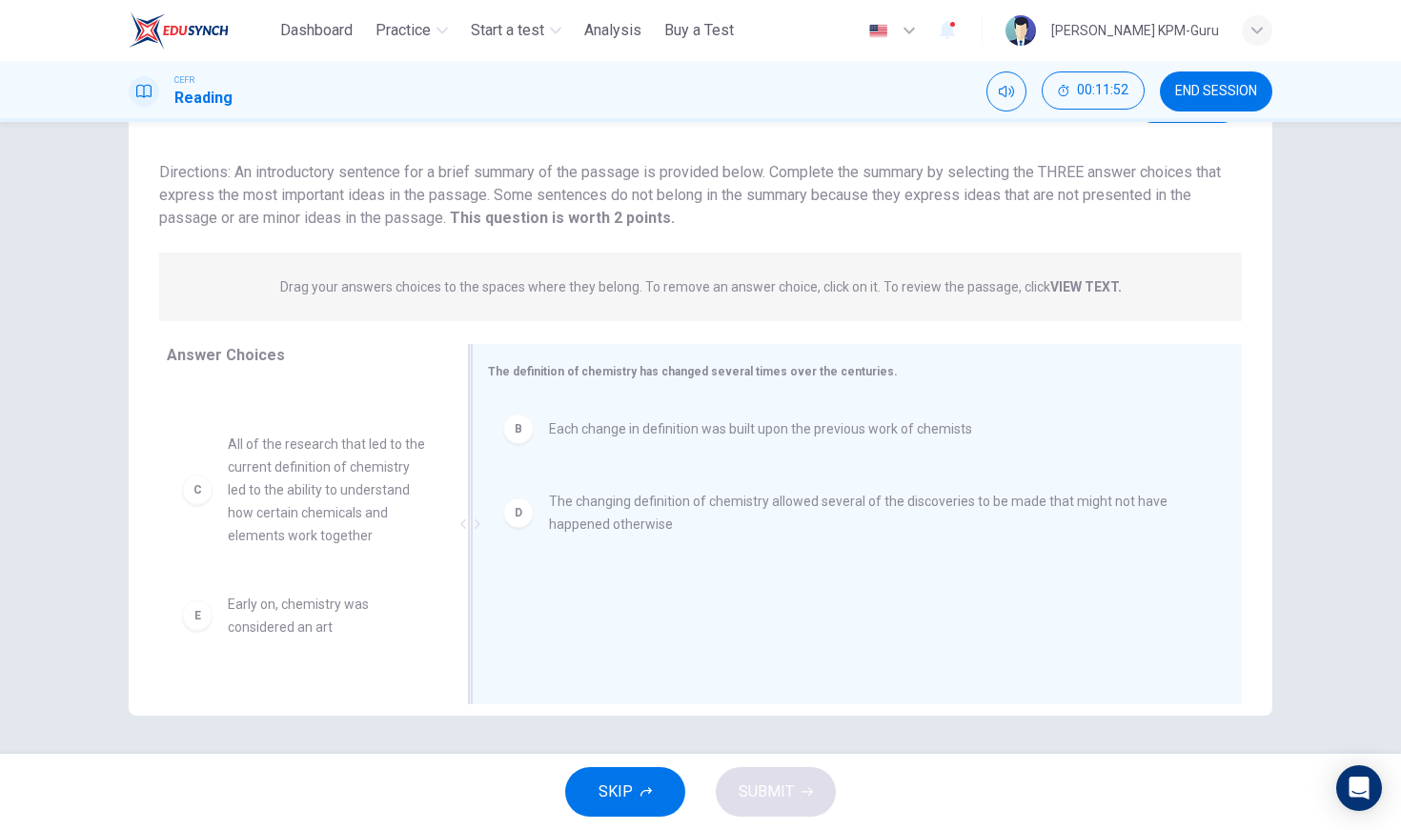
click at [353, 513] on span "All of the research that led to the current definition of chemistry led to the …" at bounding box center [327, 490] width 198 height 114
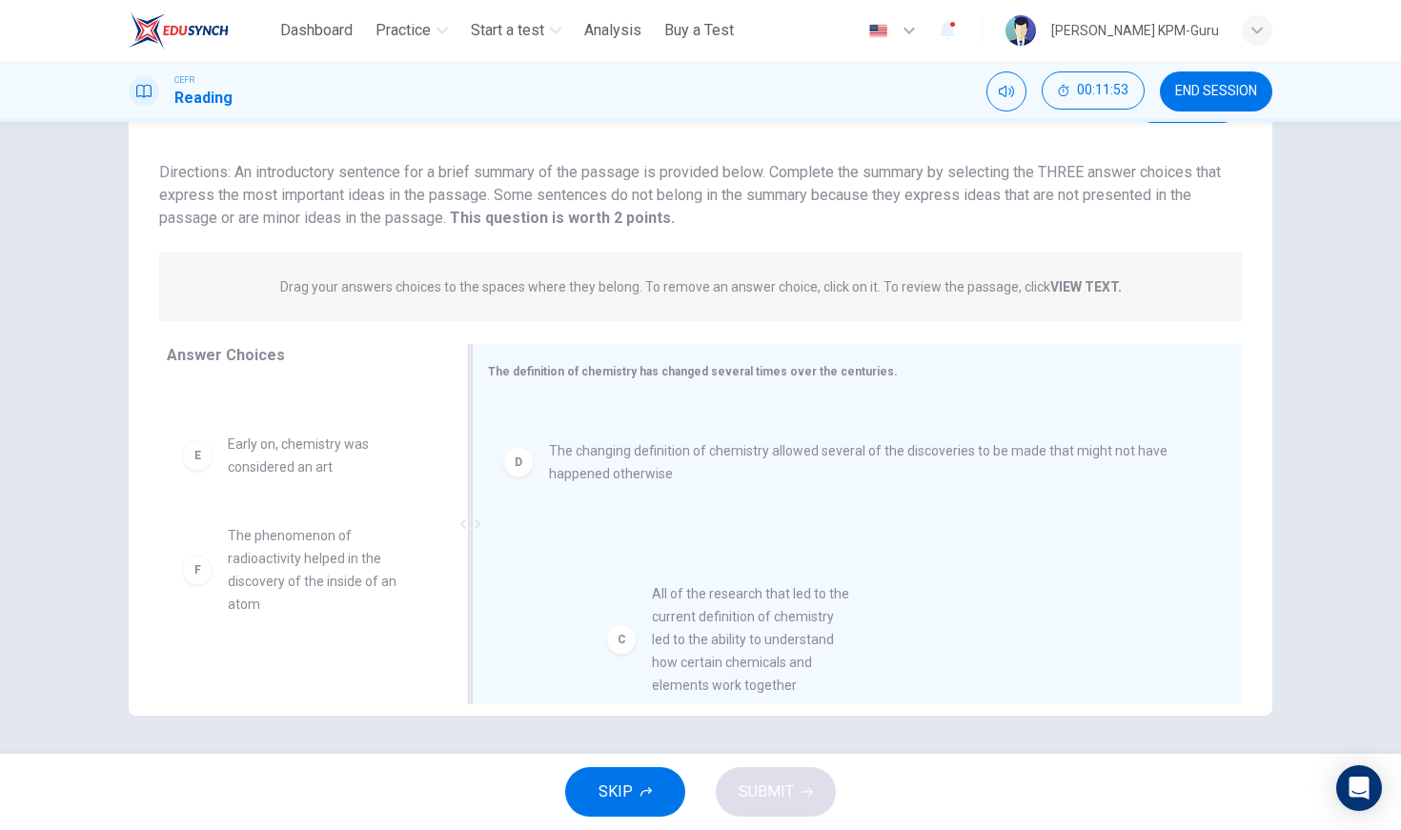
drag, startPoint x: 353, startPoint y: 513, endPoint x: 784, endPoint y: 672, distance: 460.1
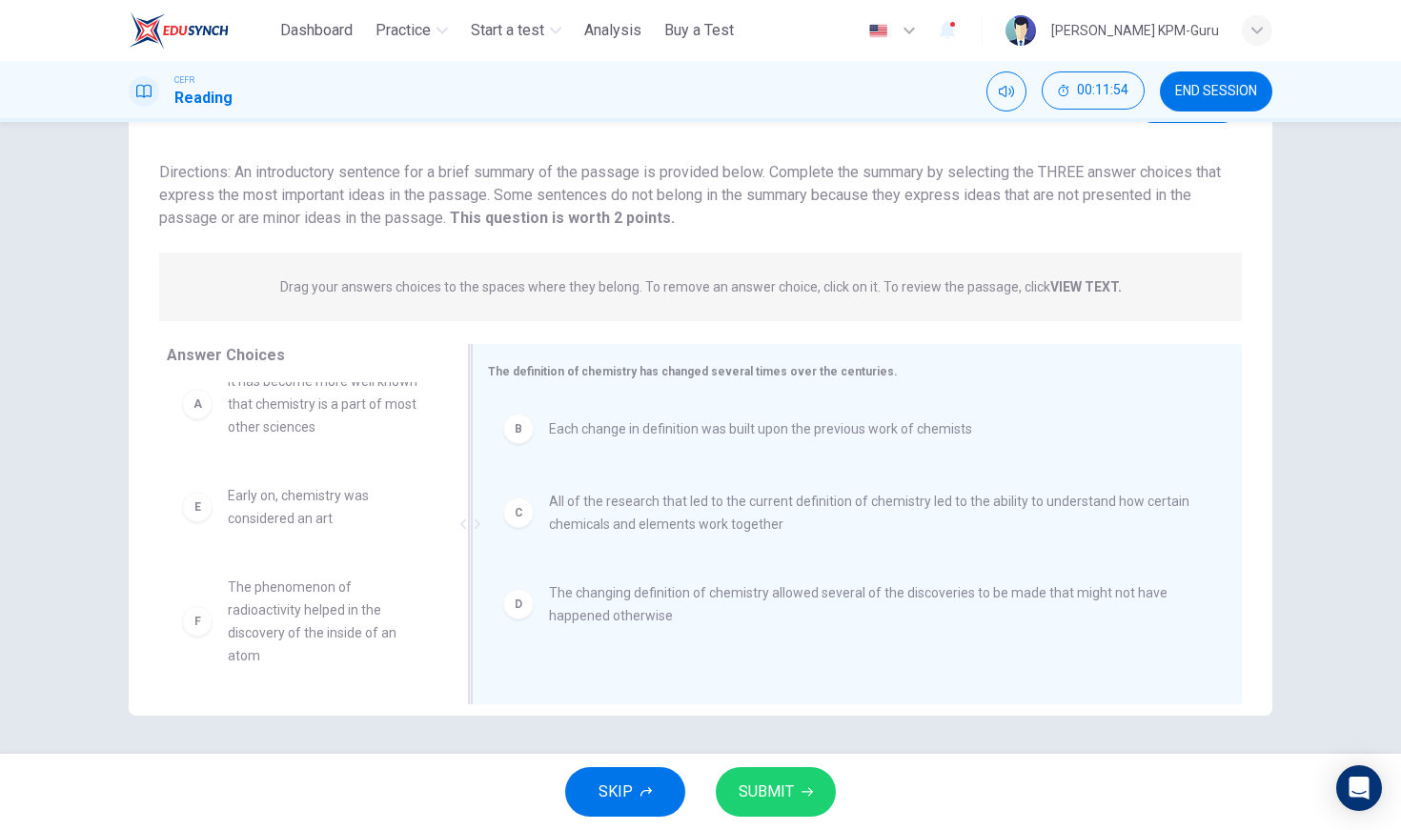
scroll to position [11, 0]
click at [777, 798] on span "SUBMIT" at bounding box center [766, 792] width 55 height 27
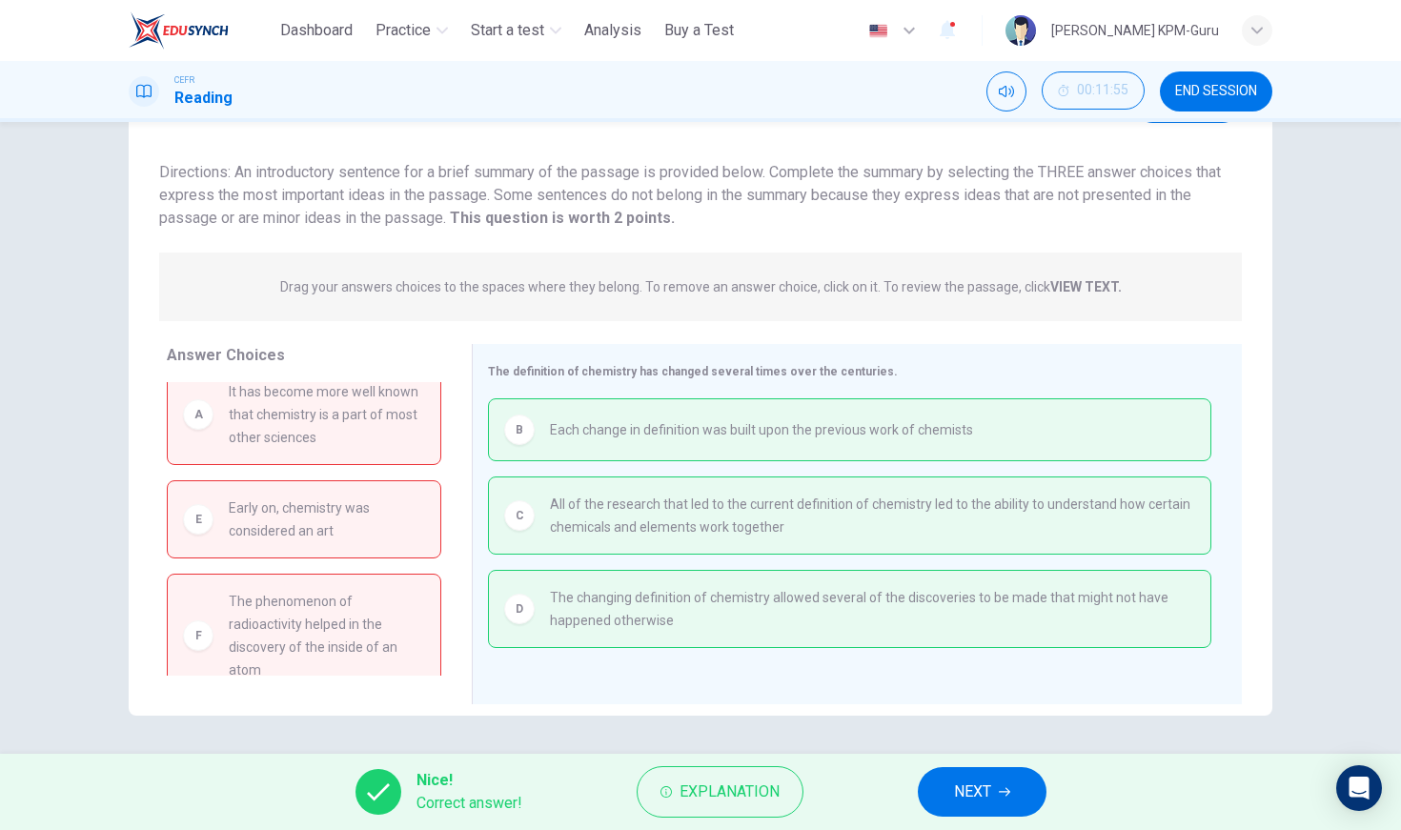
scroll to position [17, 0]
click at [978, 799] on span "NEXT" at bounding box center [972, 792] width 37 height 27
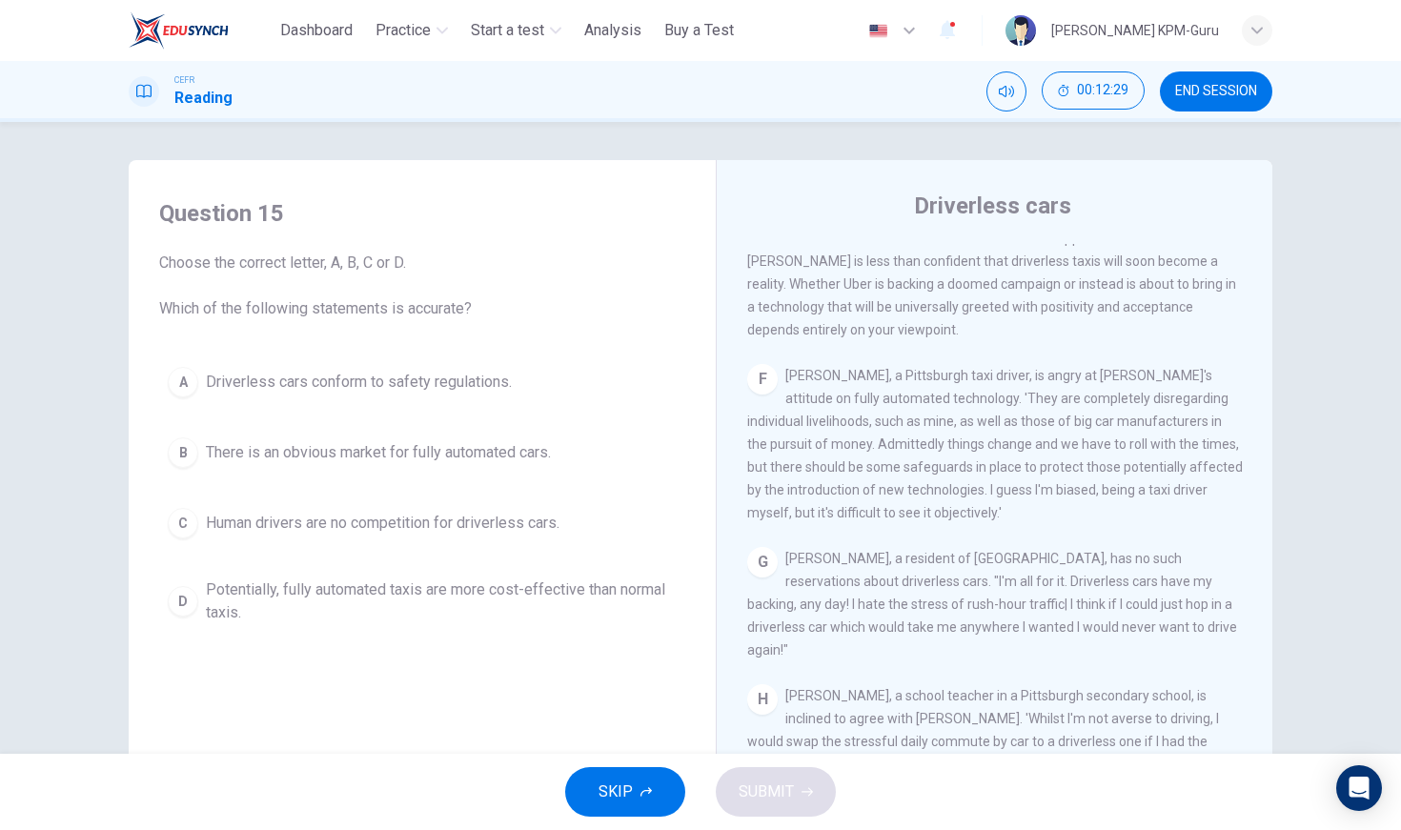
scroll to position [1355, 0]
click at [180, 523] on div "C" at bounding box center [183, 523] width 30 height 30
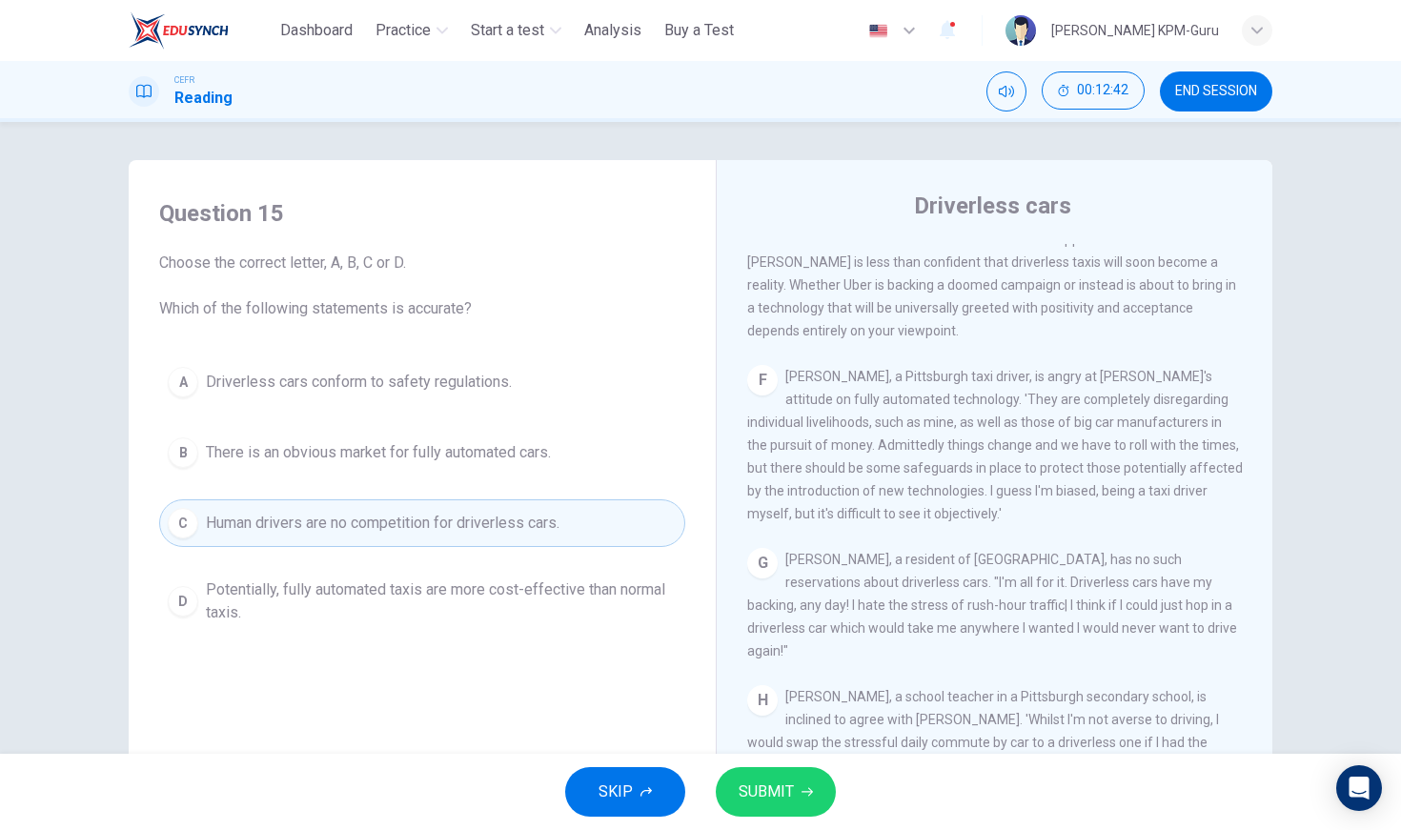
click at [748, 795] on span "SUBMIT" at bounding box center [766, 792] width 55 height 27
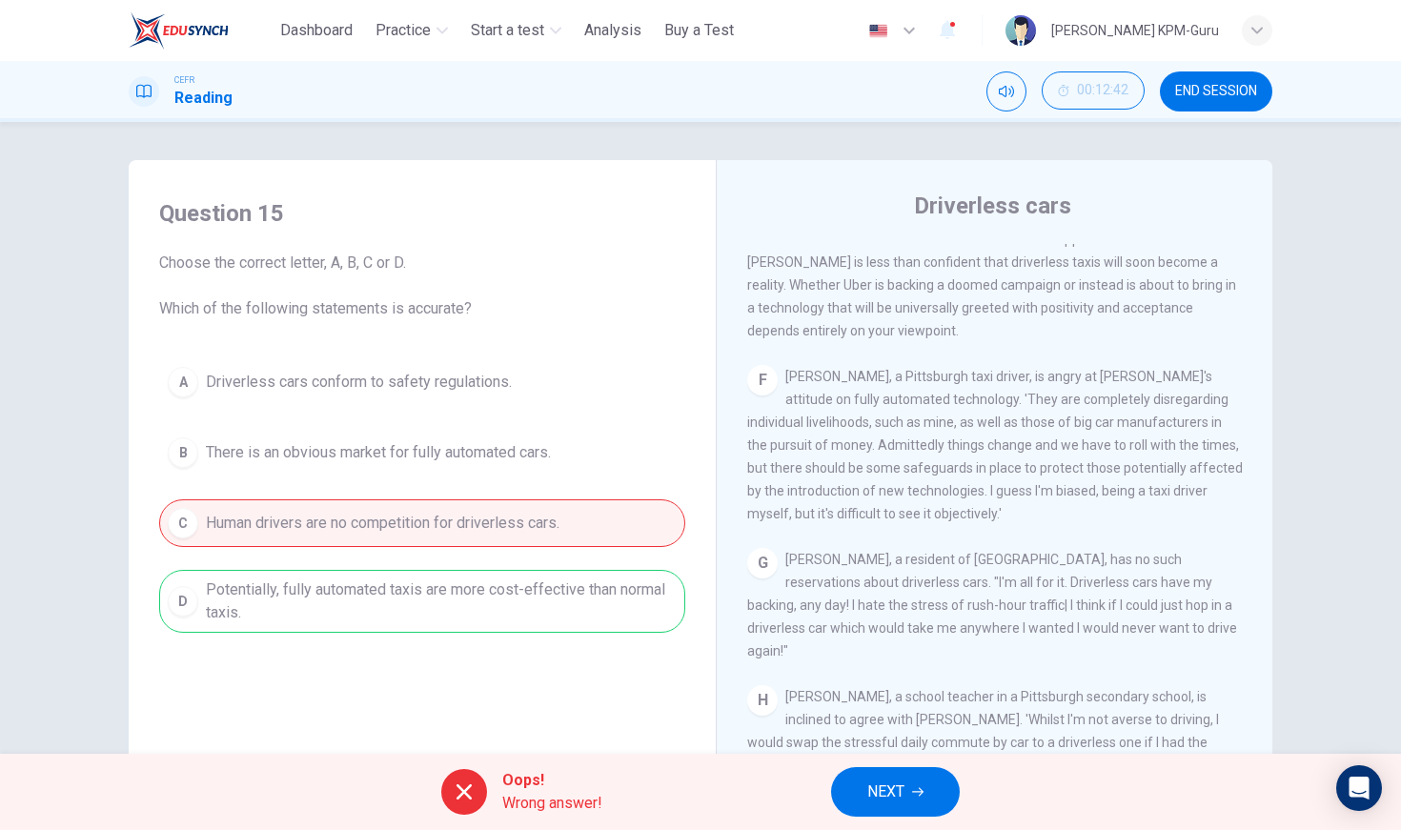
click at [896, 789] on span "NEXT" at bounding box center [885, 792] width 37 height 27
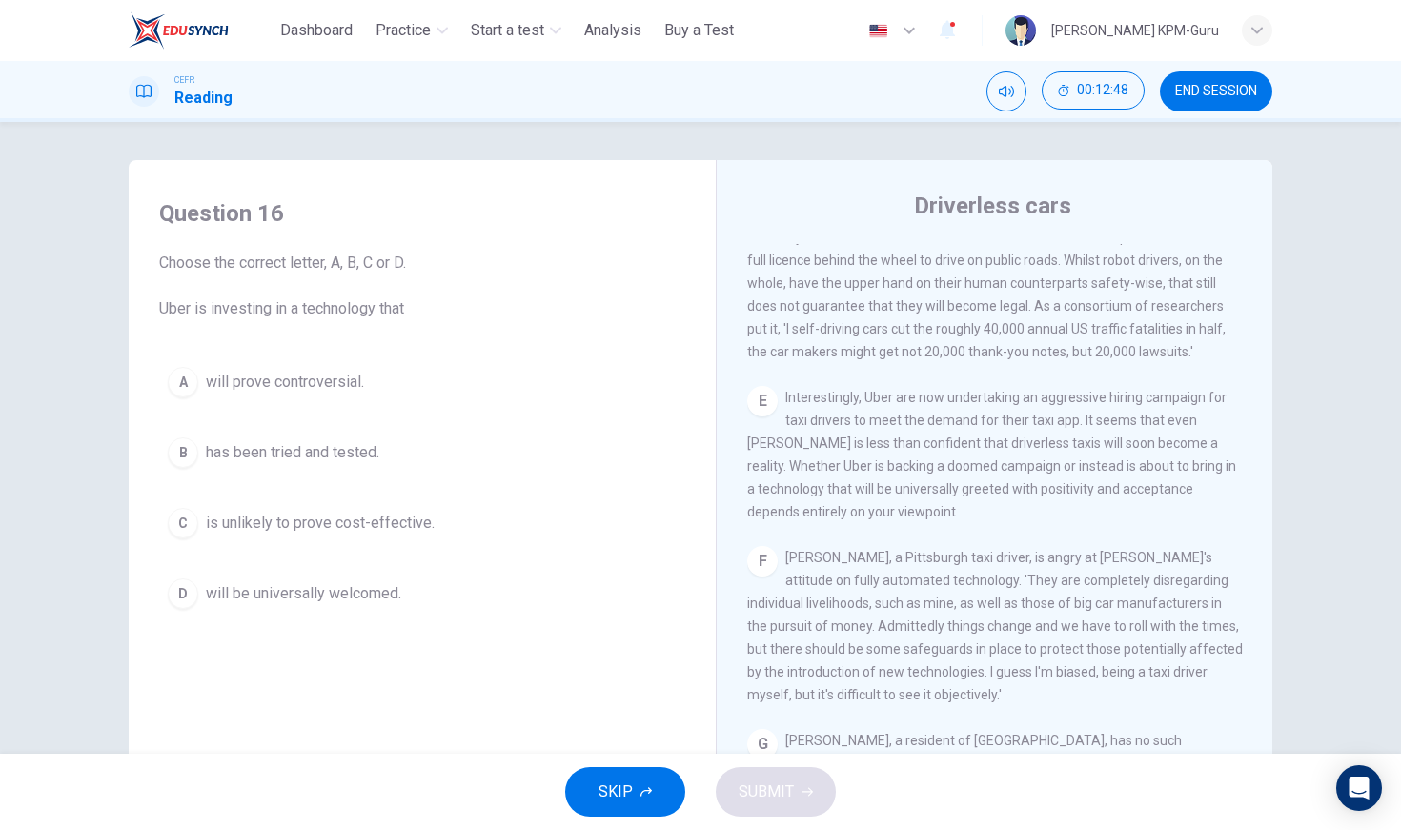
scroll to position [1172, 0]
click at [1187, 91] on span "END SESSION" at bounding box center [1216, 91] width 82 height 15
